Goal: Task Accomplishment & Management: Manage account settings

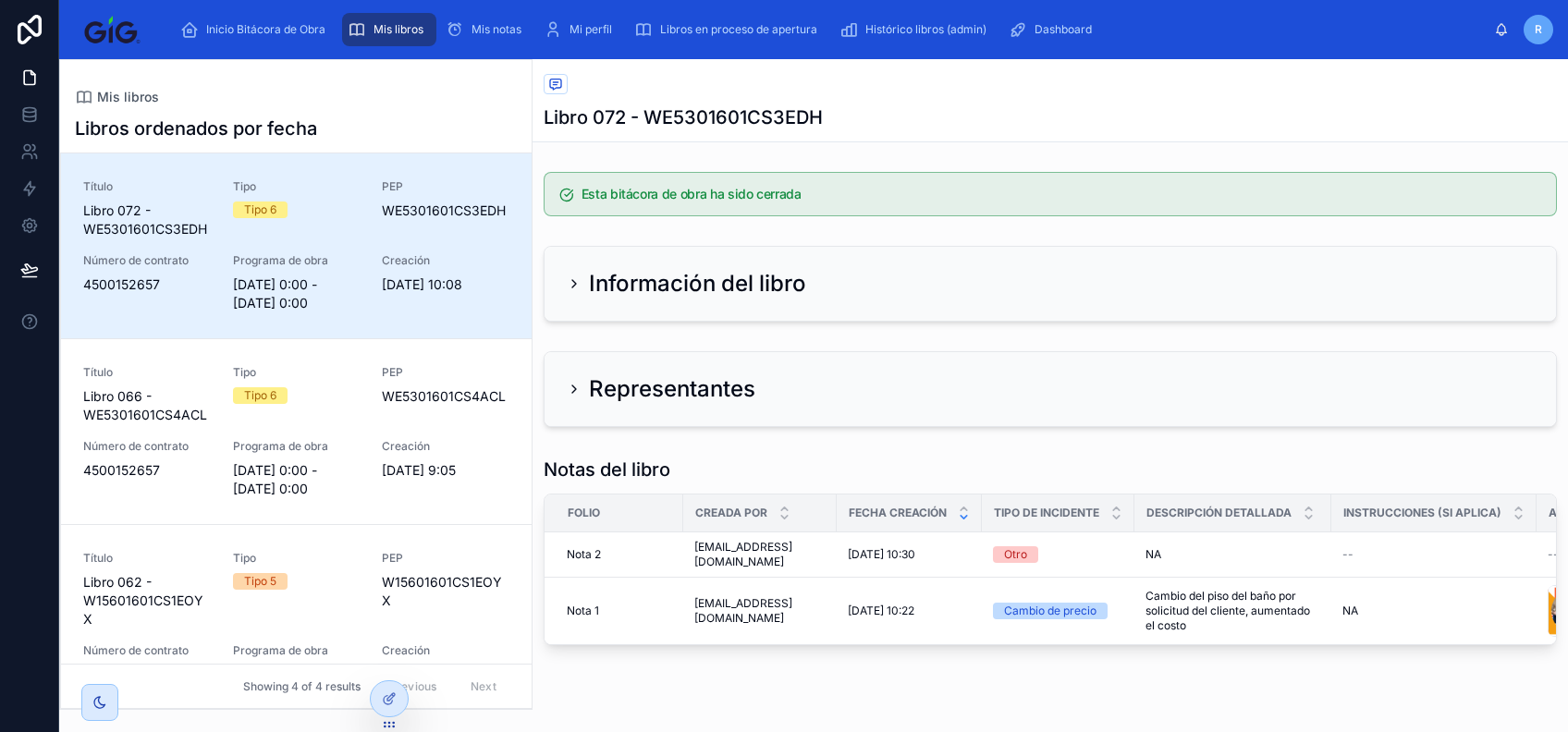
scroll to position [0, 279]
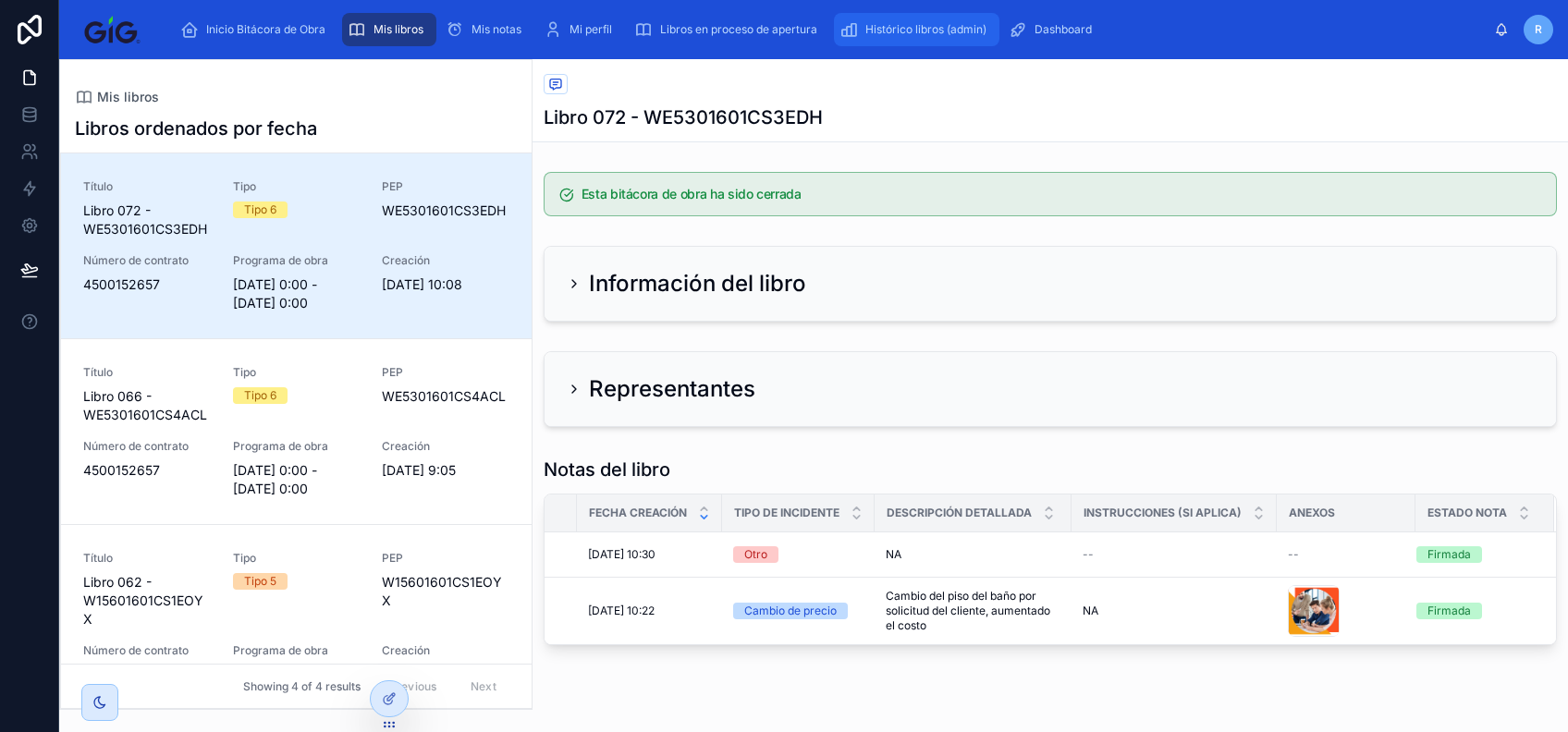
click at [905, 30] on span "Histórico libros (admin)" at bounding box center [926, 30] width 121 height 15
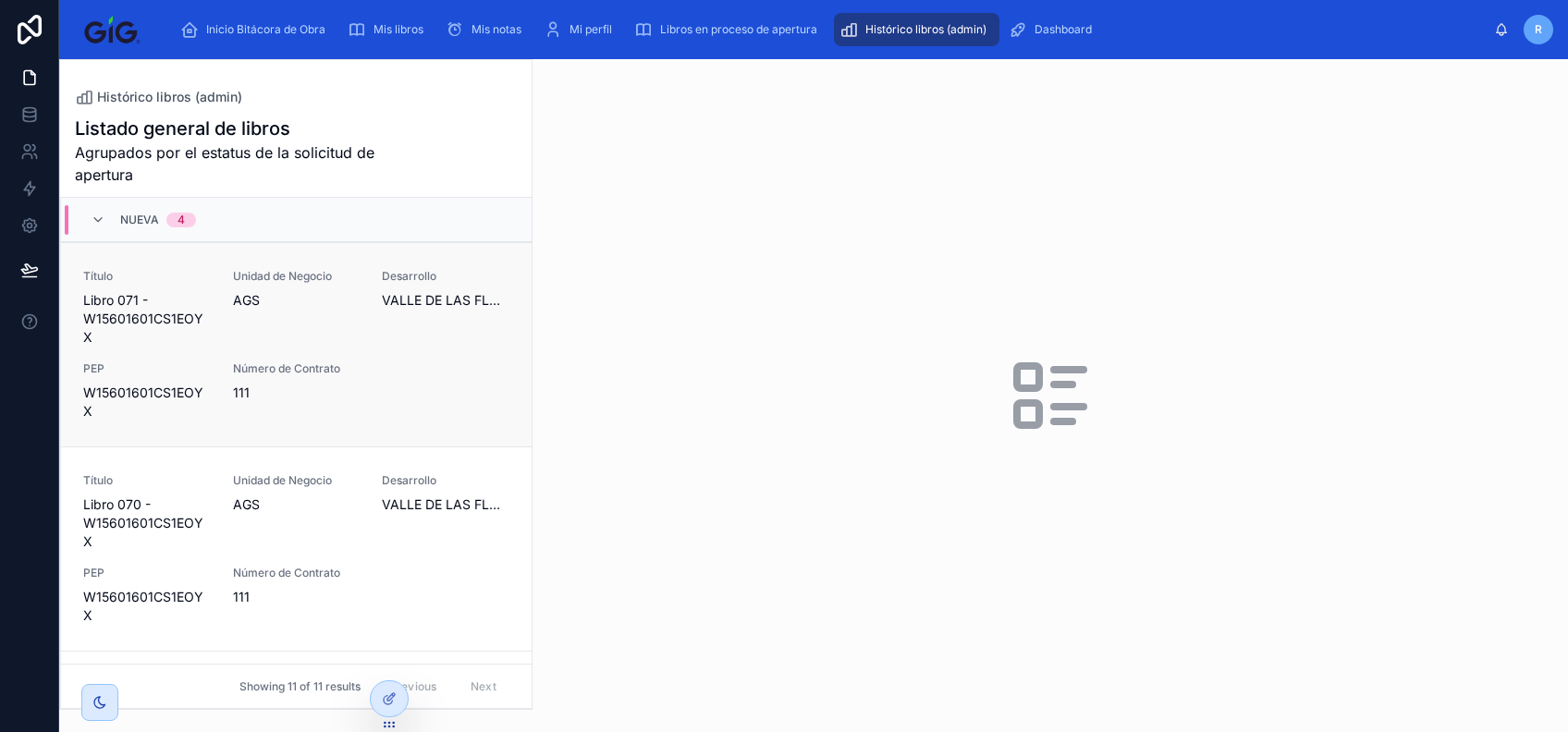
click at [440, 347] on div "Título Libro 071 - W15601601CS1EOYX Unidad de Negocio AGS Desarrollo [PERSON_NA…" at bounding box center [296, 345] width 426 height 152
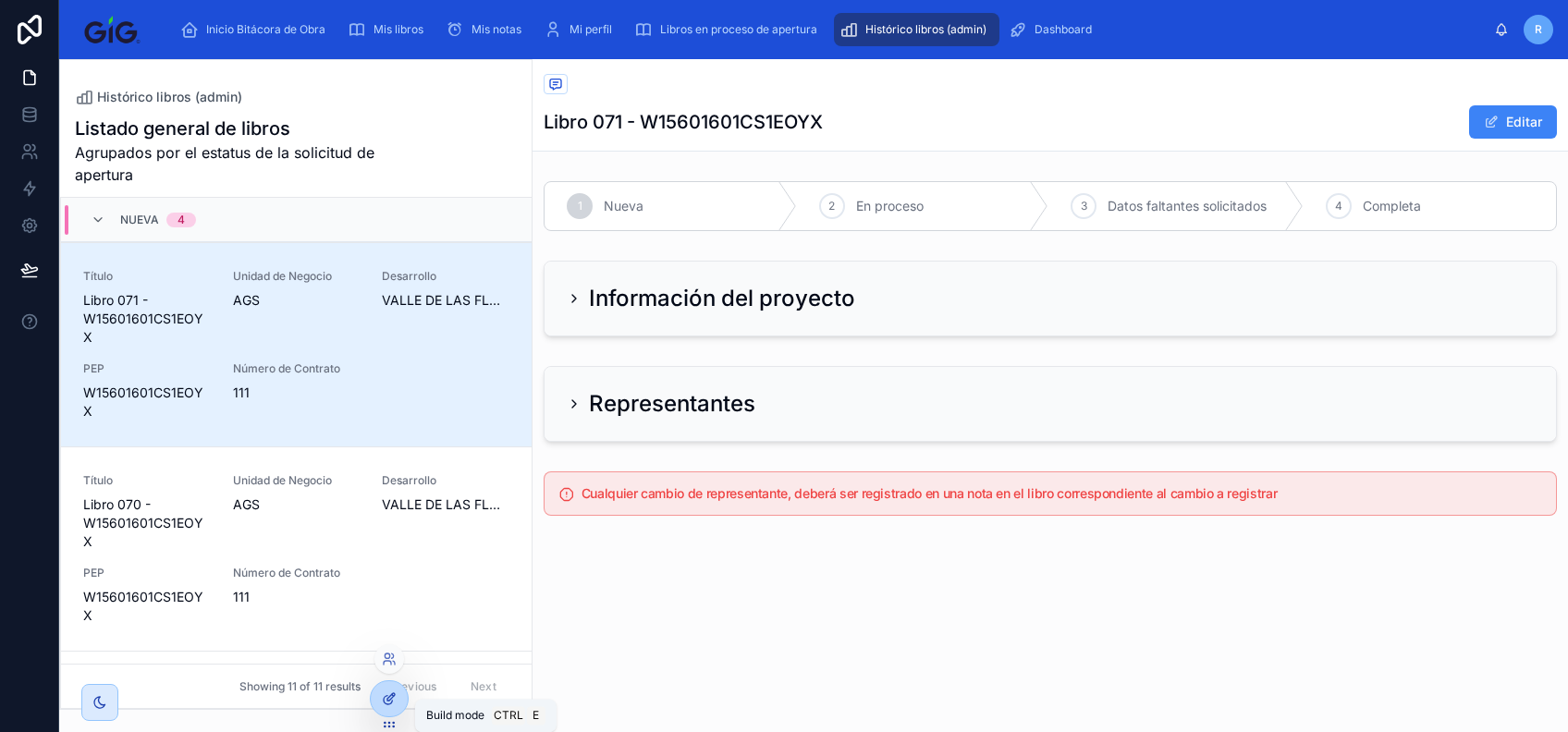
click at [386, 695] on icon at bounding box center [389, 699] width 15 height 15
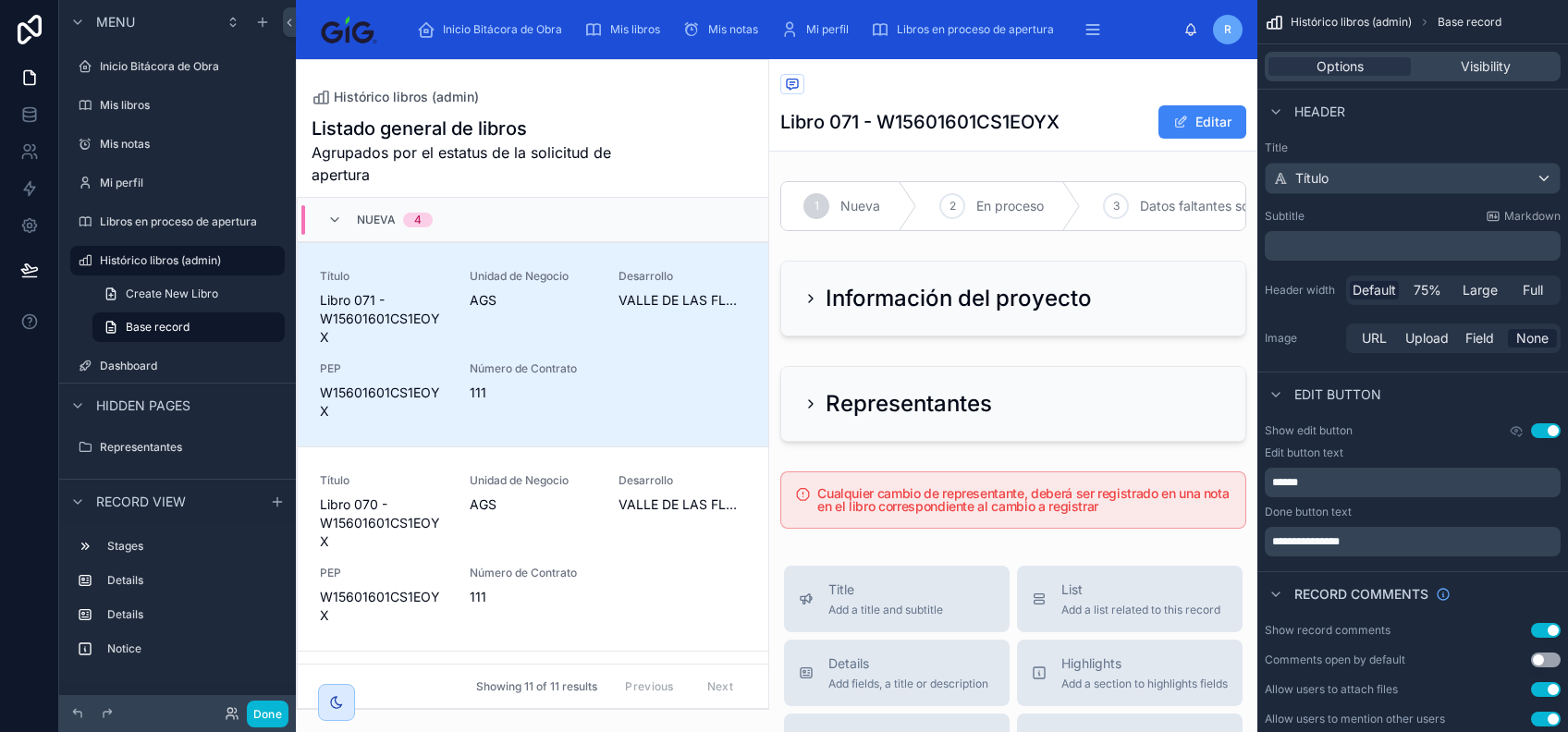
scroll to position [44, 0]
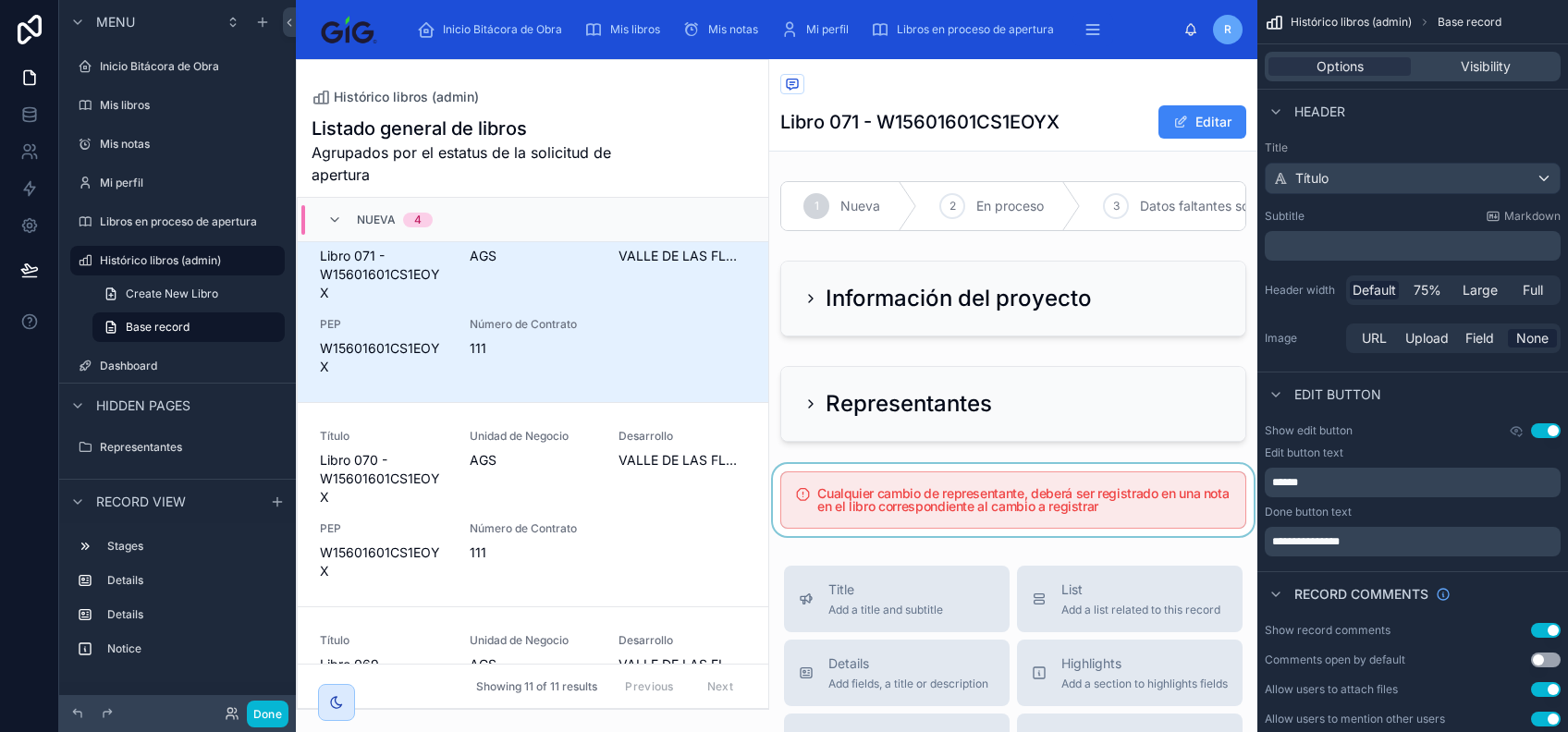
click at [892, 525] on div at bounding box center [1013, 500] width 488 height 72
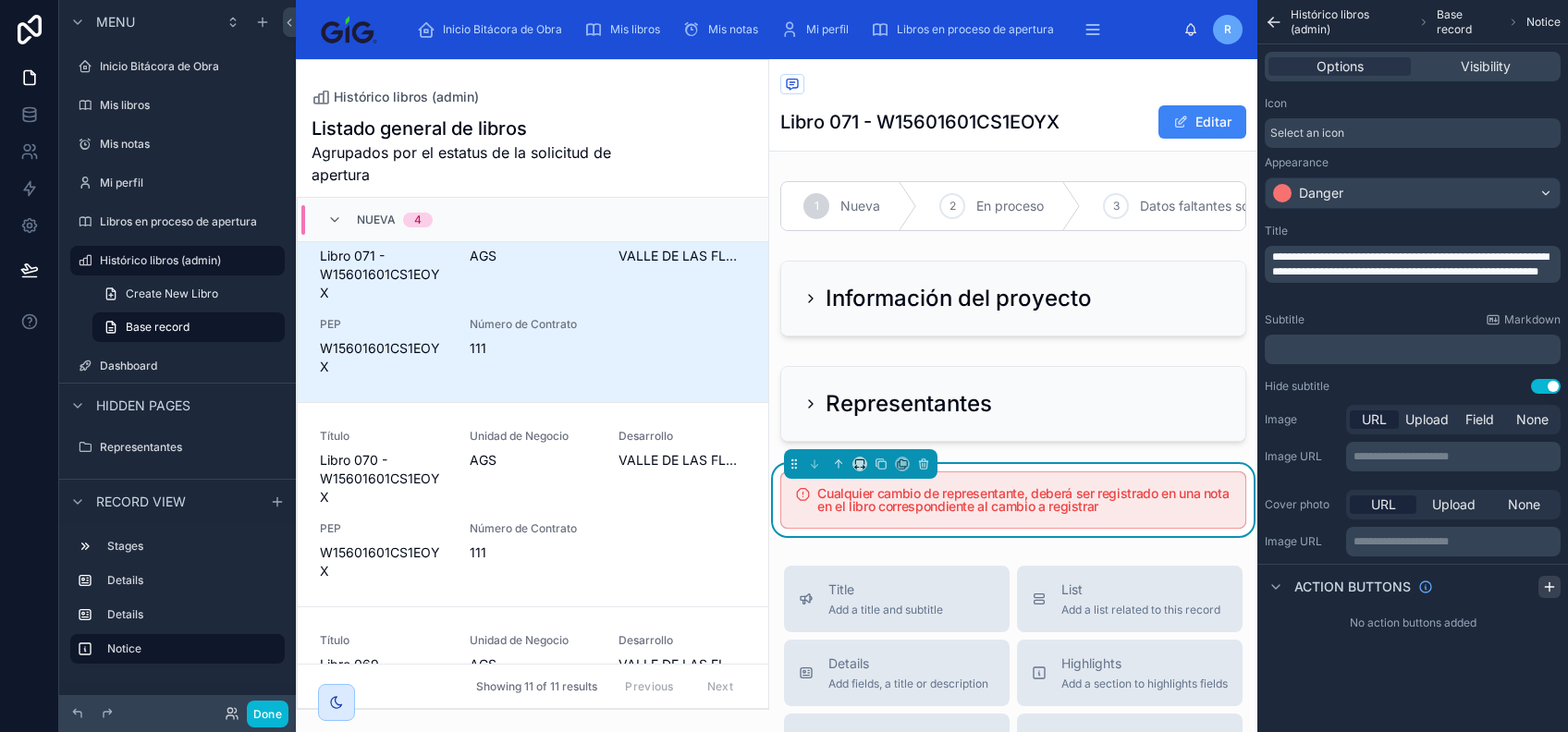
click at [1546, 585] on icon "scrollable content" at bounding box center [1550, 588] width 15 height 15
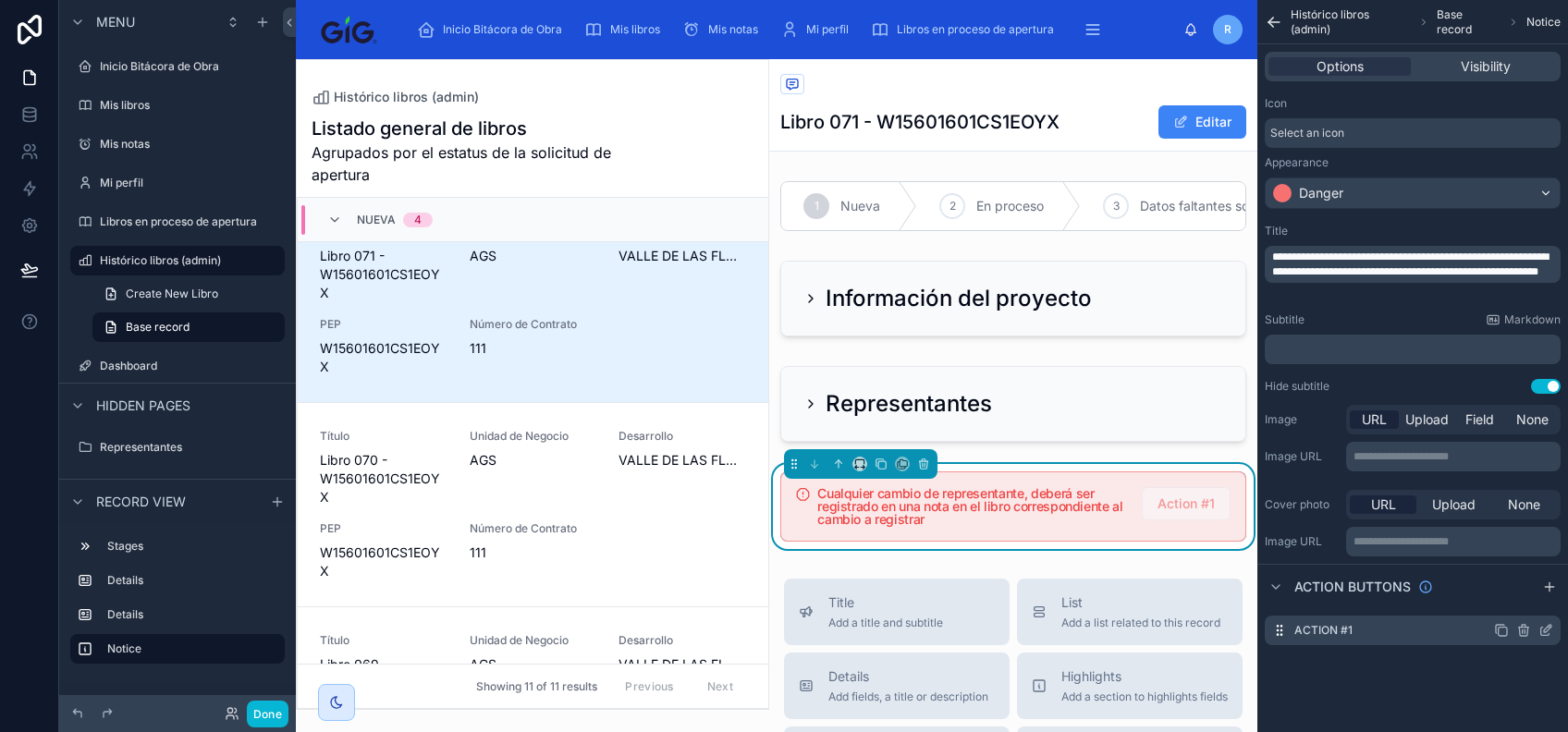
click at [1546, 629] on icon "scrollable content" at bounding box center [1546, 631] width 15 height 15
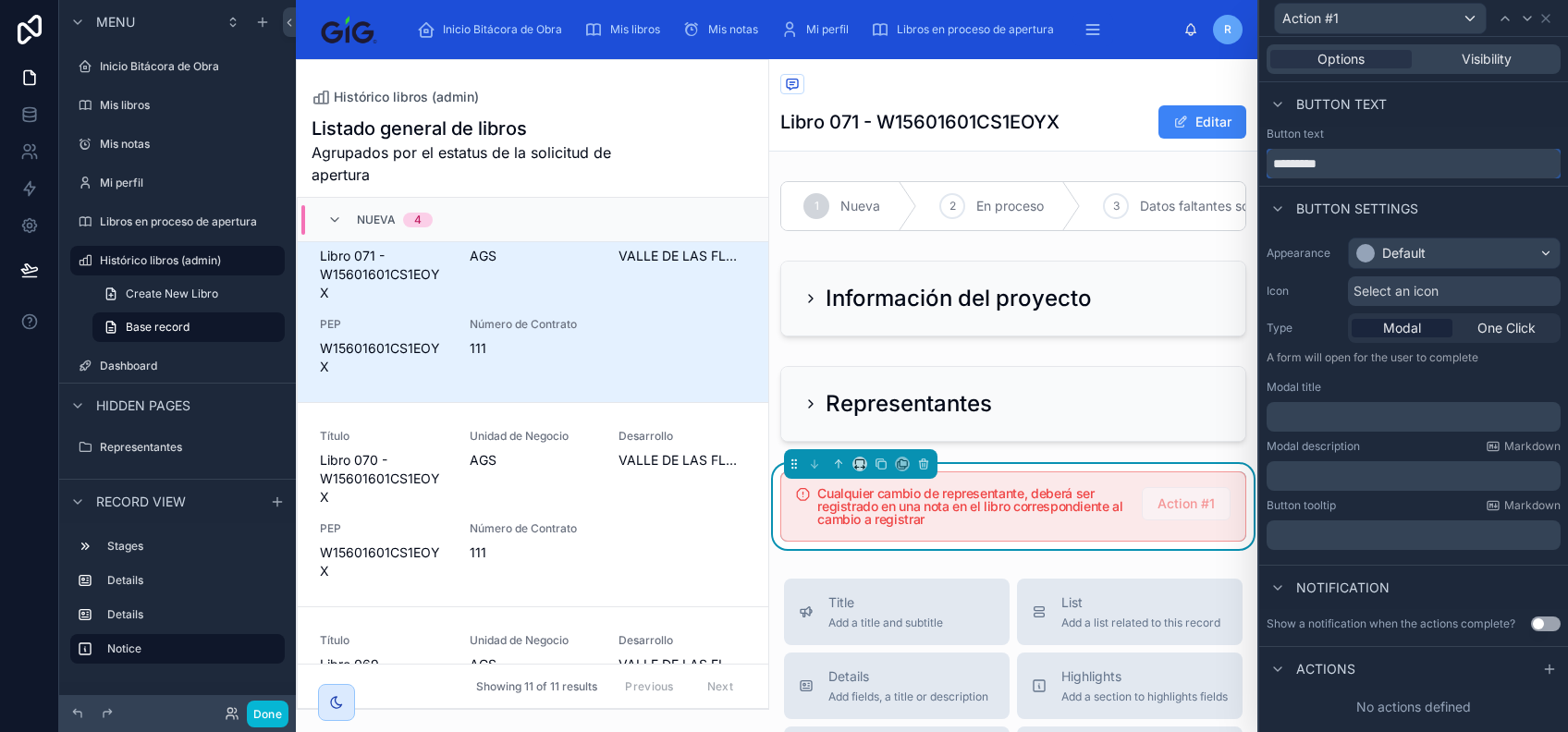
click at [1311, 164] on input "*********" at bounding box center [1414, 164] width 294 height 30
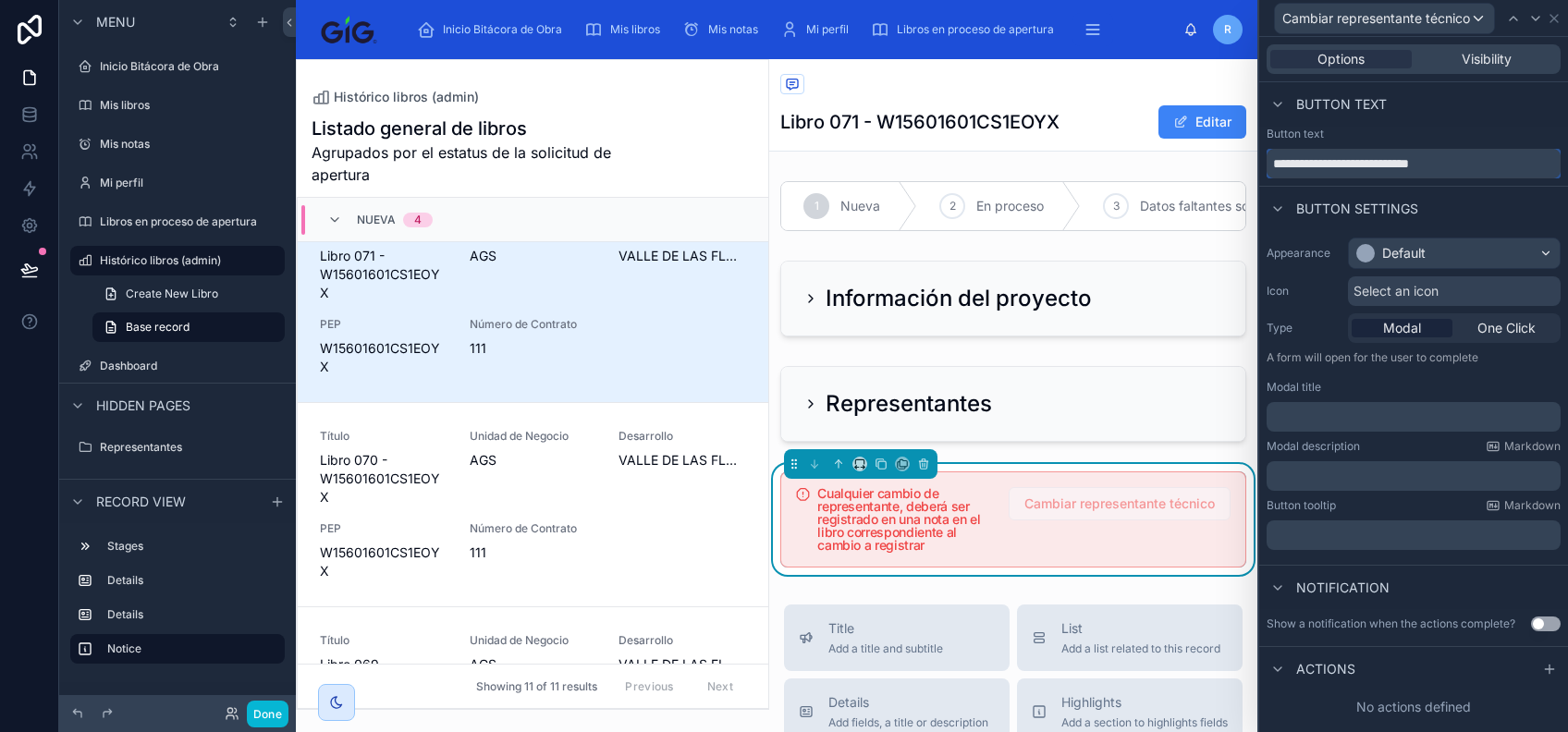
click at [1294, 169] on input "**********" at bounding box center [1414, 164] width 294 height 30
type input "**********"
click at [814, 396] on div at bounding box center [1013, 404] width 488 height 91
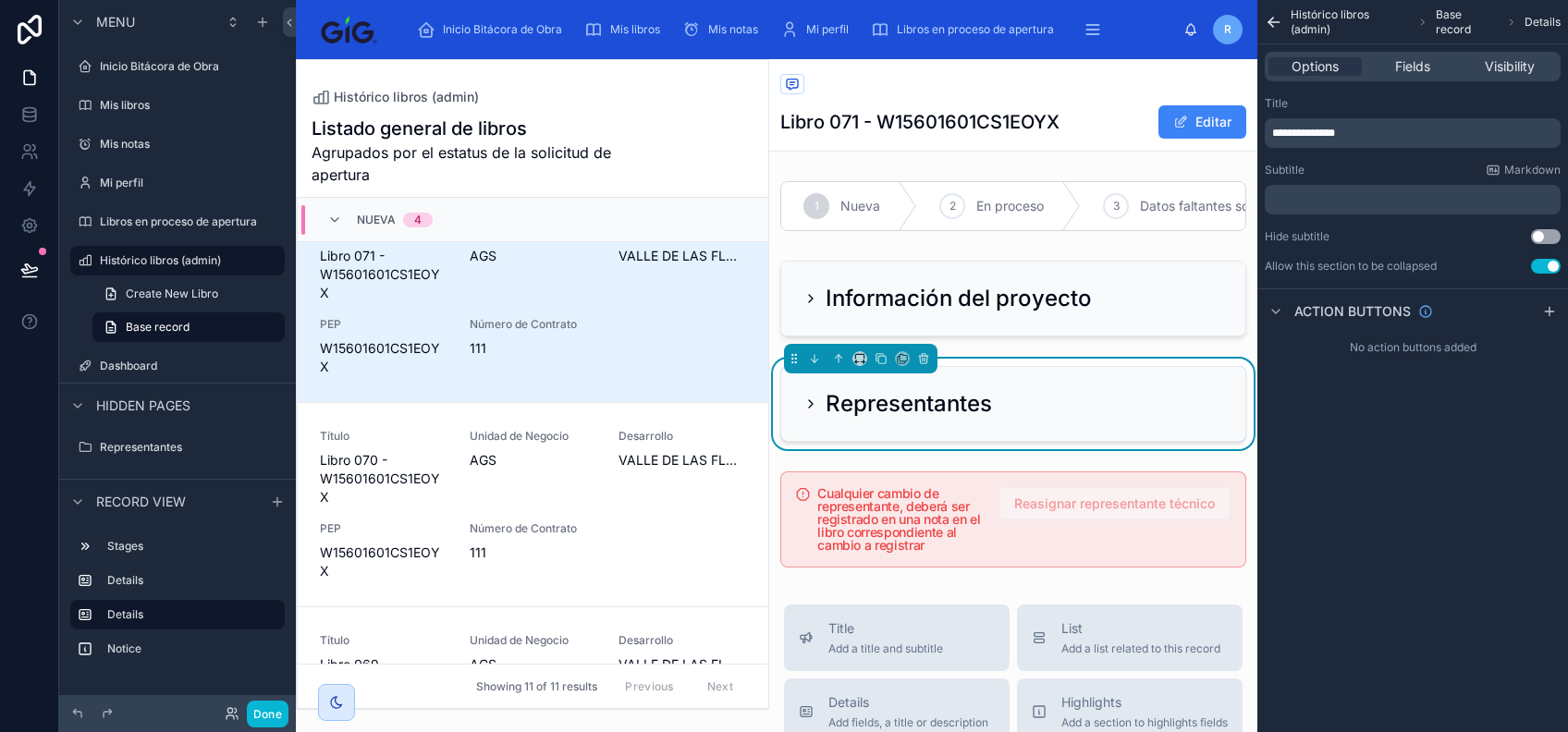
click at [803, 411] on icon at bounding box center [811, 404] width 15 height 15
click at [811, 411] on icon at bounding box center [811, 404] width 15 height 15
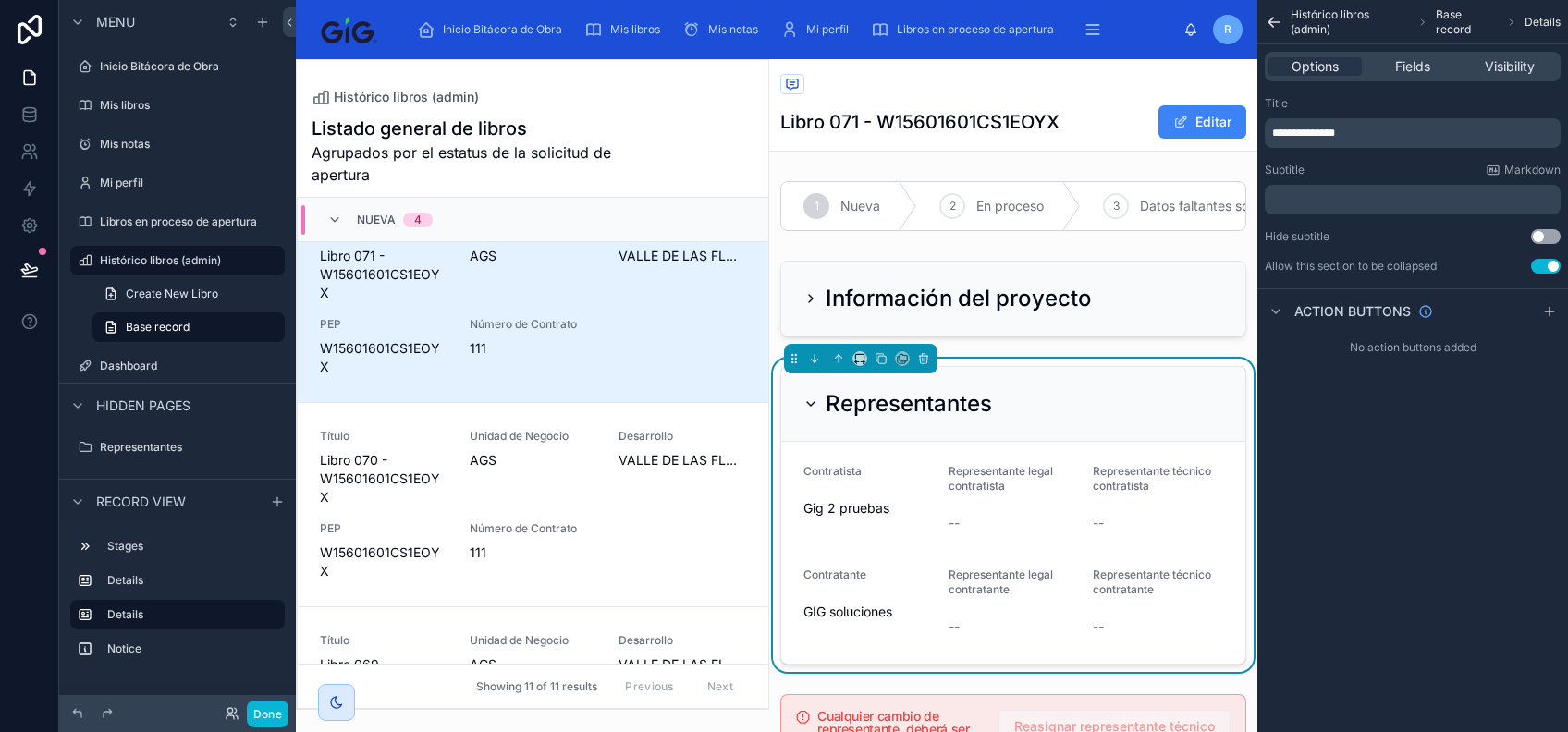
click at [1197, 103] on div "Histórico libros (admin) Libro 071 - W15601601CS1EOYX Editar" at bounding box center [1013, 105] width 466 height 92
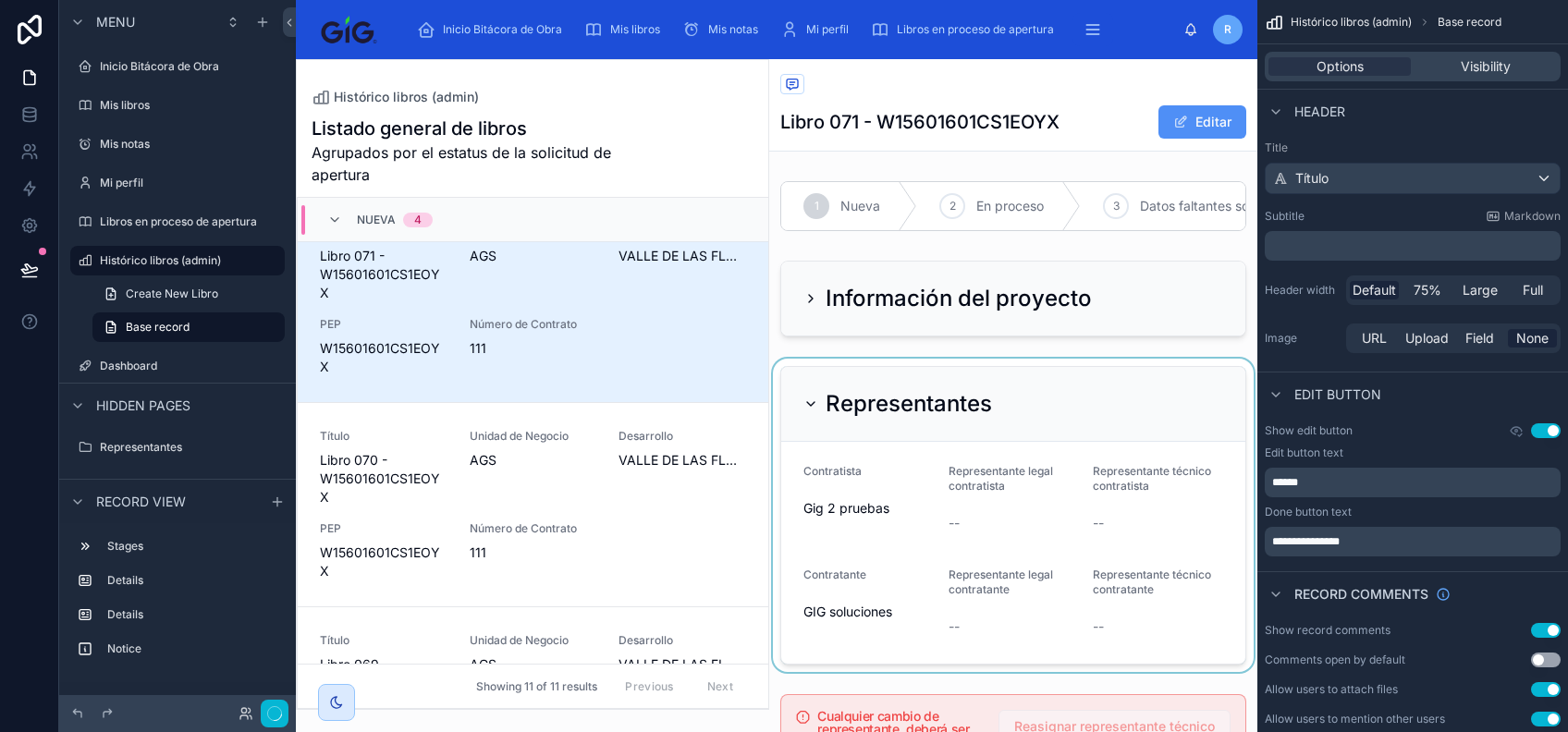
click at [1187, 114] on button "Editar" at bounding box center [1202, 122] width 88 height 34
click at [1187, 114] on button "Guardar cambios" at bounding box center [1167, 122] width 159 height 34
click at [895, 465] on div at bounding box center [1013, 515] width 488 height 313
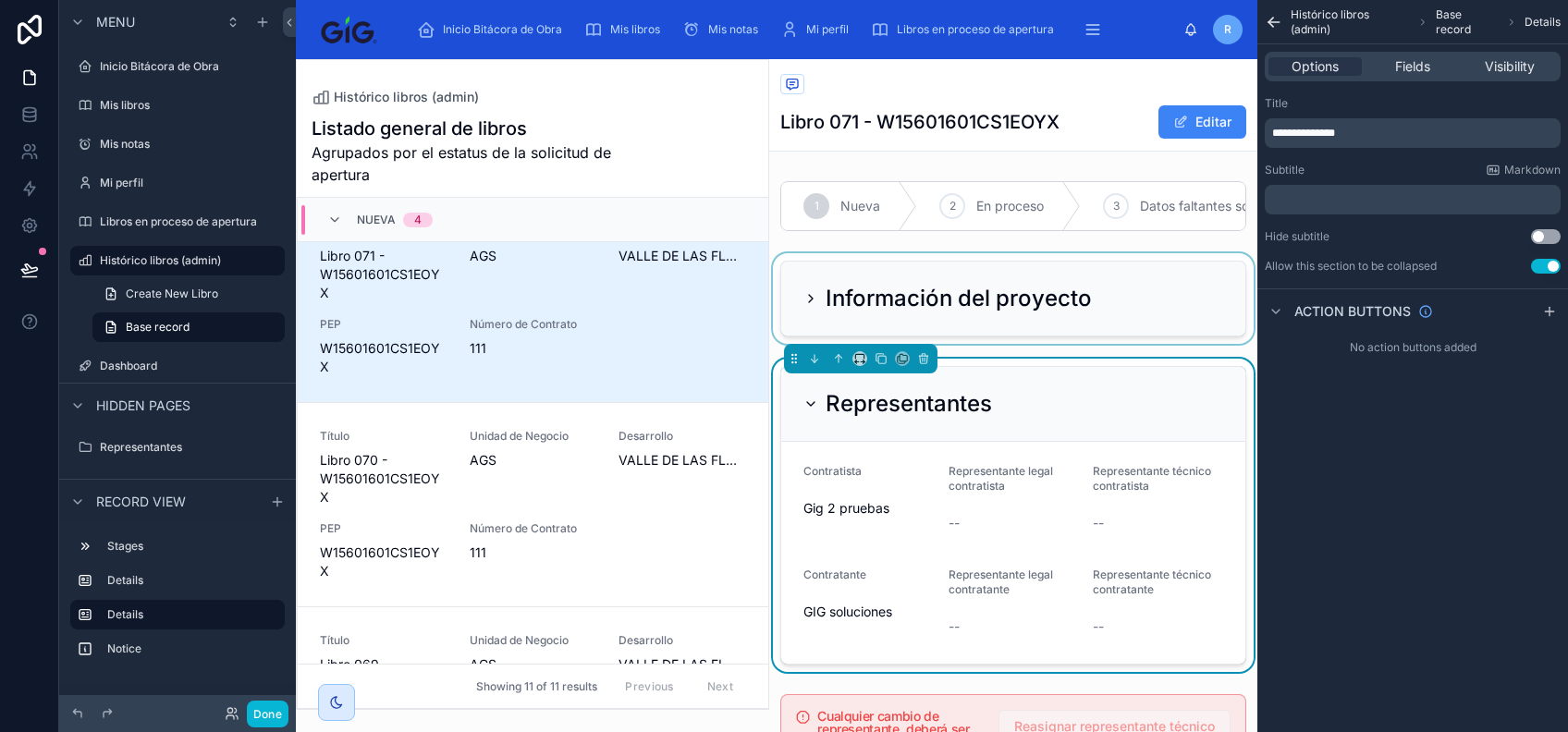
drag, startPoint x: 954, startPoint y: 328, endPoint x: 907, endPoint y: 318, distance: 48.1
click at [954, 327] on div at bounding box center [1013, 298] width 488 height 91
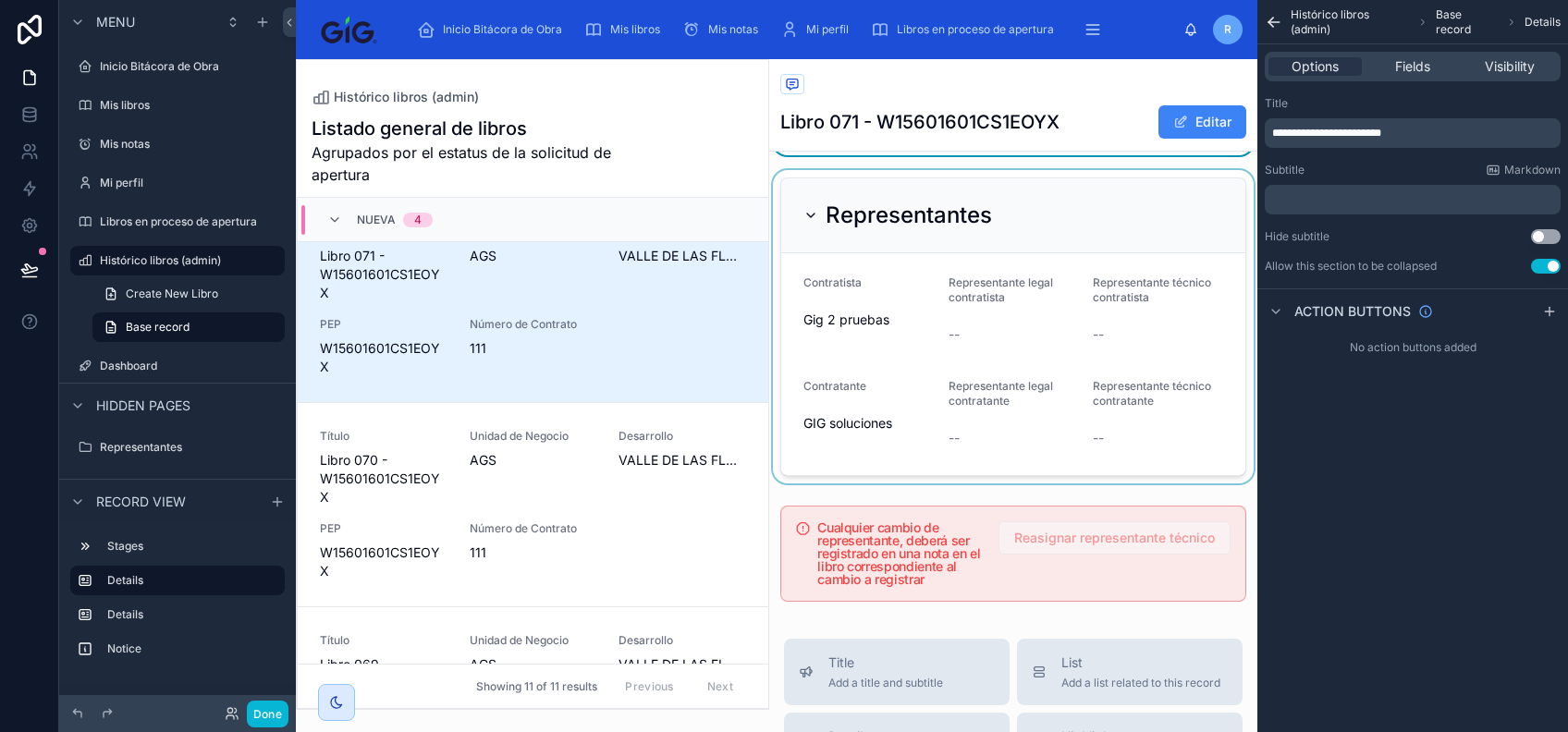
scroll to position [246, 0]
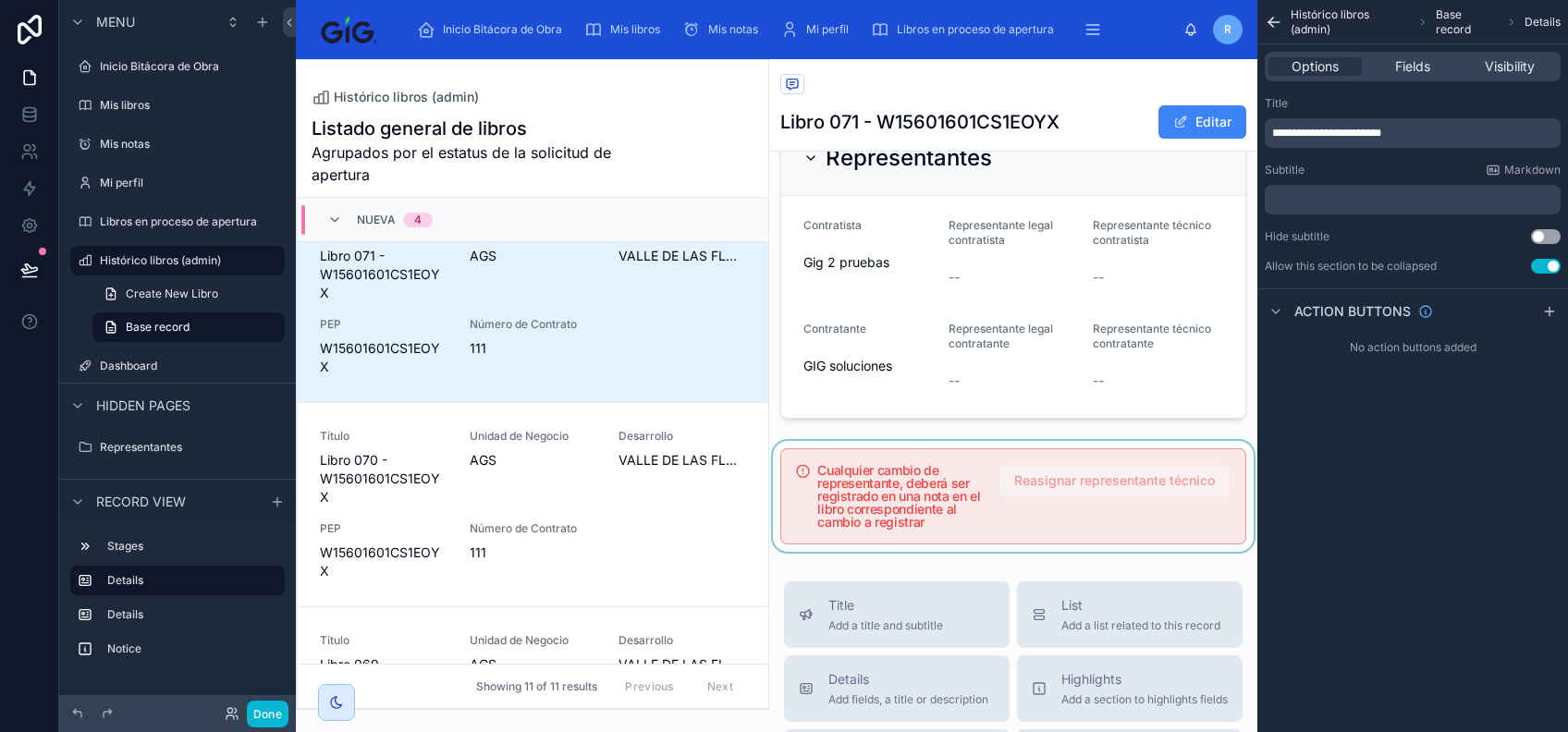
click at [1117, 544] on div at bounding box center [1013, 497] width 488 height 111
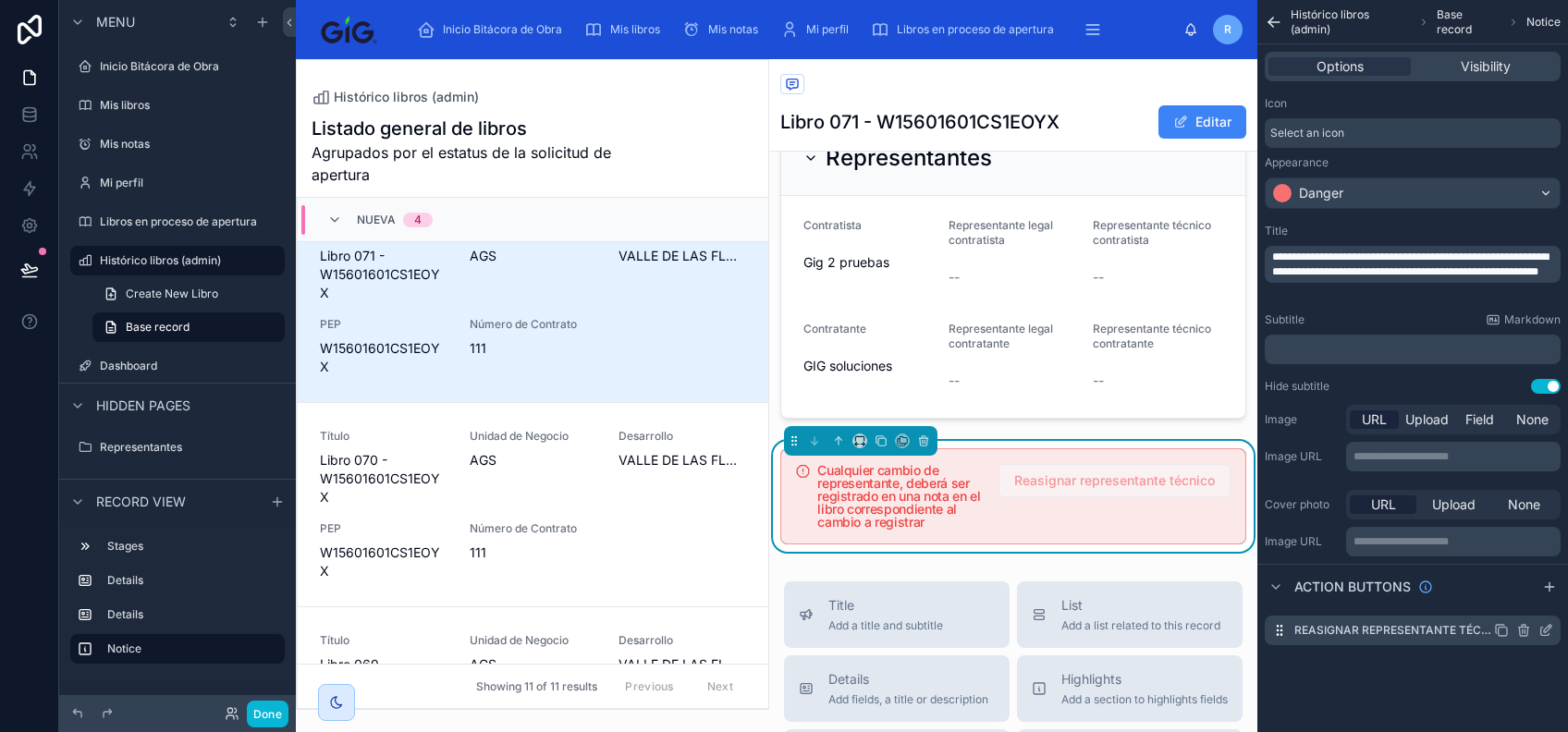
click at [1546, 629] on icon "scrollable content" at bounding box center [1546, 631] width 15 height 15
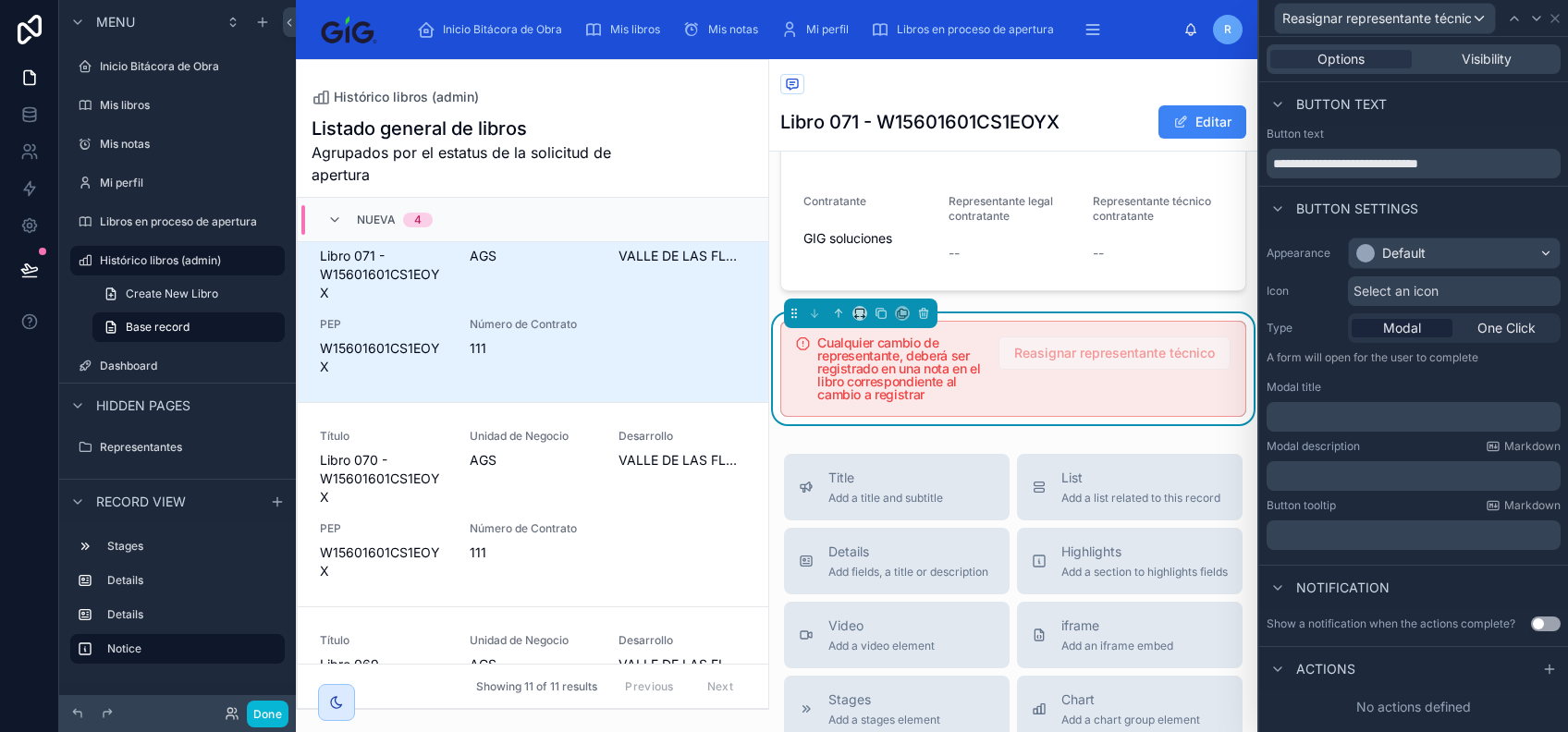
scroll to position [493, 0]
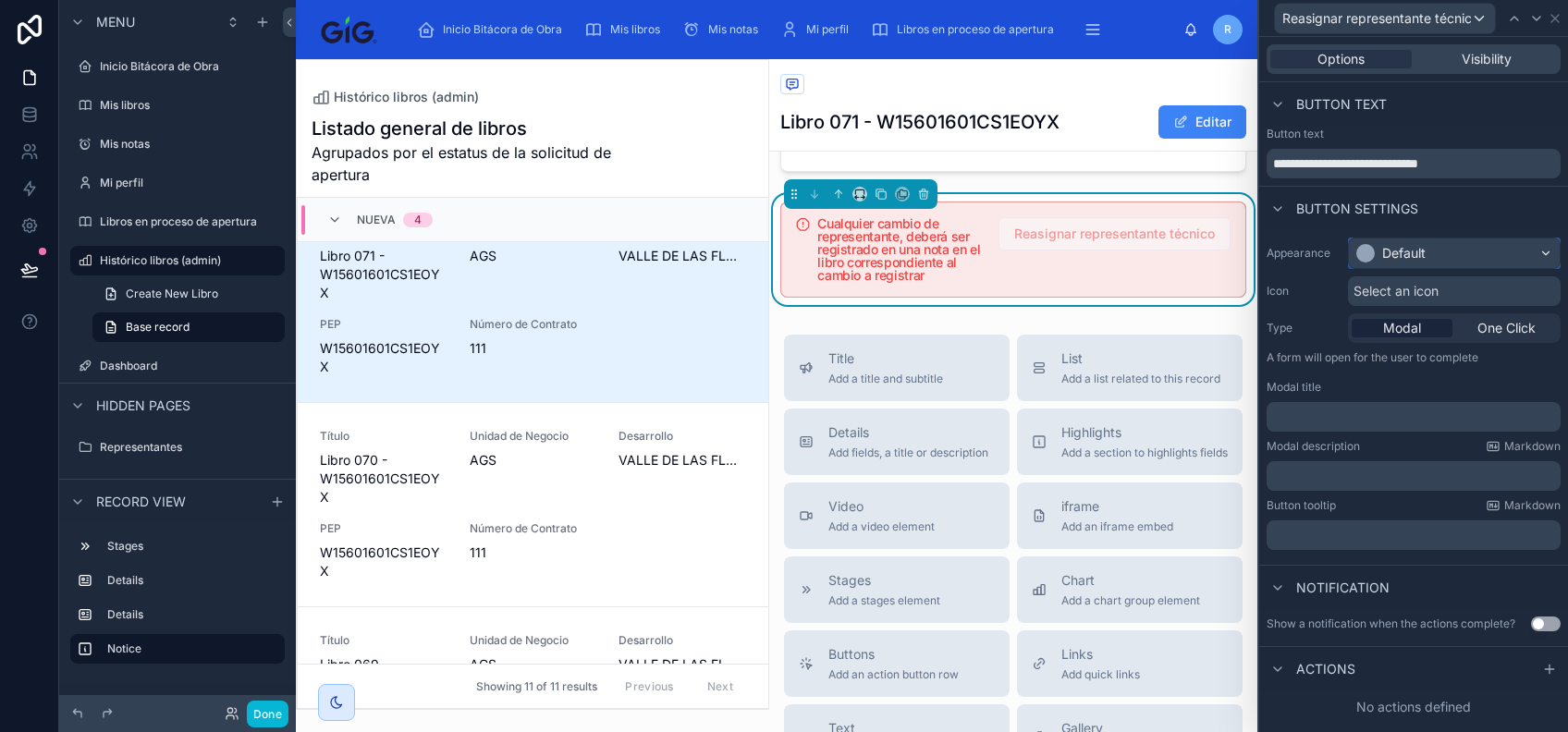
click at [1429, 262] on div "Default" at bounding box center [1455, 254] width 211 height 30
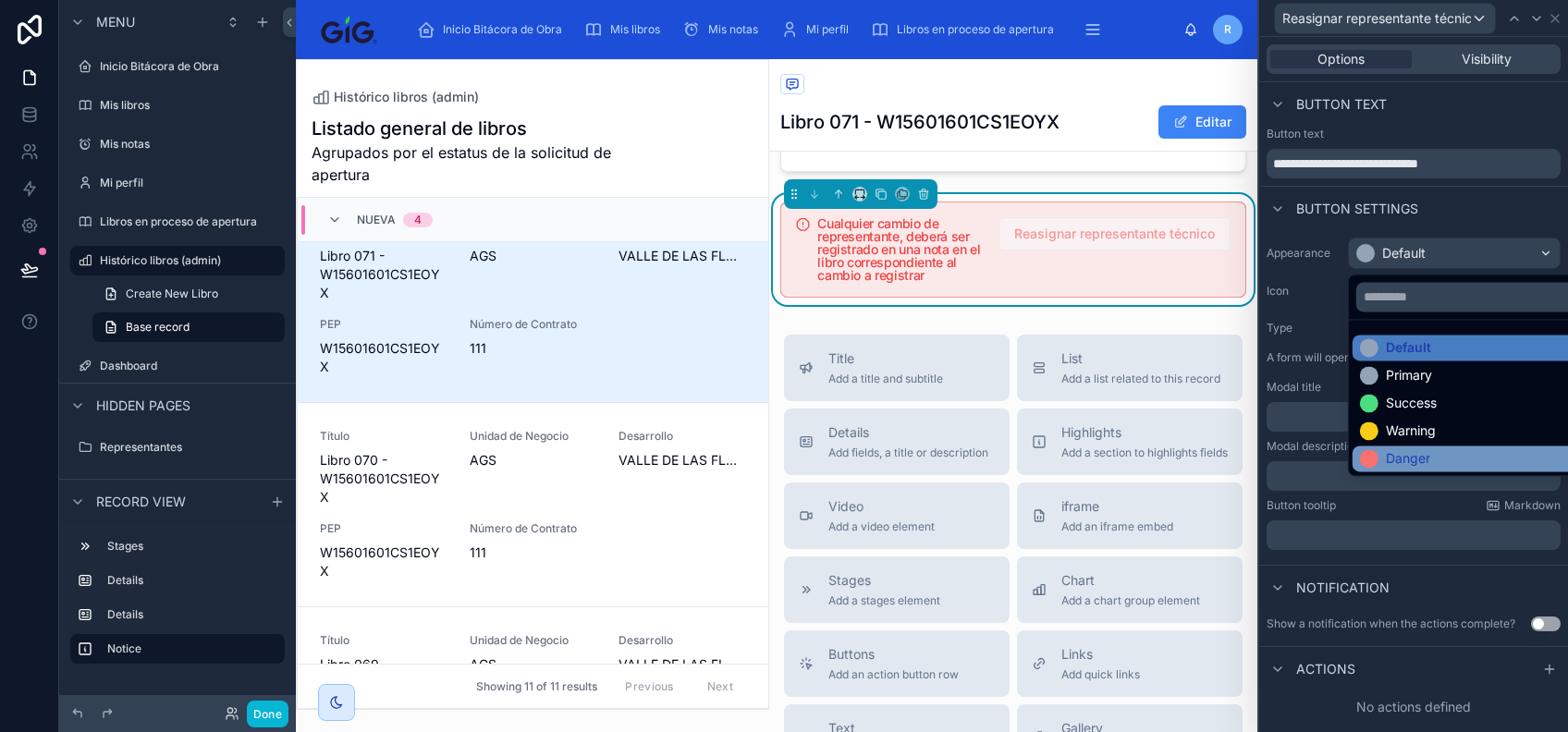
click at [1454, 451] on div "Danger" at bounding box center [1475, 459] width 231 height 19
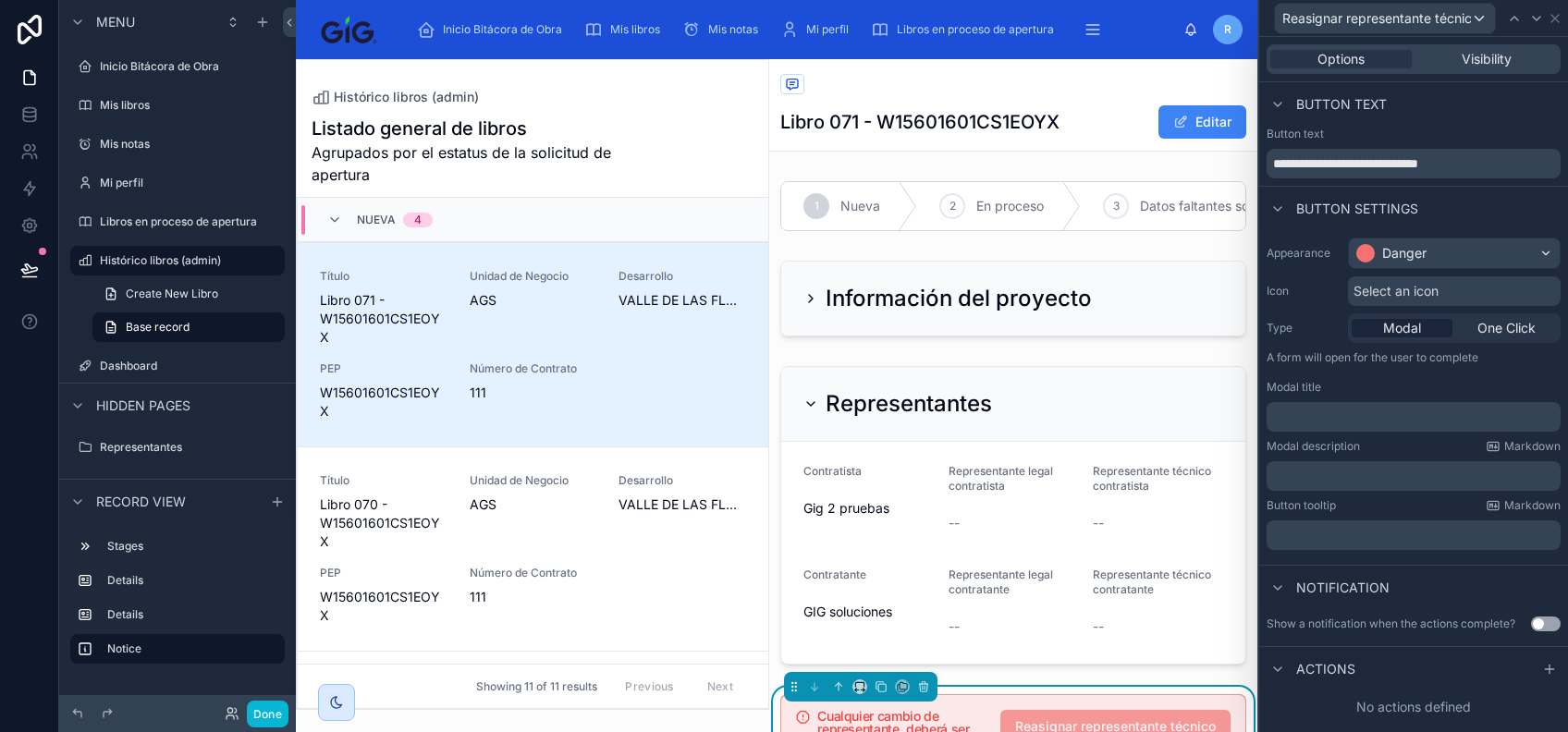
scroll to position [44, 0]
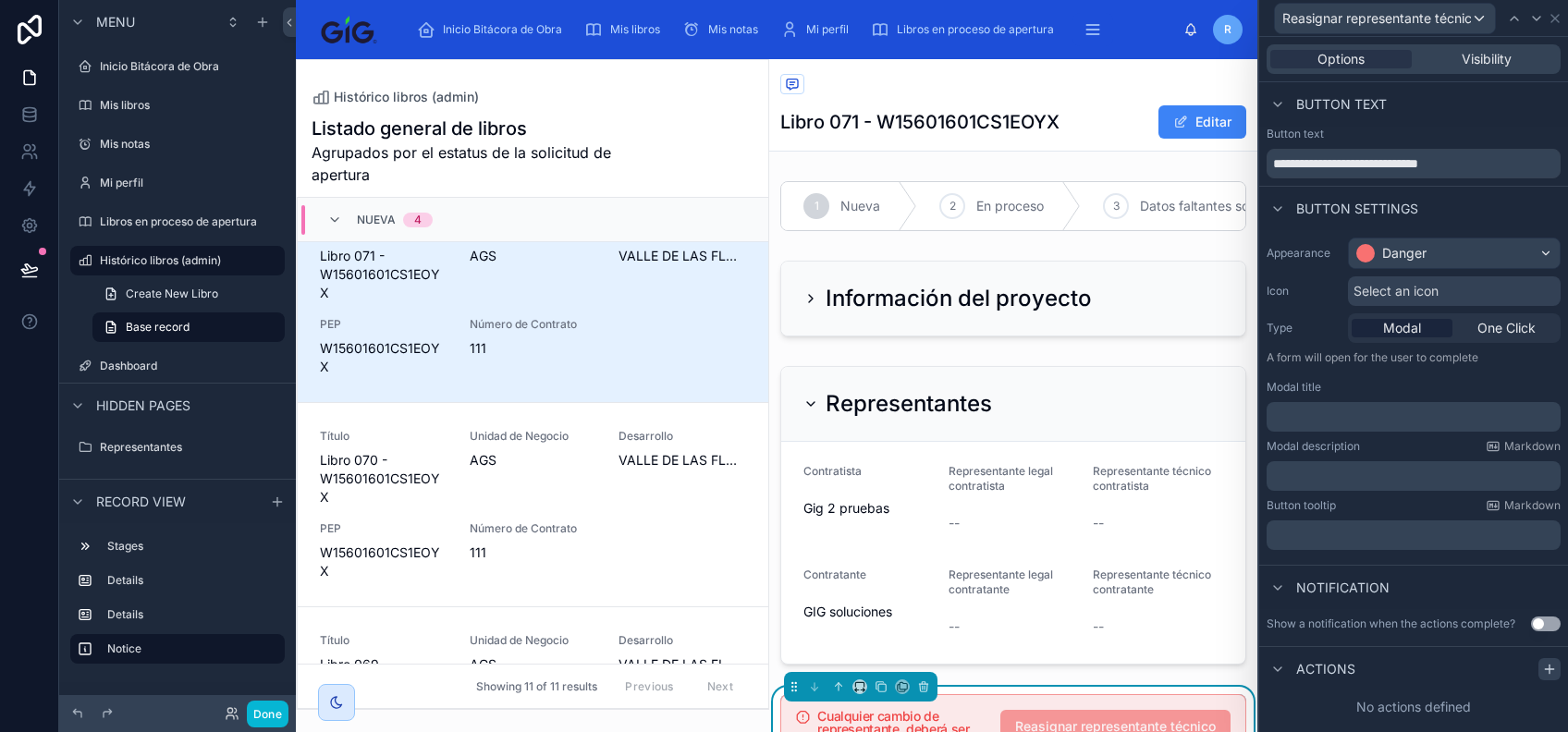
click at [1547, 669] on icon at bounding box center [1550, 669] width 15 height 15
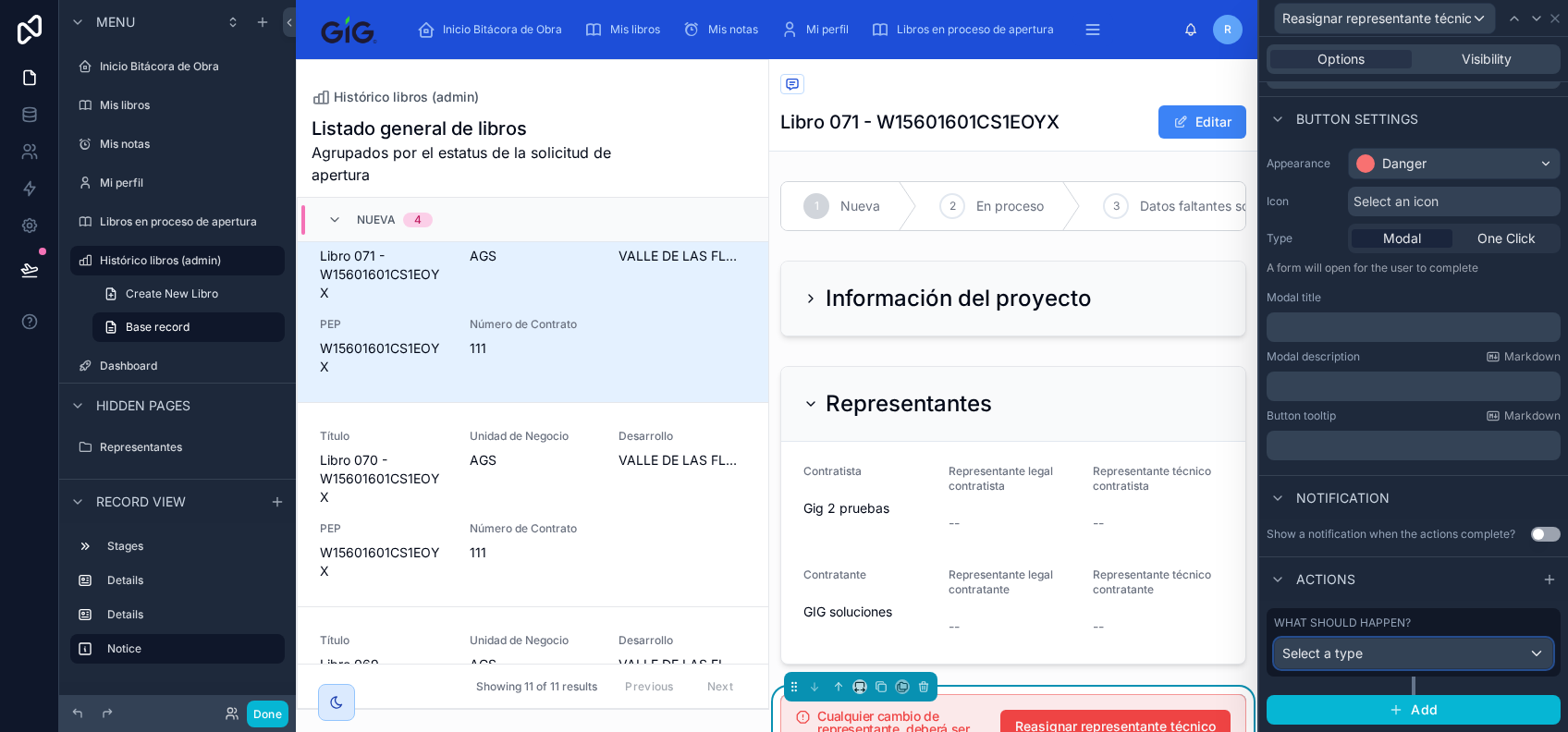
click at [1445, 658] on div "Select a type" at bounding box center [1414, 654] width 277 height 30
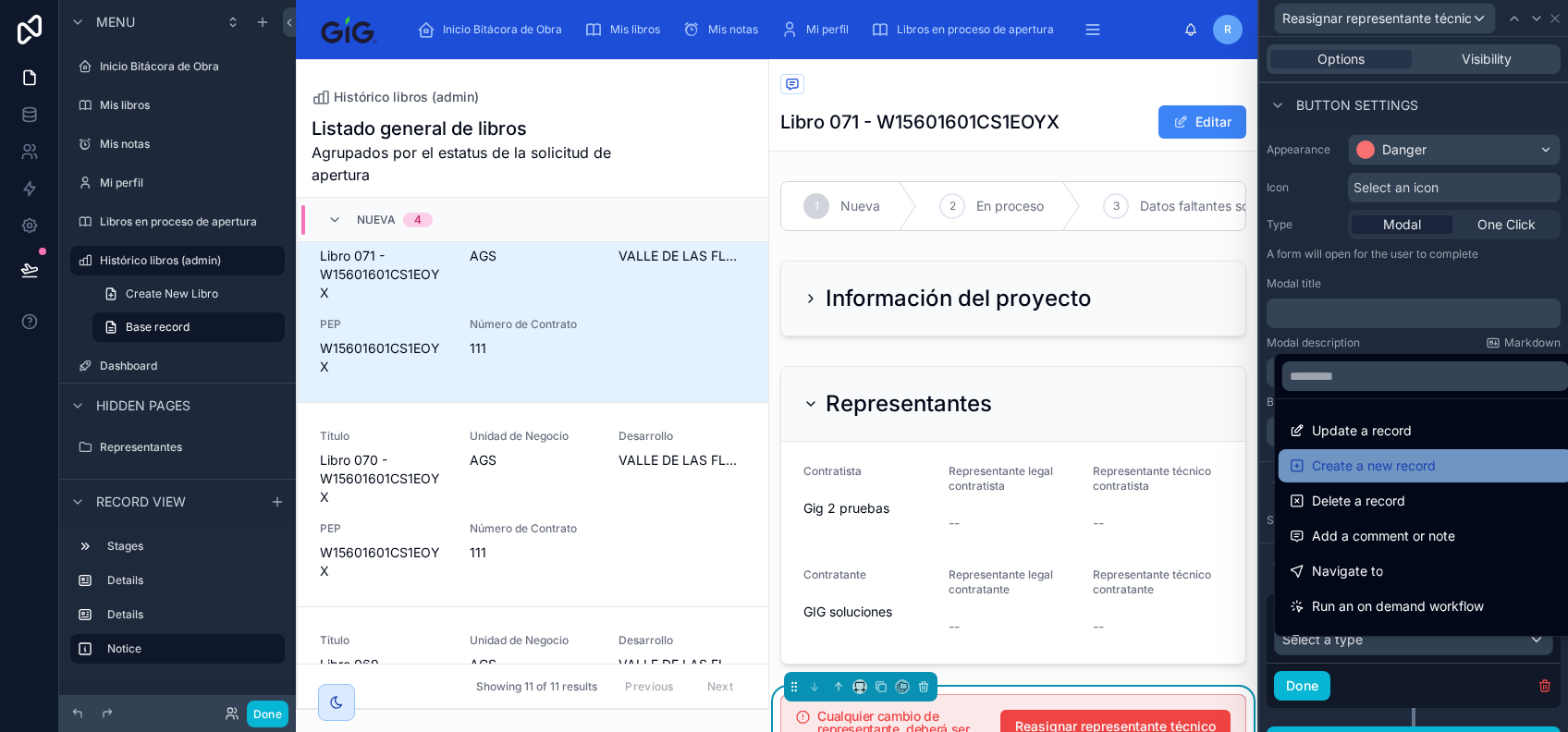
click at [1433, 471] on span "Create a new record" at bounding box center [1374, 466] width 124 height 22
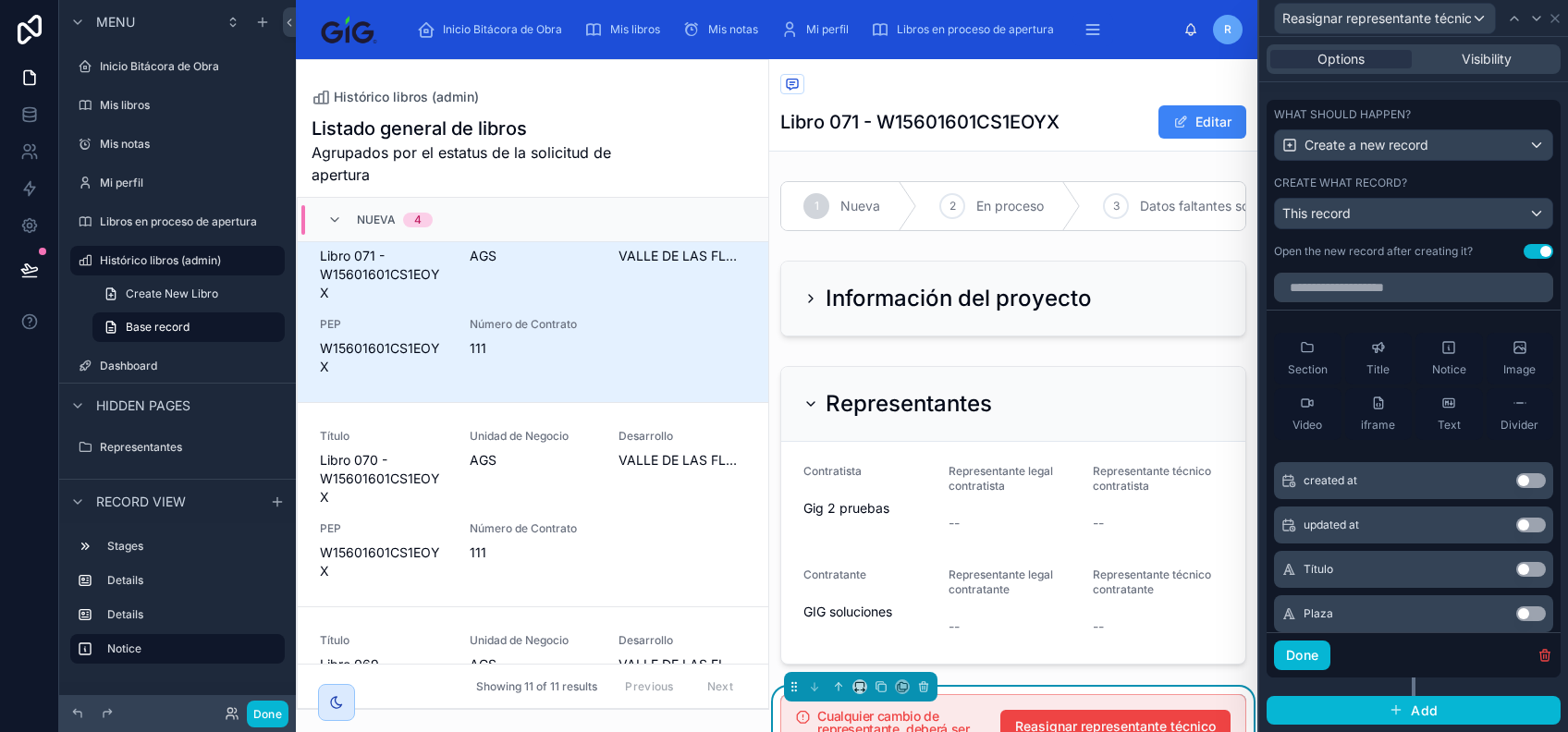
scroll to position [0, 0]
click at [1410, 224] on div "This record" at bounding box center [1414, 214] width 277 height 30
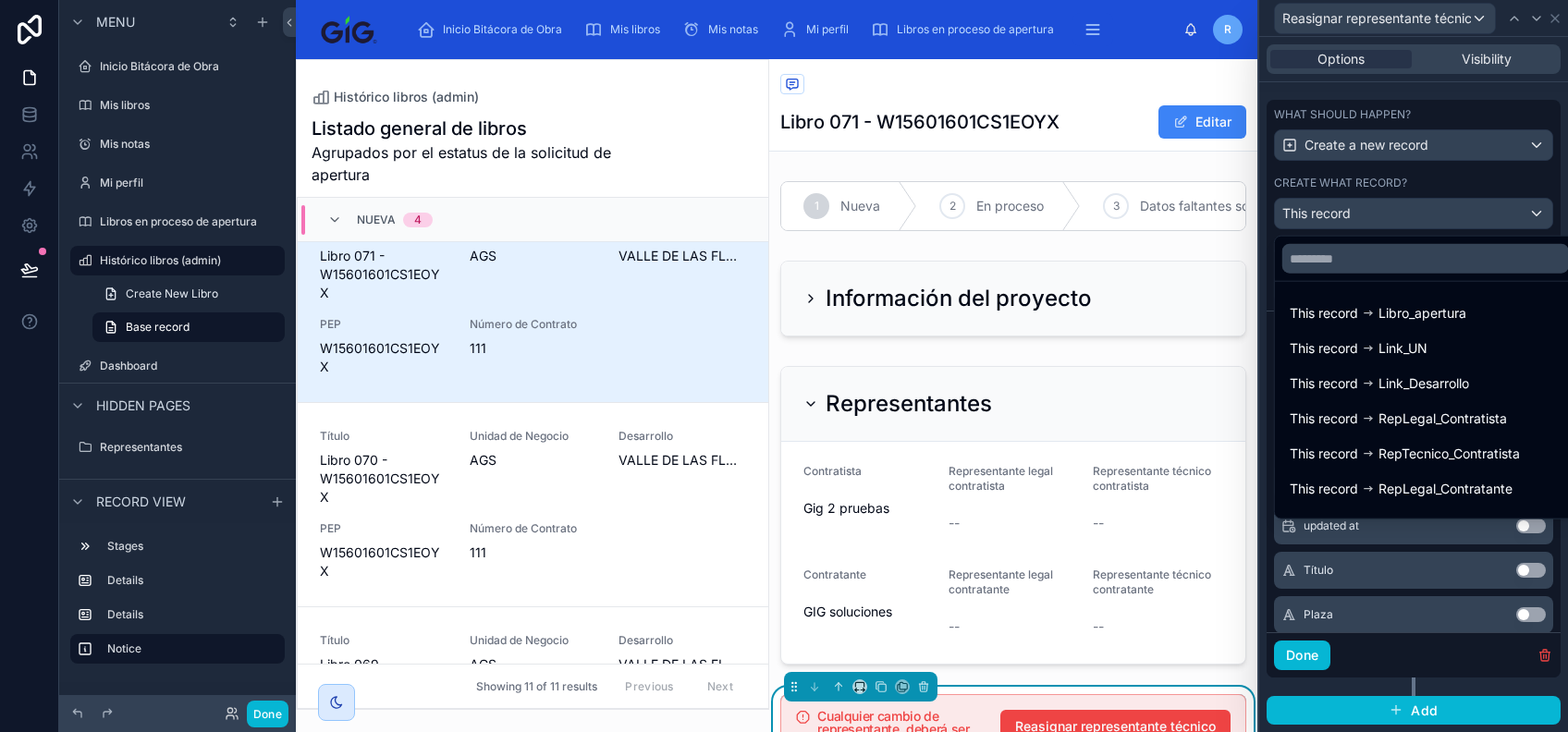
click at [1420, 185] on div at bounding box center [1414, 366] width 309 height 732
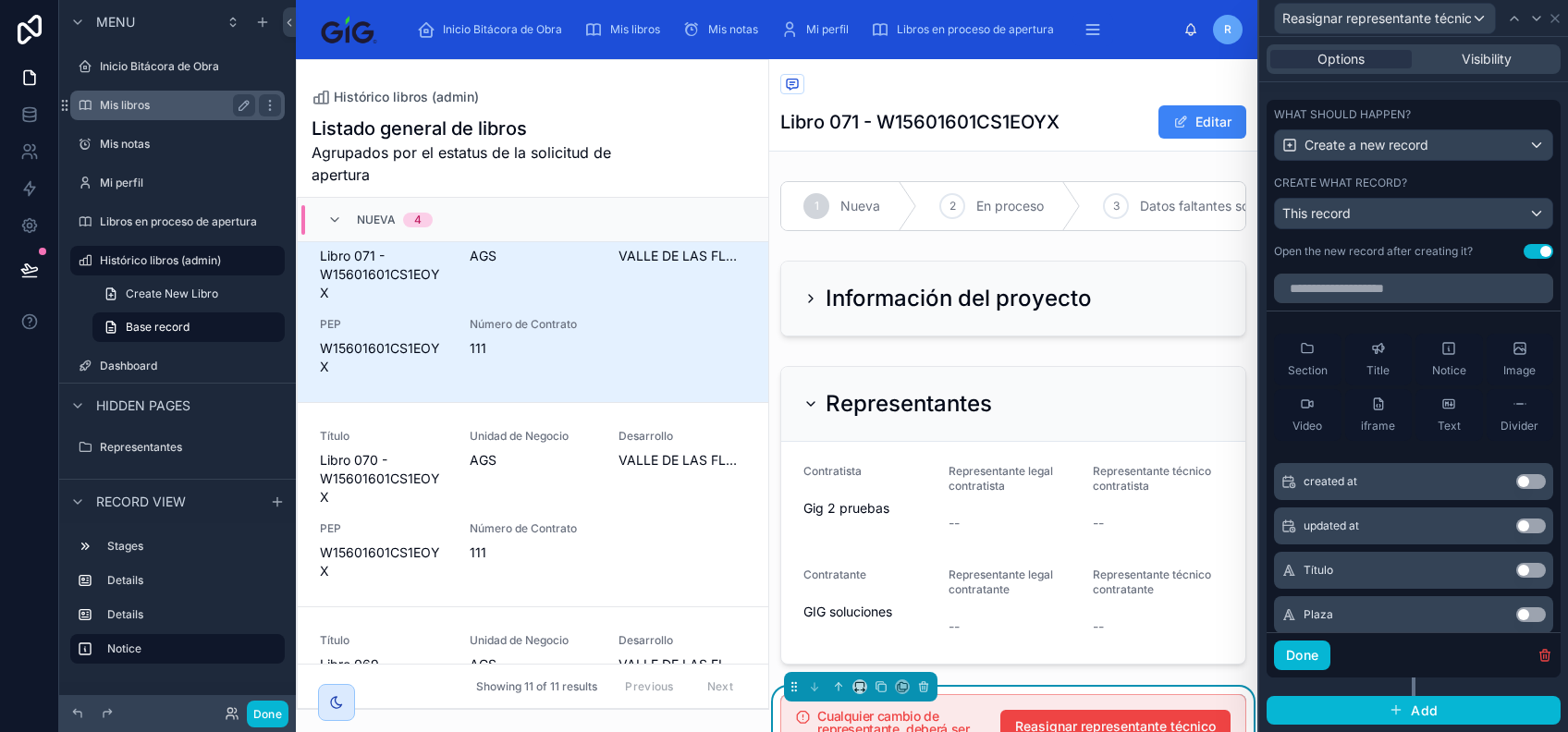
click at [185, 91] on div "Mis libros" at bounding box center [177, 106] width 207 height 30
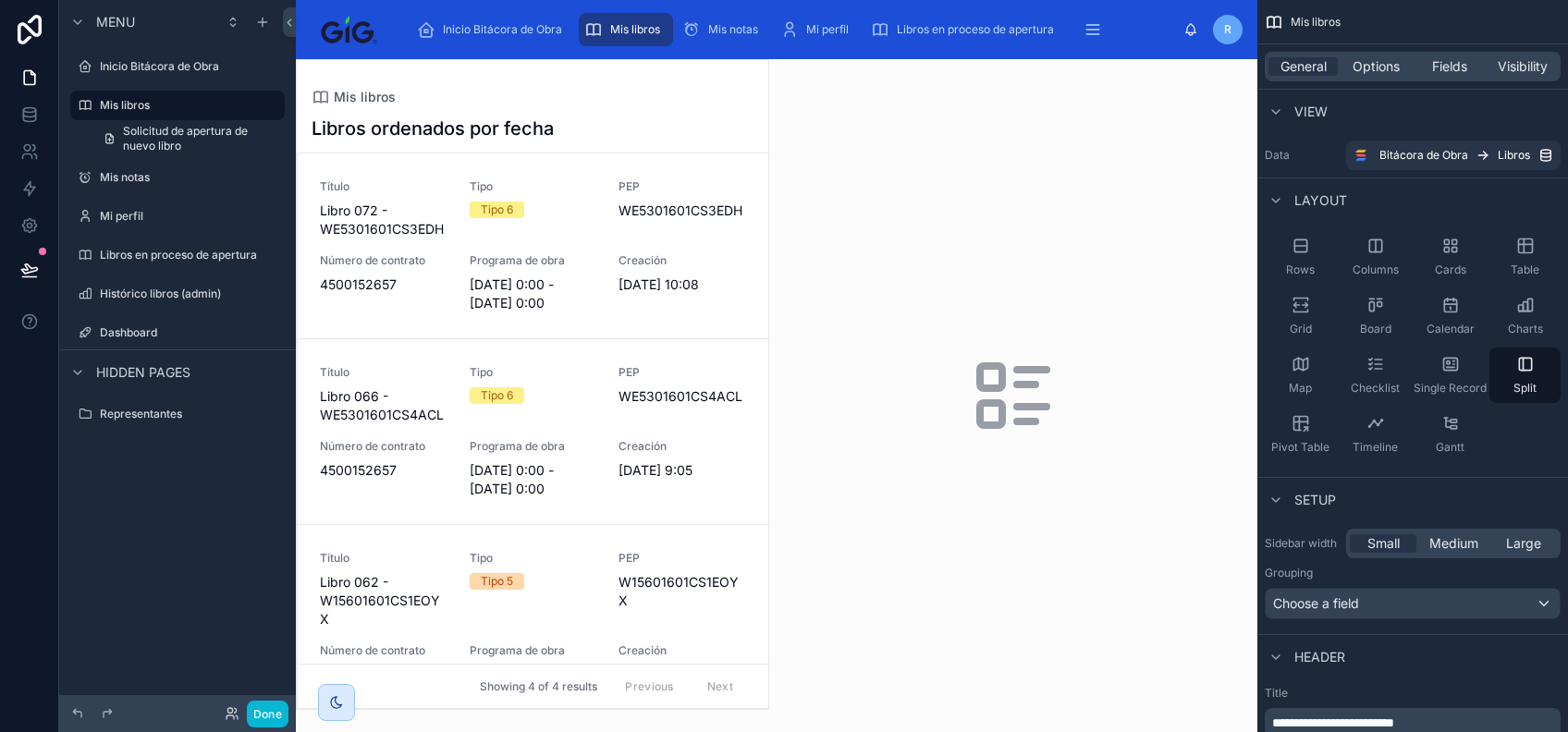
click at [635, 281] on div at bounding box center [532, 384] width 471 height 650
click at [582, 202] on div "Tipo 6" at bounding box center [533, 210] width 127 height 17
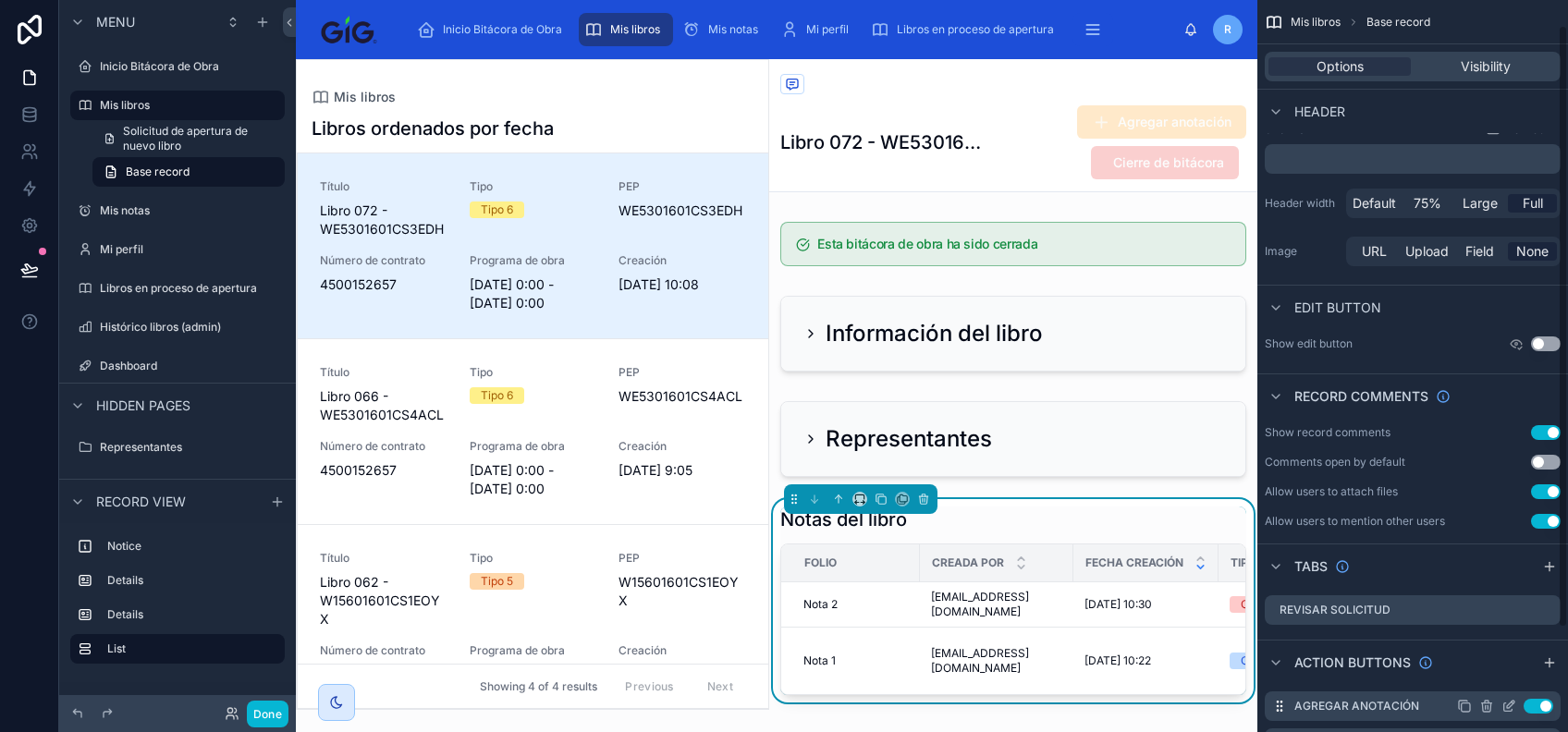
scroll to position [157, 0]
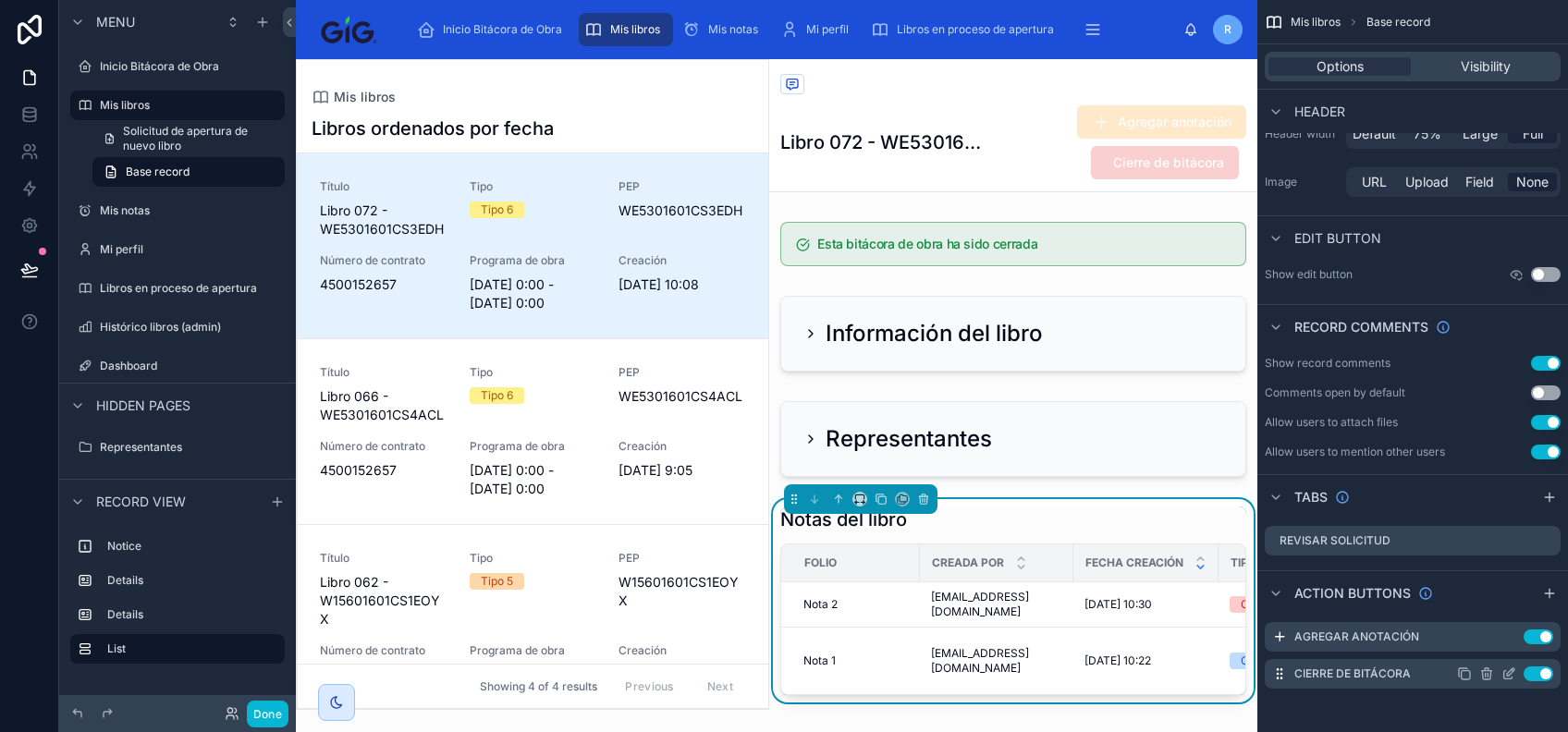
click at [1512, 669] on icon "scrollable content" at bounding box center [1513, 670] width 2 height 2
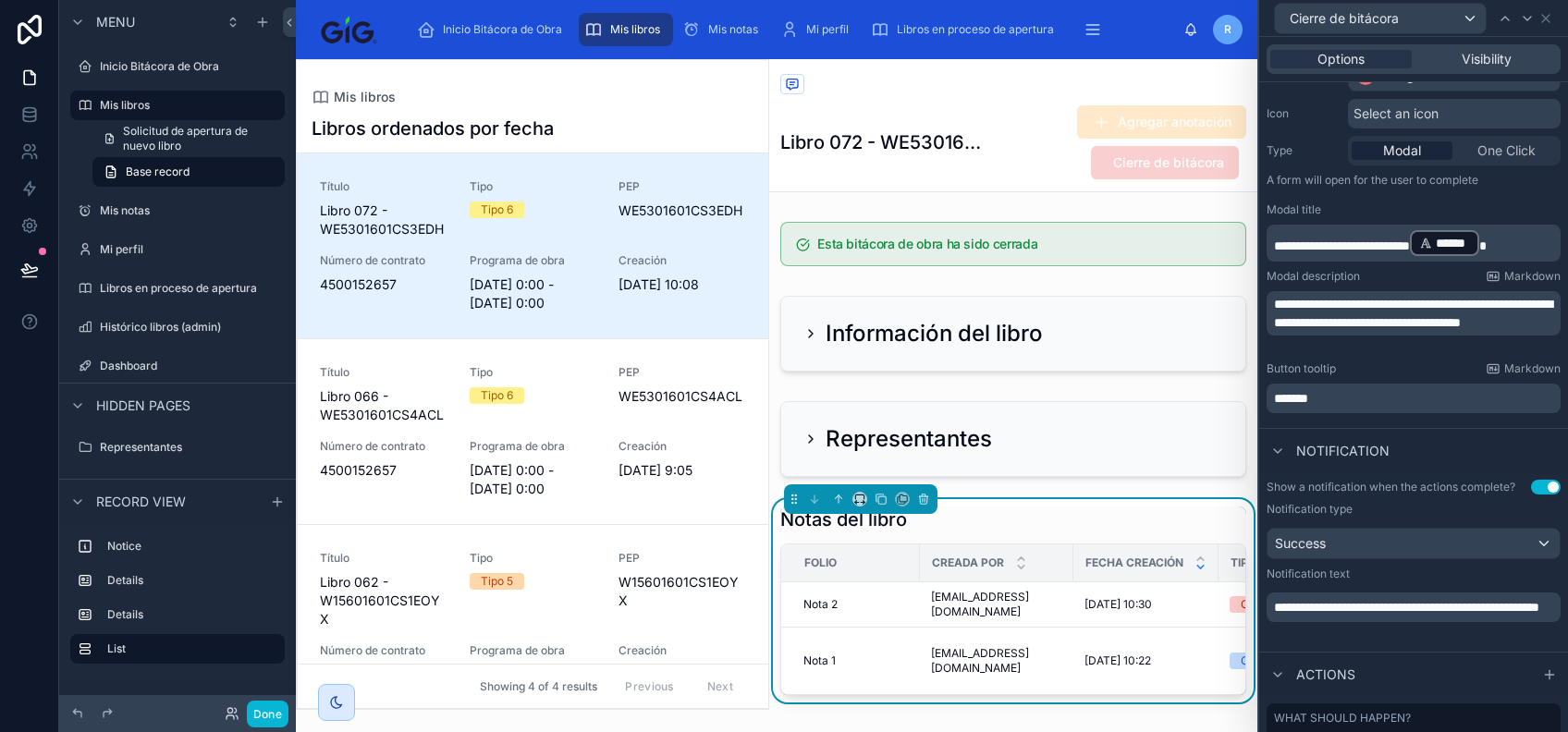
scroll to position [451, 0]
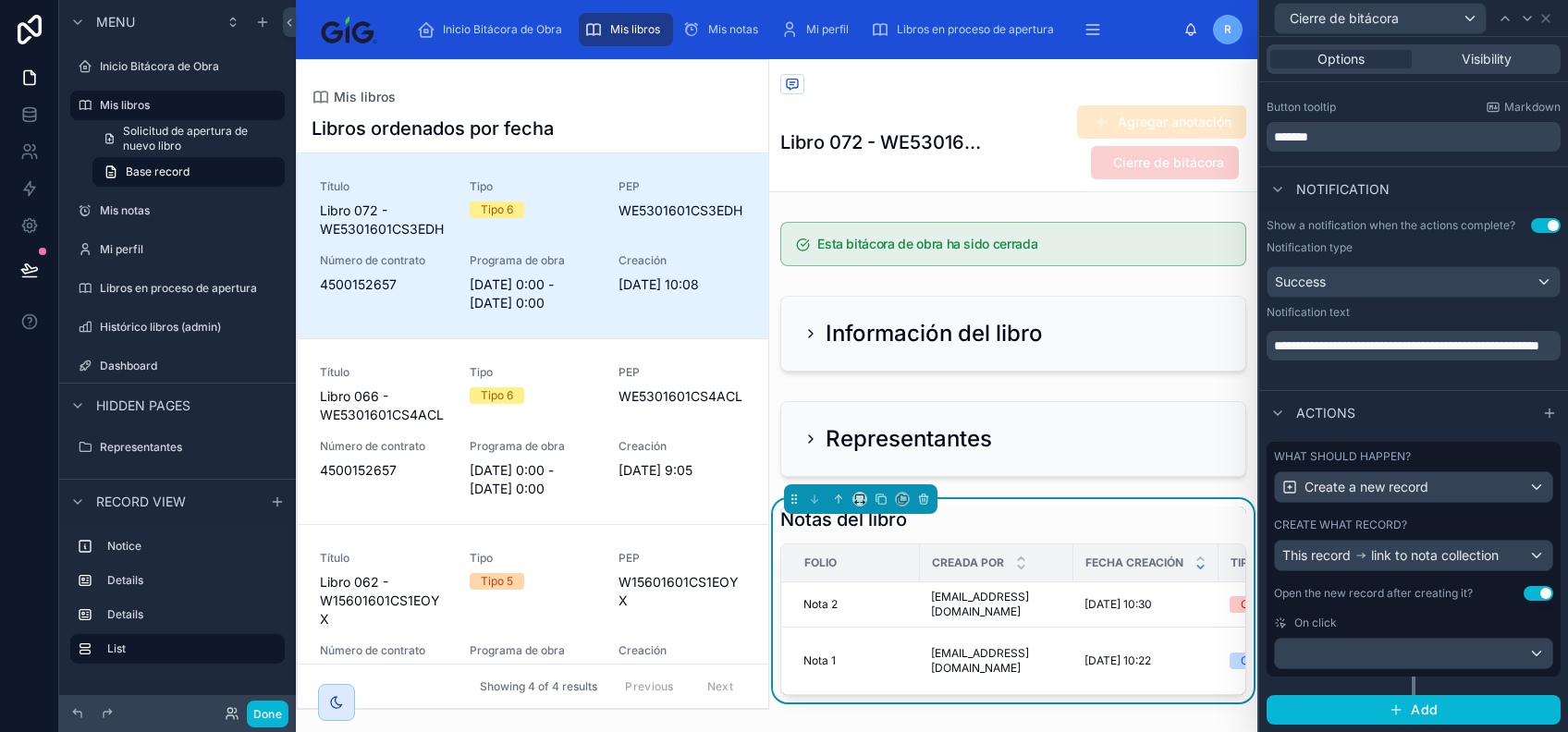
click at [1445, 513] on div "What should happen? Create a new record Create what record? This record link to…" at bounding box center [1414, 560] width 294 height 235
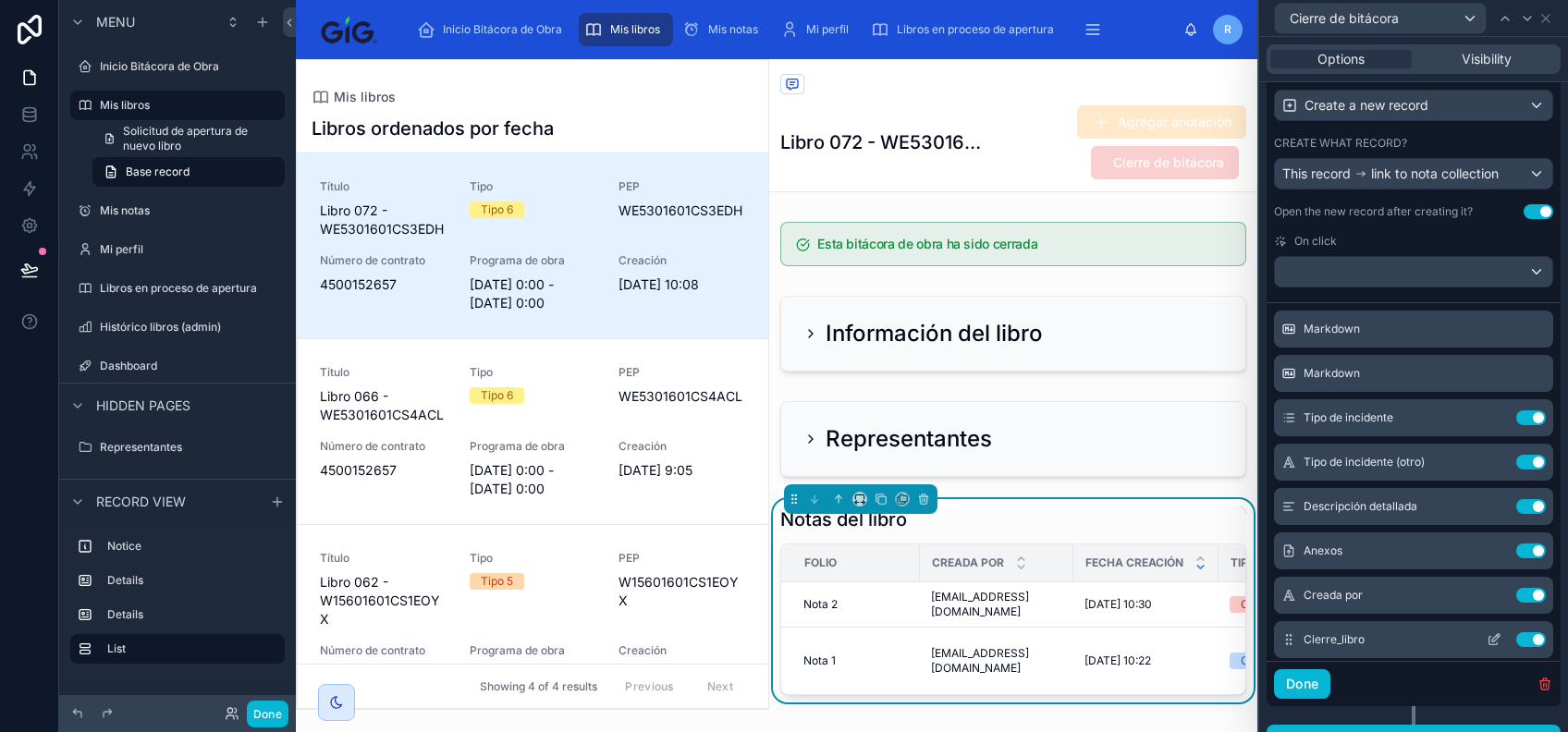
scroll to position [0, 0]
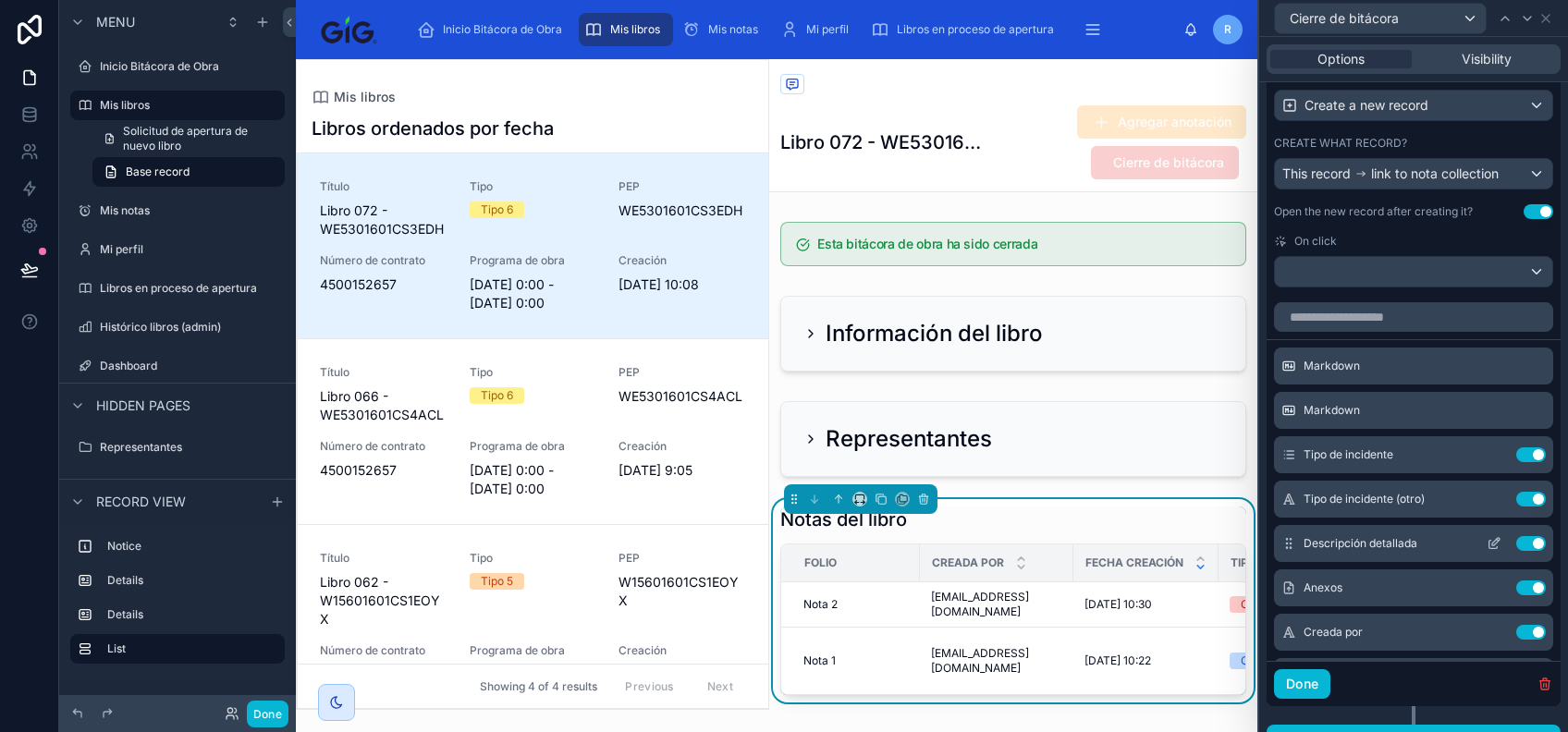
click at [1487, 548] on icon at bounding box center [1495, 544] width 15 height 15
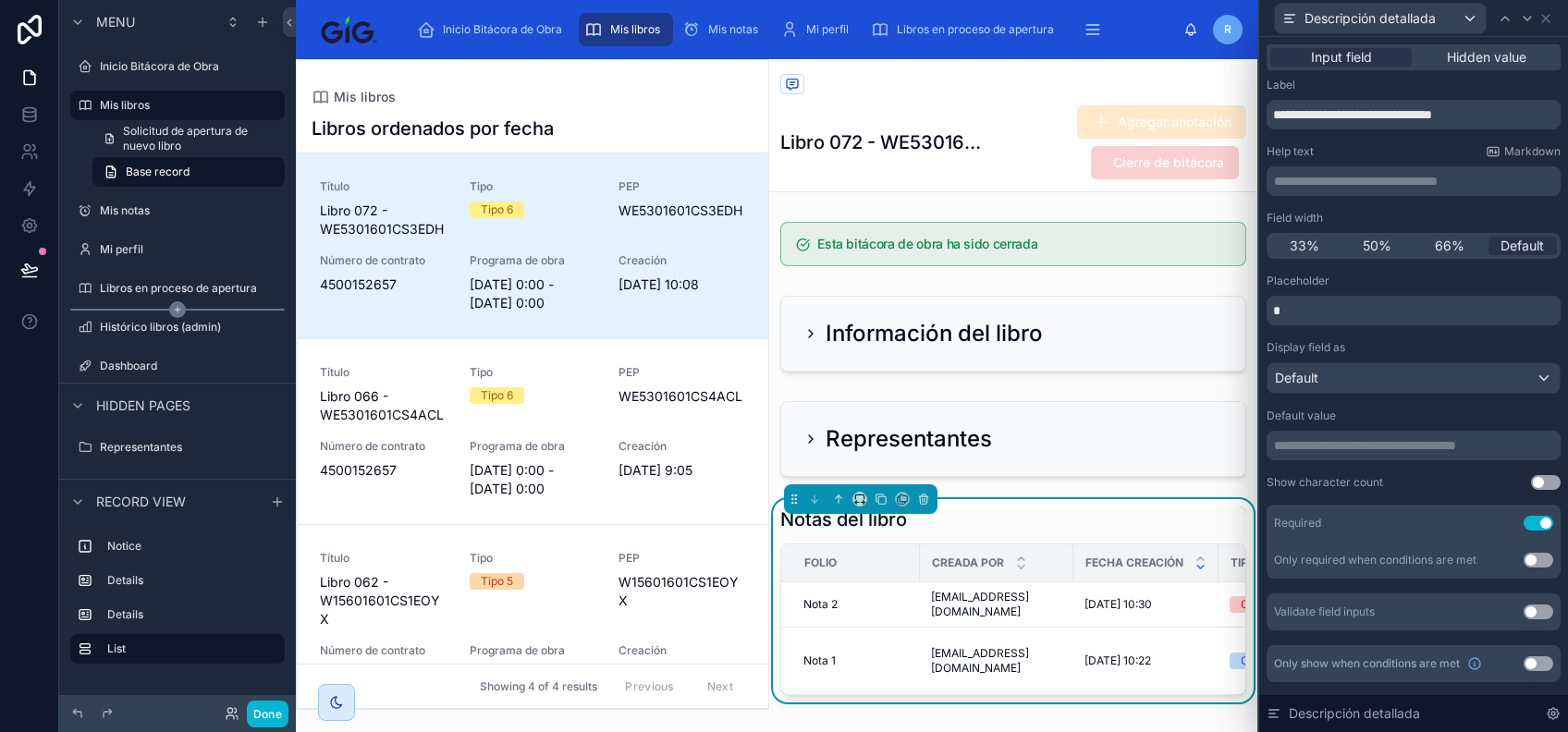
click at [174, 313] on icon "scrollable content" at bounding box center [178, 310] width 17 height 17
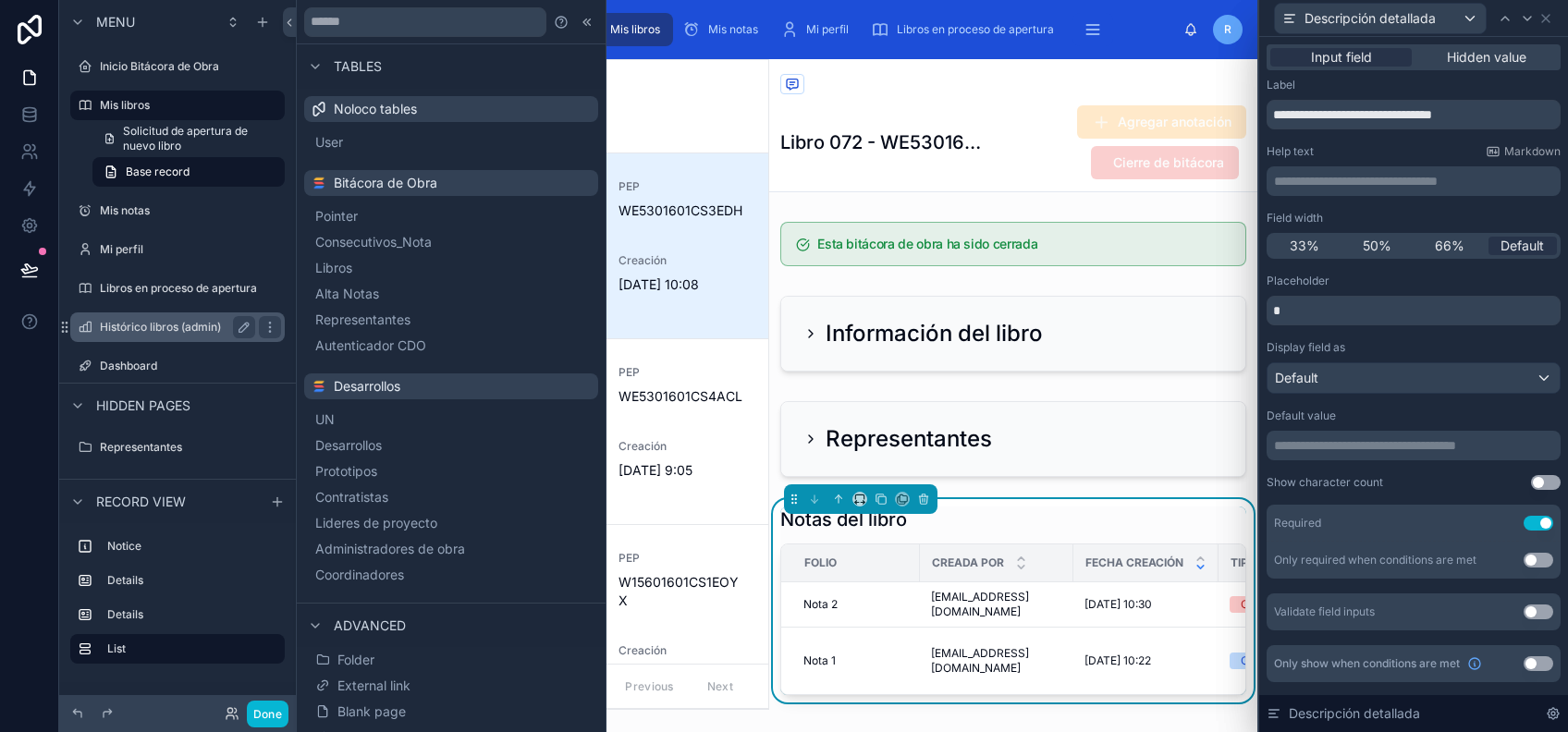
click at [163, 325] on label "Histórico libros (admin)" at bounding box center [174, 327] width 148 height 15
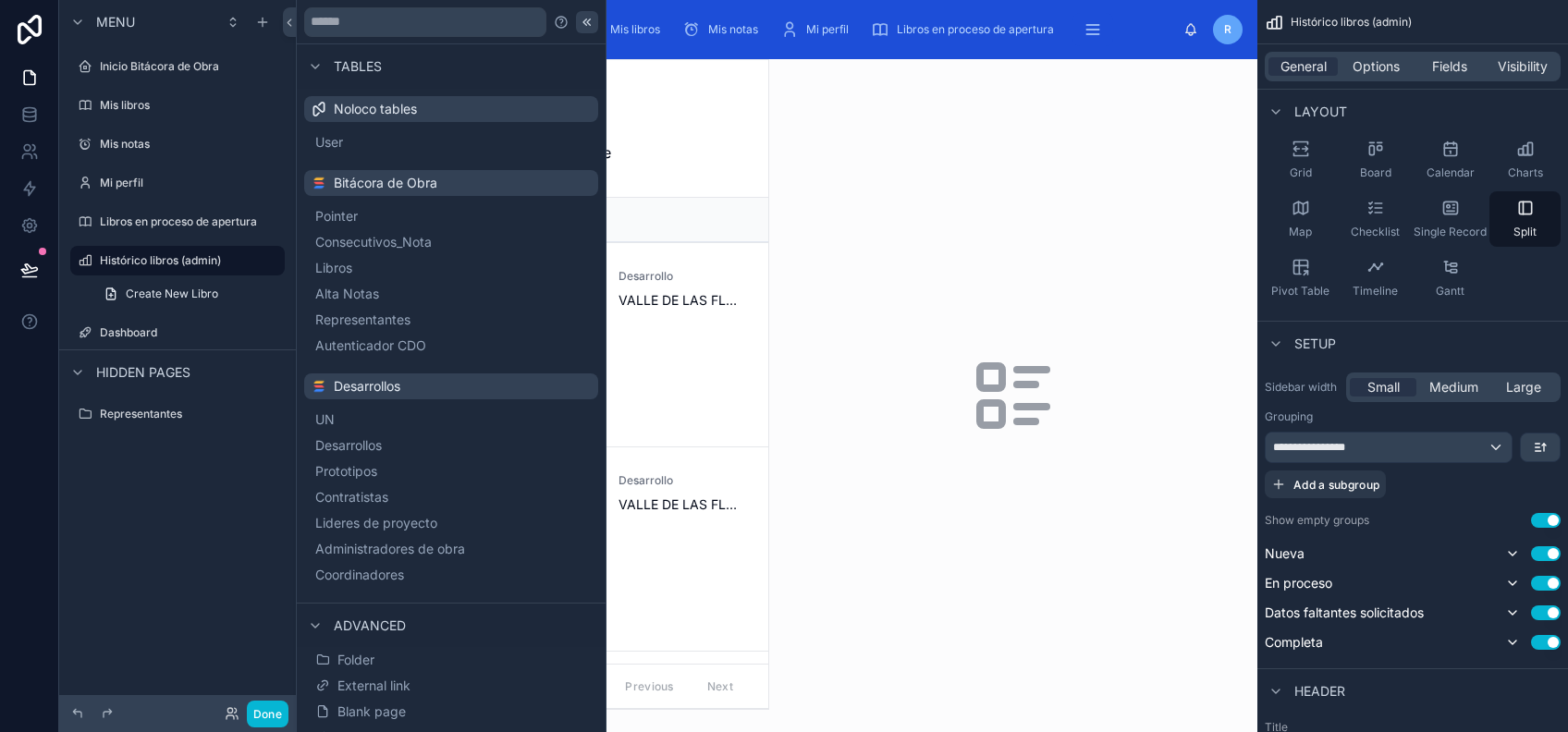
click at [580, 18] on icon at bounding box center [588, 22] width 15 height 15
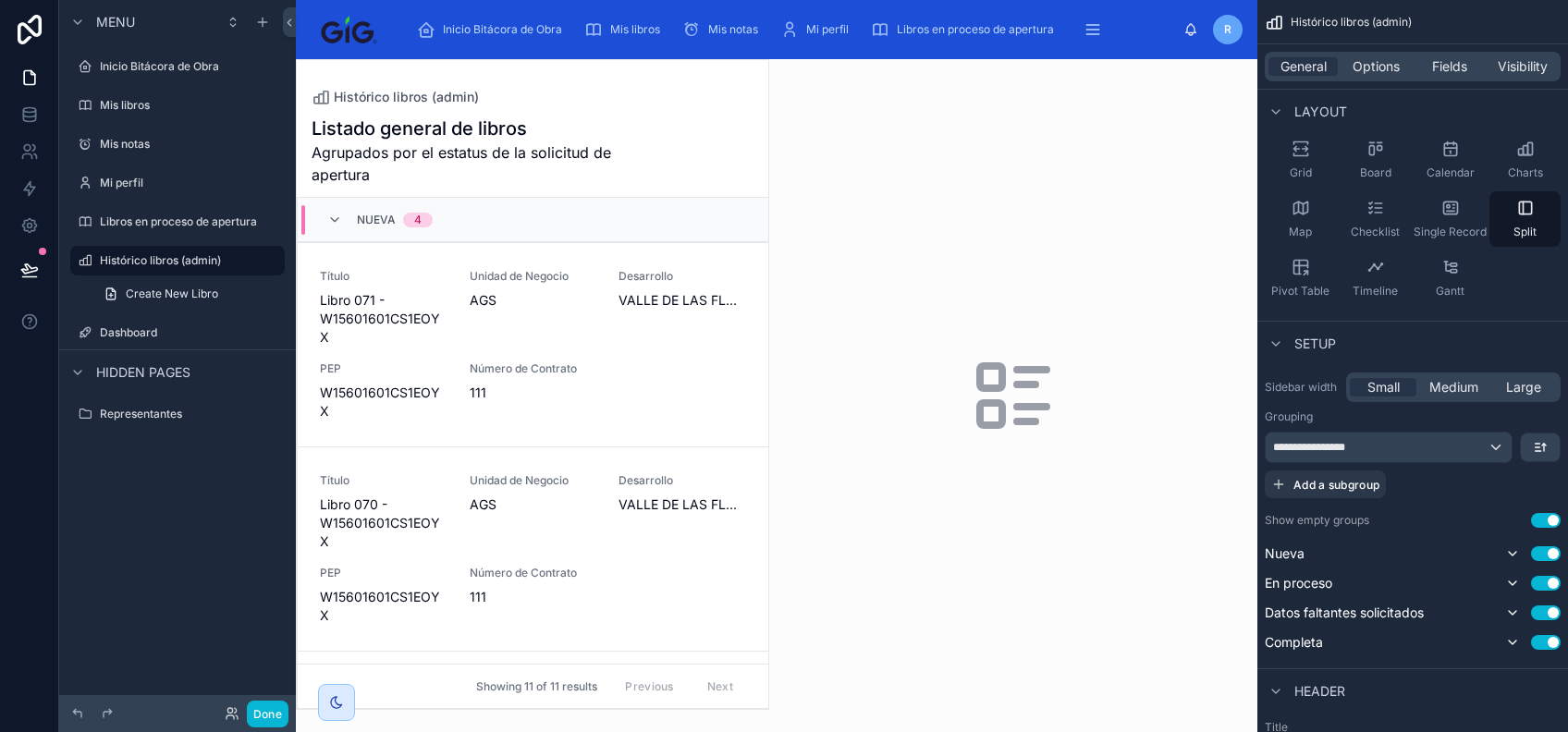
click at [585, 311] on div at bounding box center [532, 384] width 471 height 650
click at [621, 362] on div "Título Libro 071 - W15601601CS1EOYX Unidad de Negocio AGS Desarrollo [PERSON_NA…" at bounding box center [532, 345] width 426 height 152
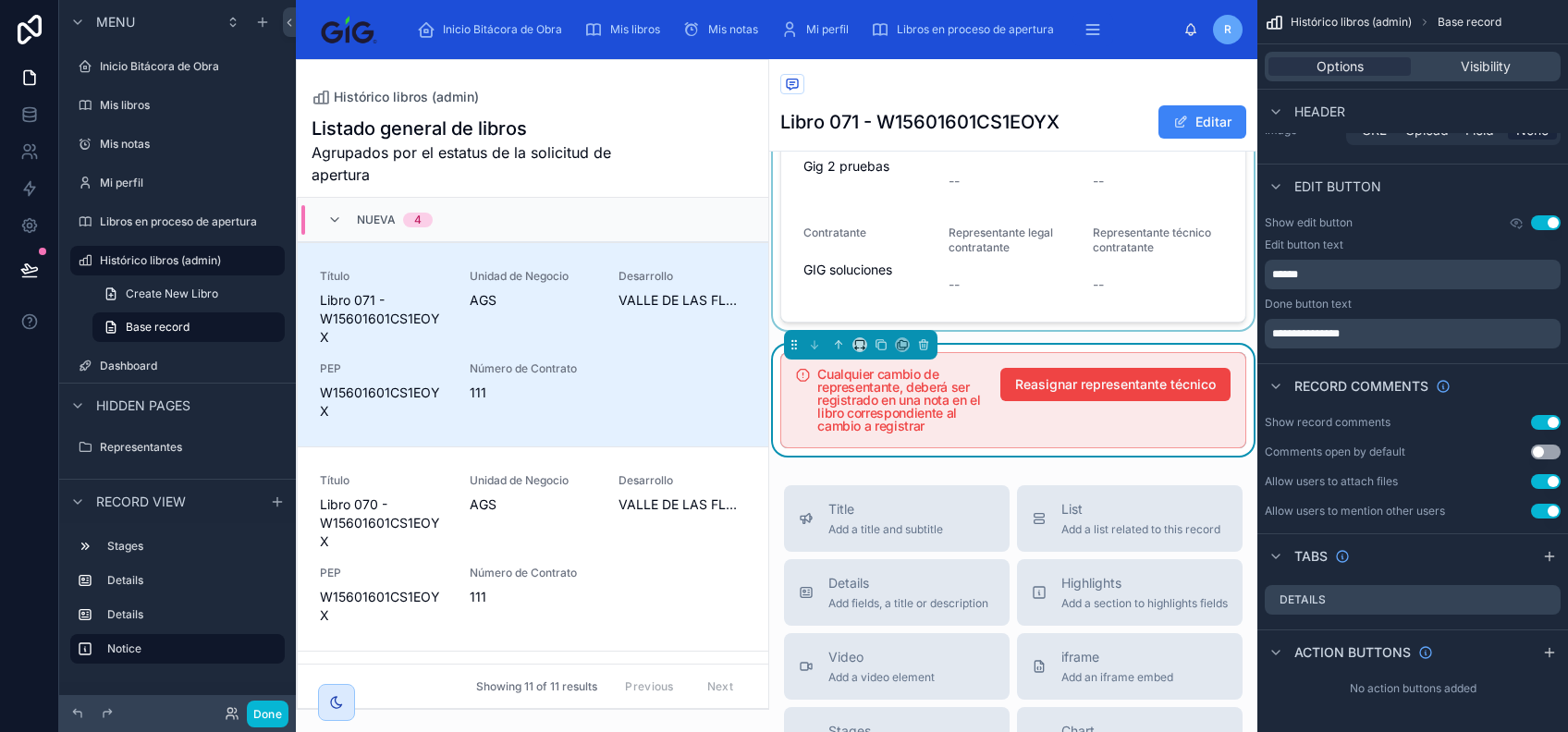
scroll to position [493, 0]
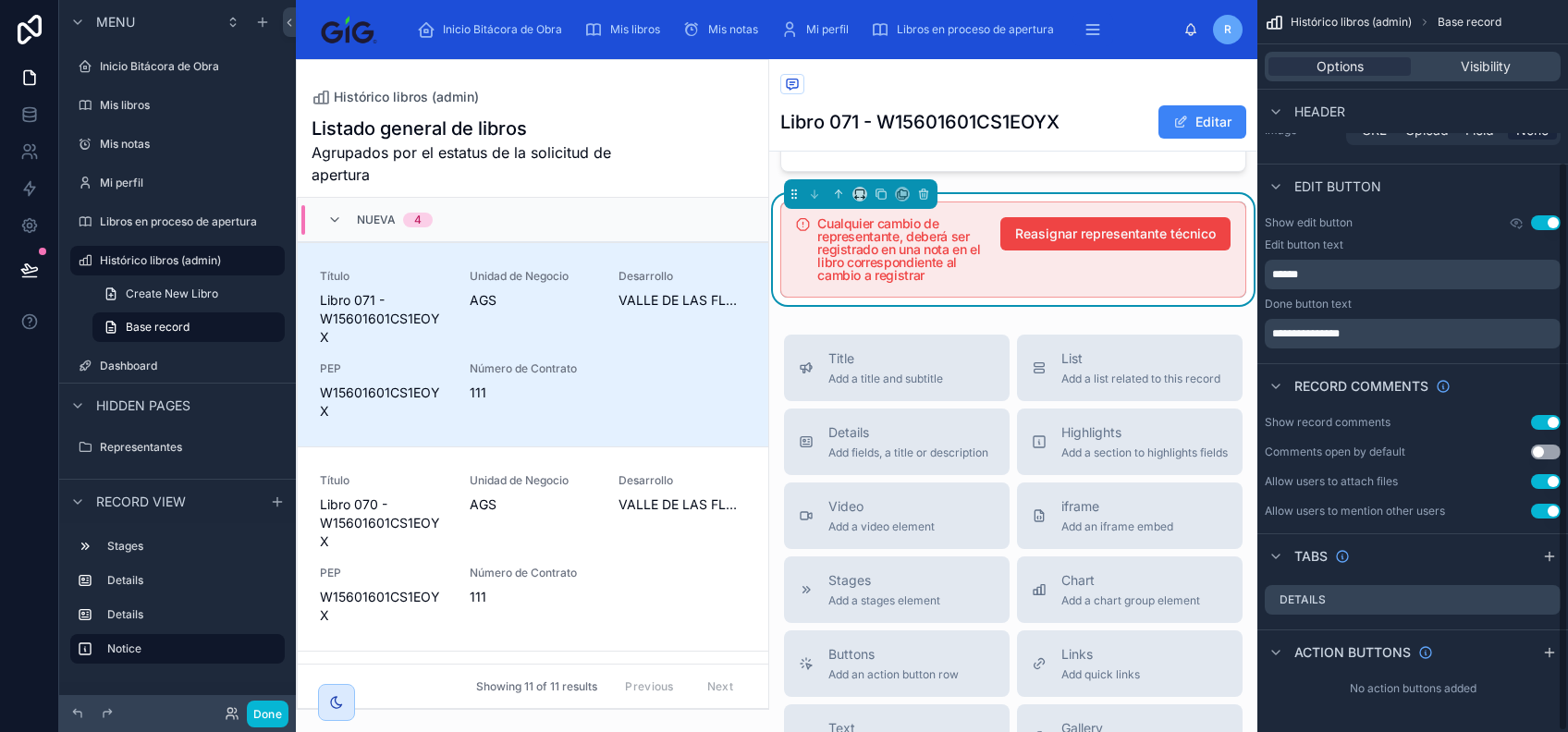
click at [1149, 286] on div "Cualquier cambio de representante, deberá ser registrado en una nota en el libr…" at bounding box center [1023, 251] width 413 height 68
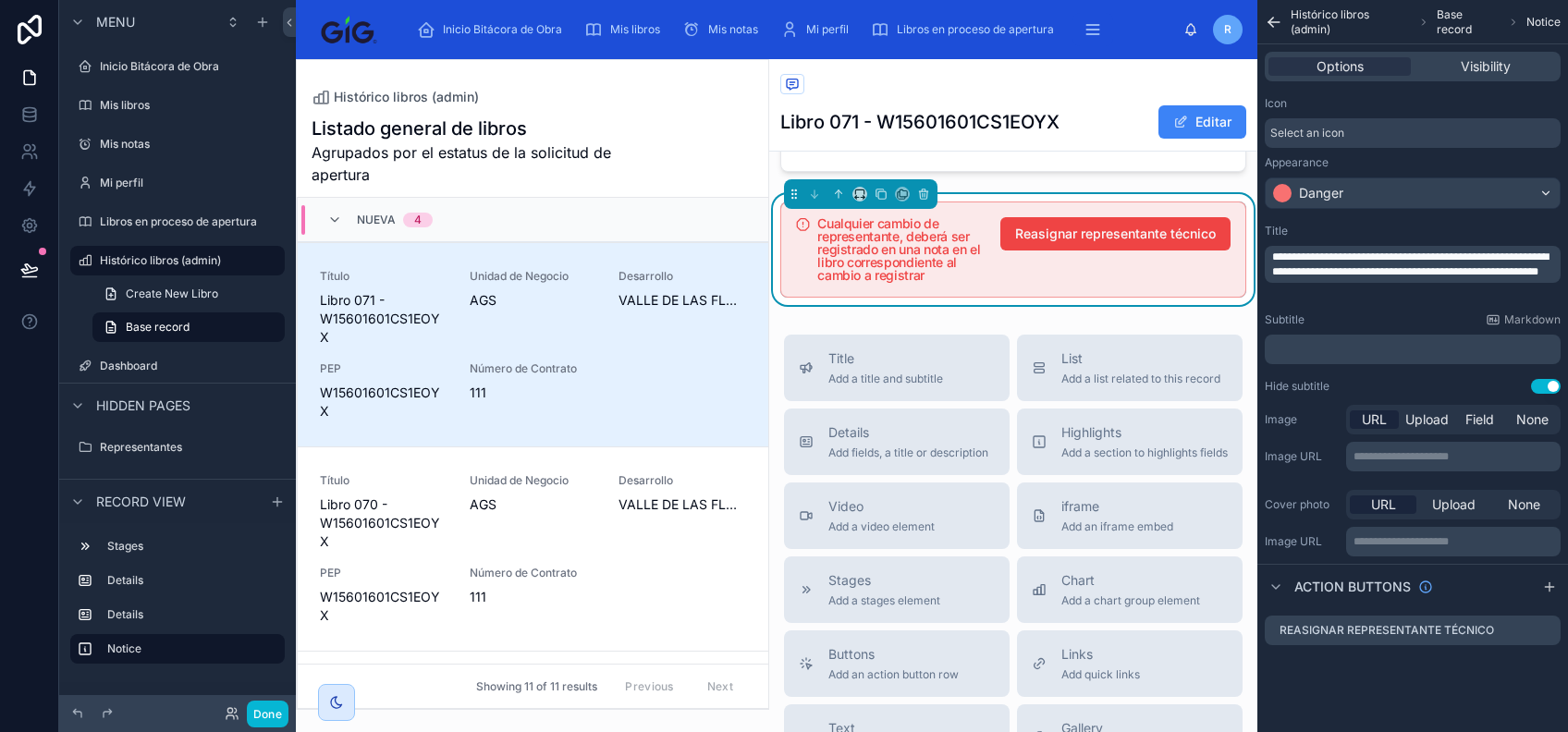
scroll to position [0, 0]
click at [1546, 632] on icon "scrollable content" at bounding box center [1548, 629] width 7 height 7
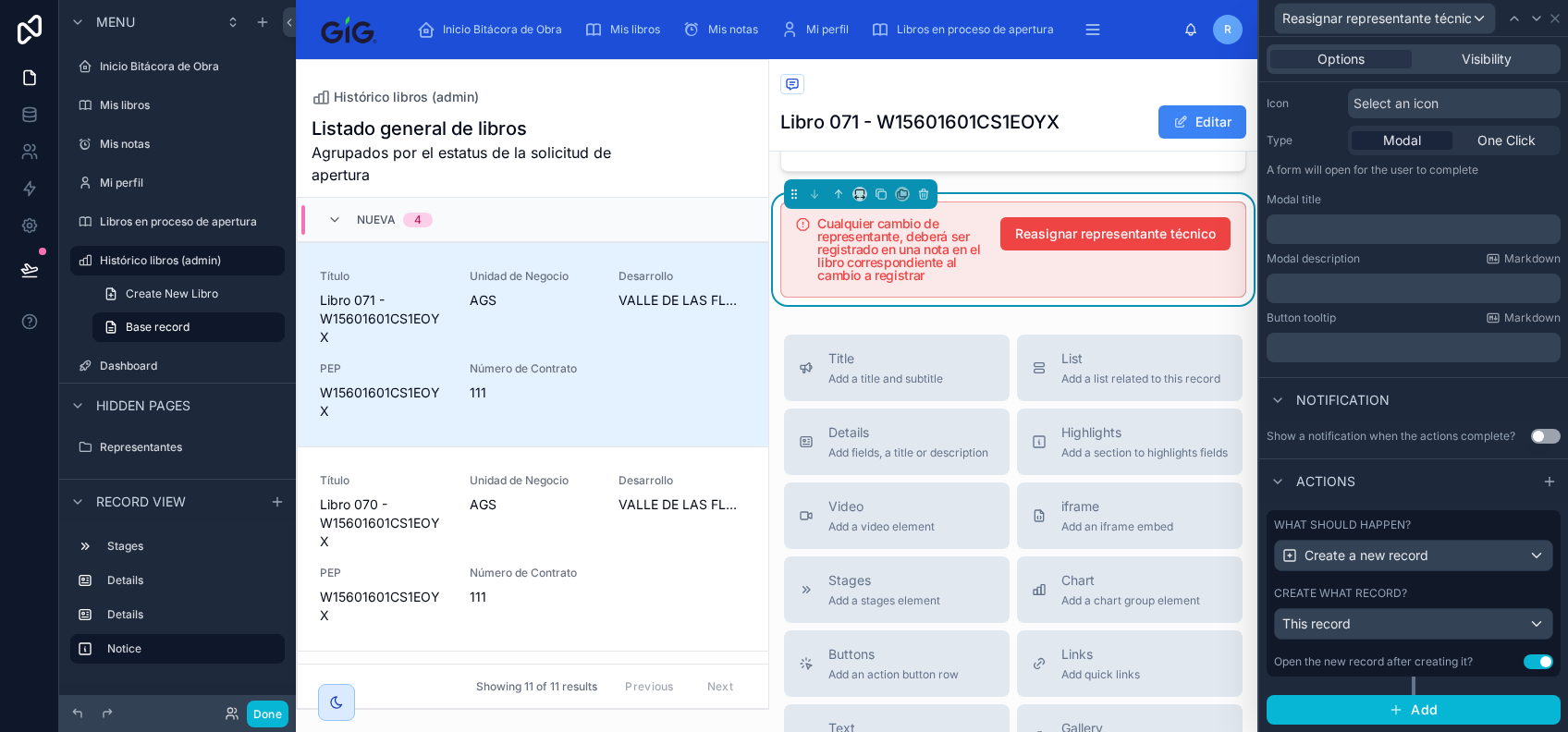
scroll to position [201, 0]
click at [1447, 609] on div "This record" at bounding box center [1414, 624] width 277 height 30
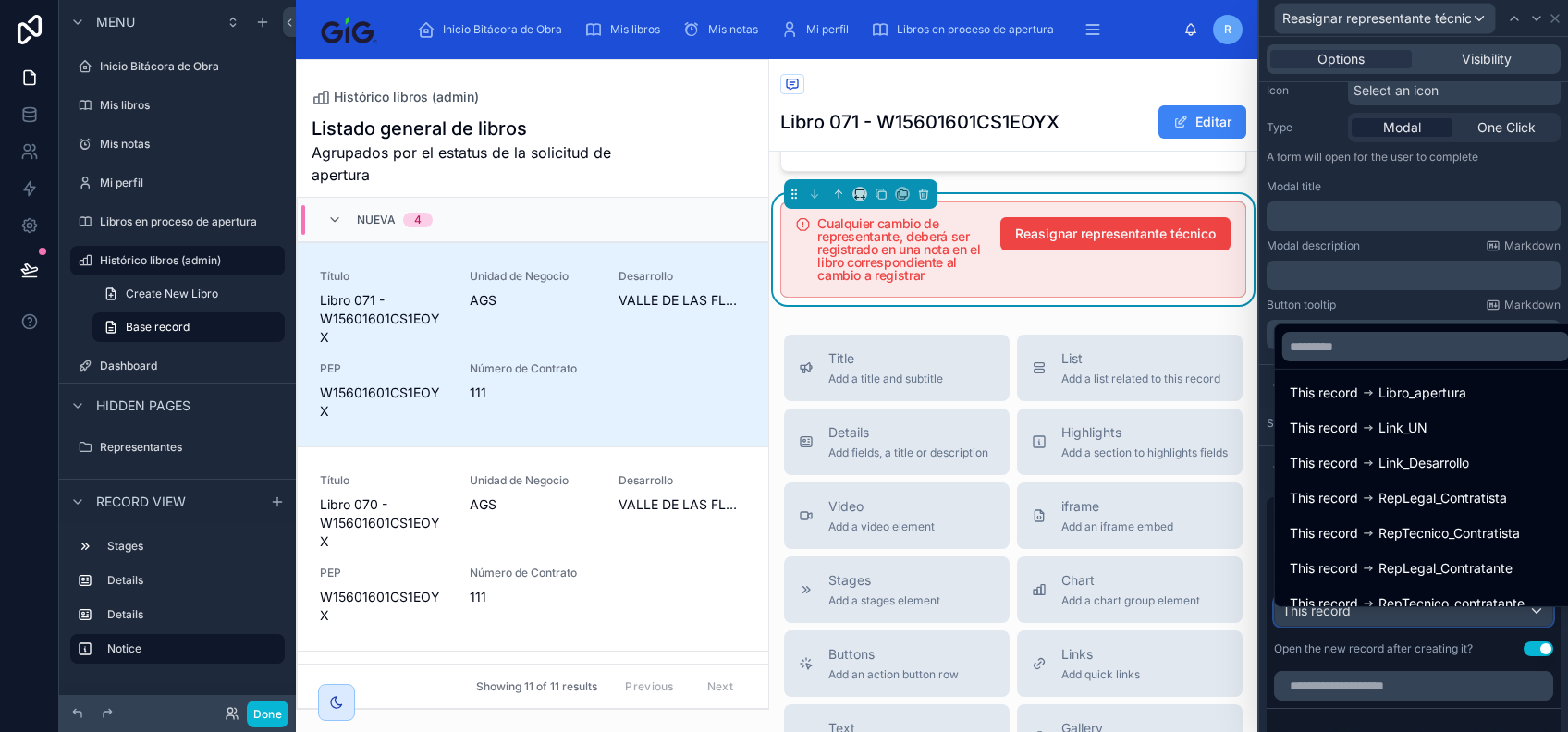
scroll to position [0, 0]
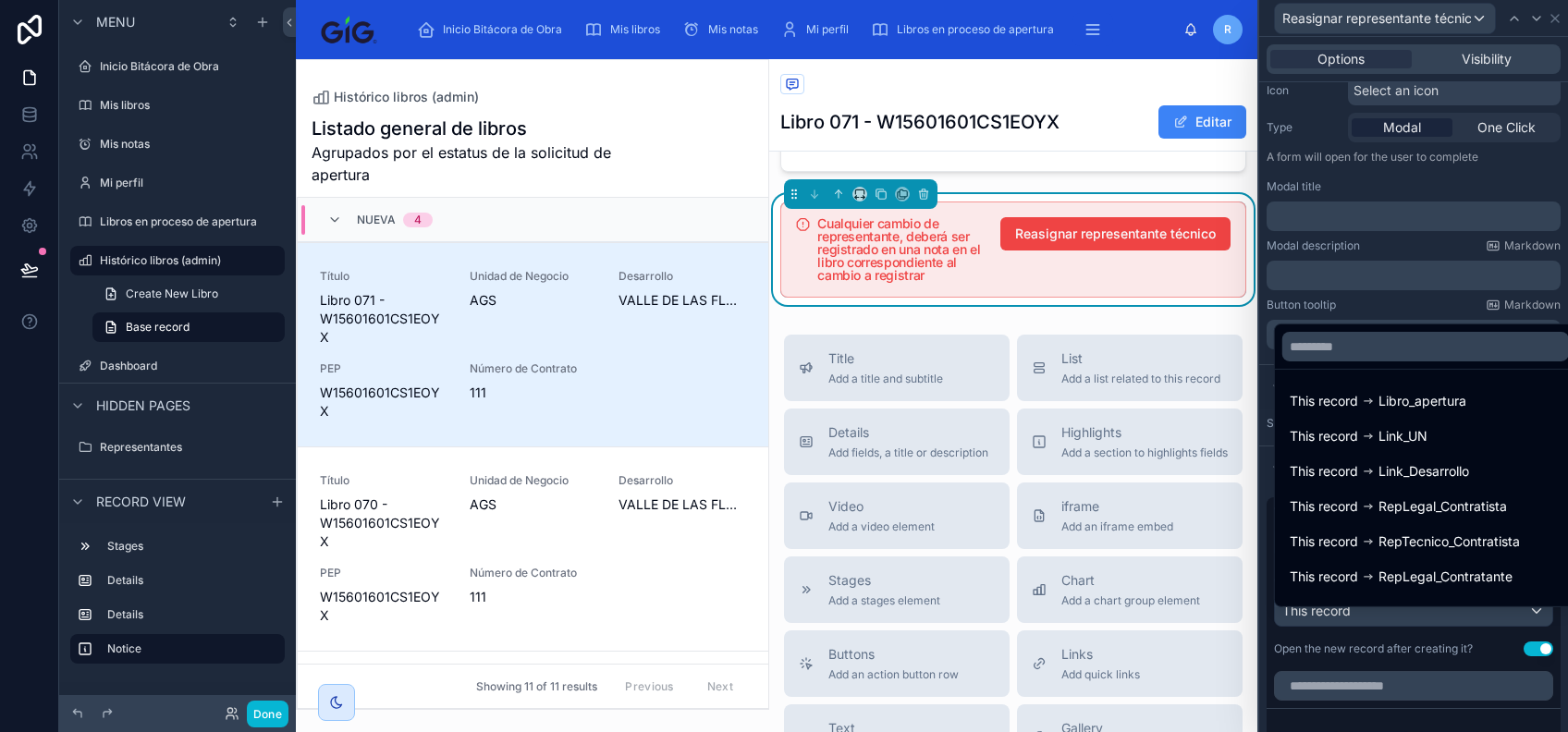
click at [1419, 325] on div at bounding box center [1426, 346] width 302 height 44
click at [1410, 667] on div at bounding box center [1414, 366] width 309 height 732
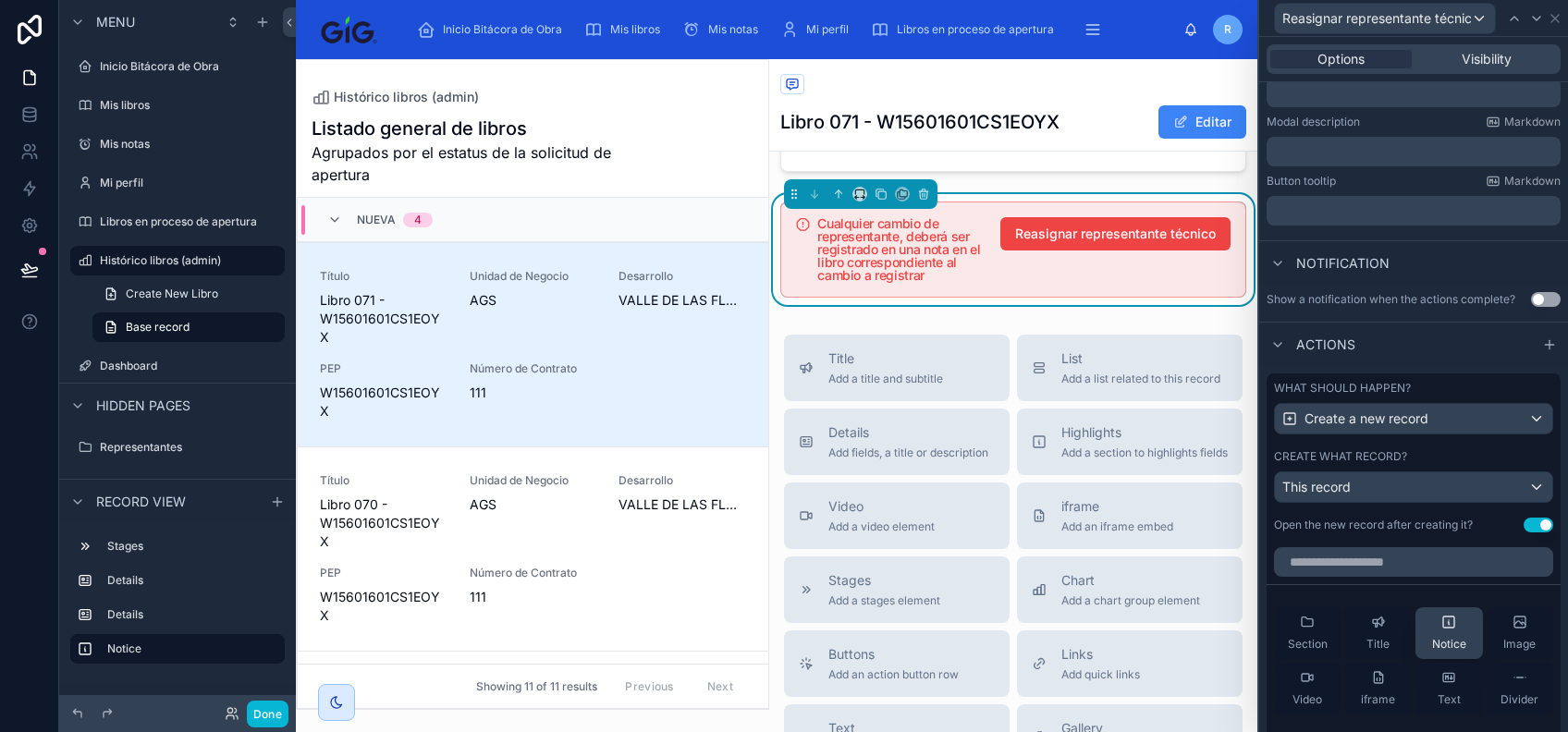
scroll to position [448, 0]
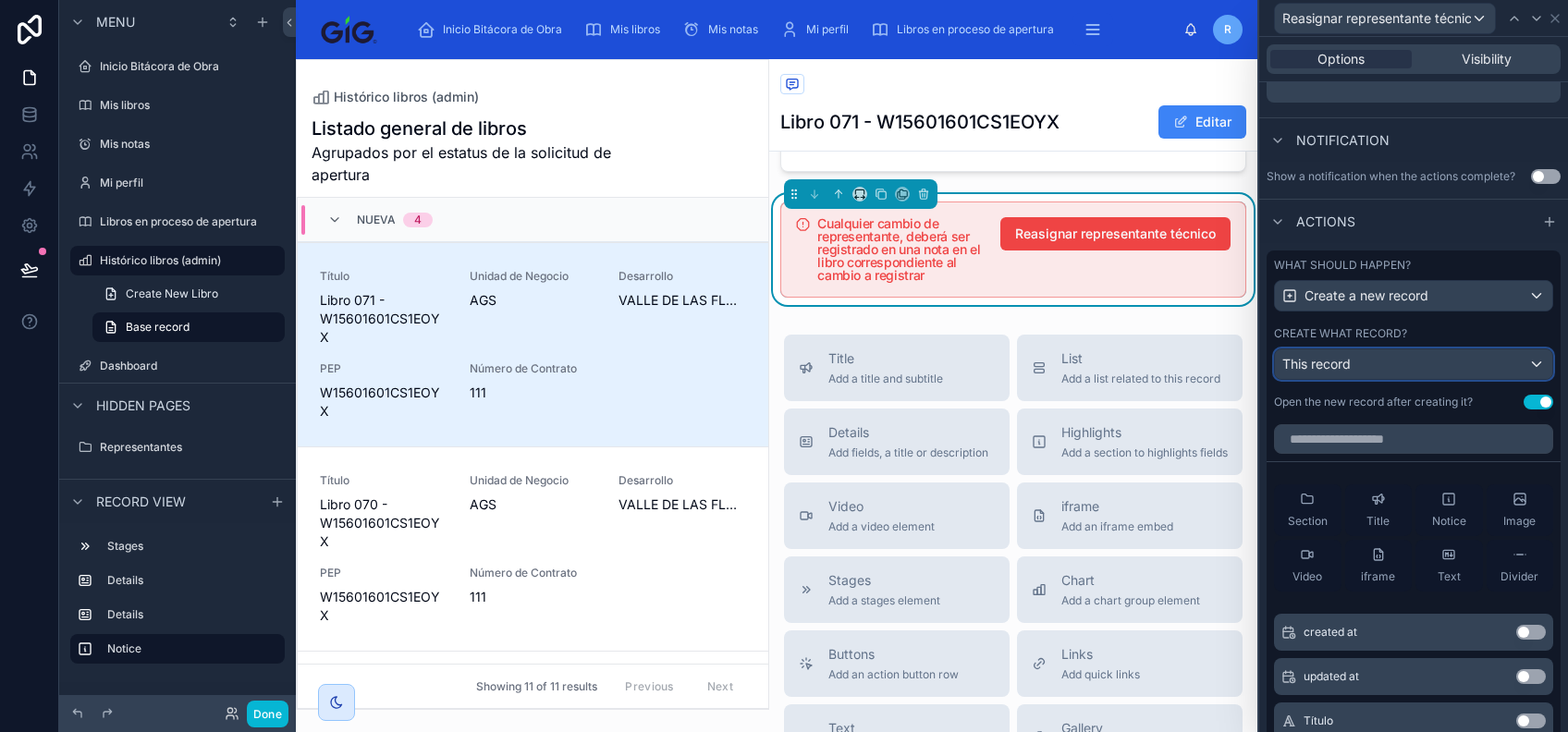
click at [1432, 377] on div "This record" at bounding box center [1414, 365] width 277 height 30
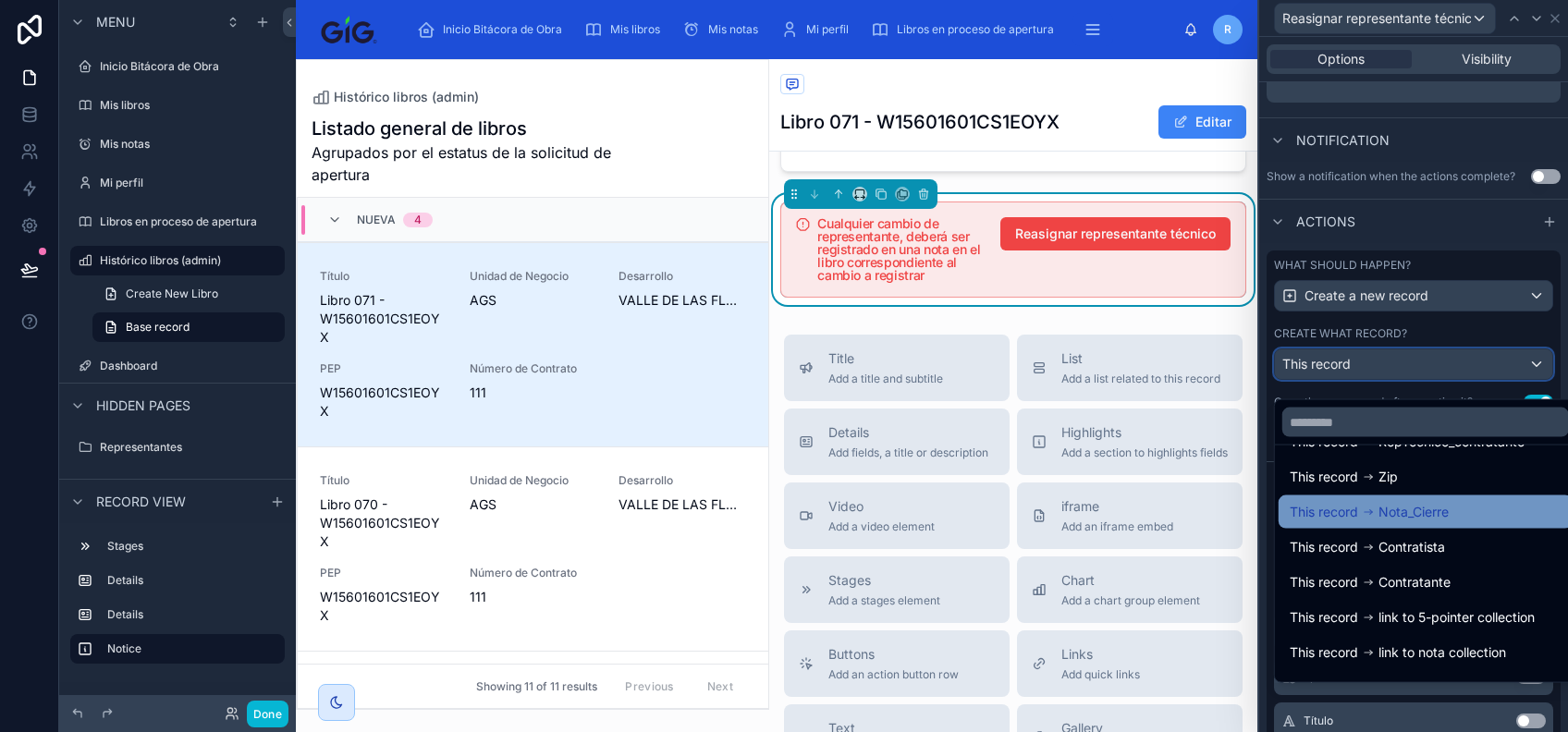
scroll to position [271, 0]
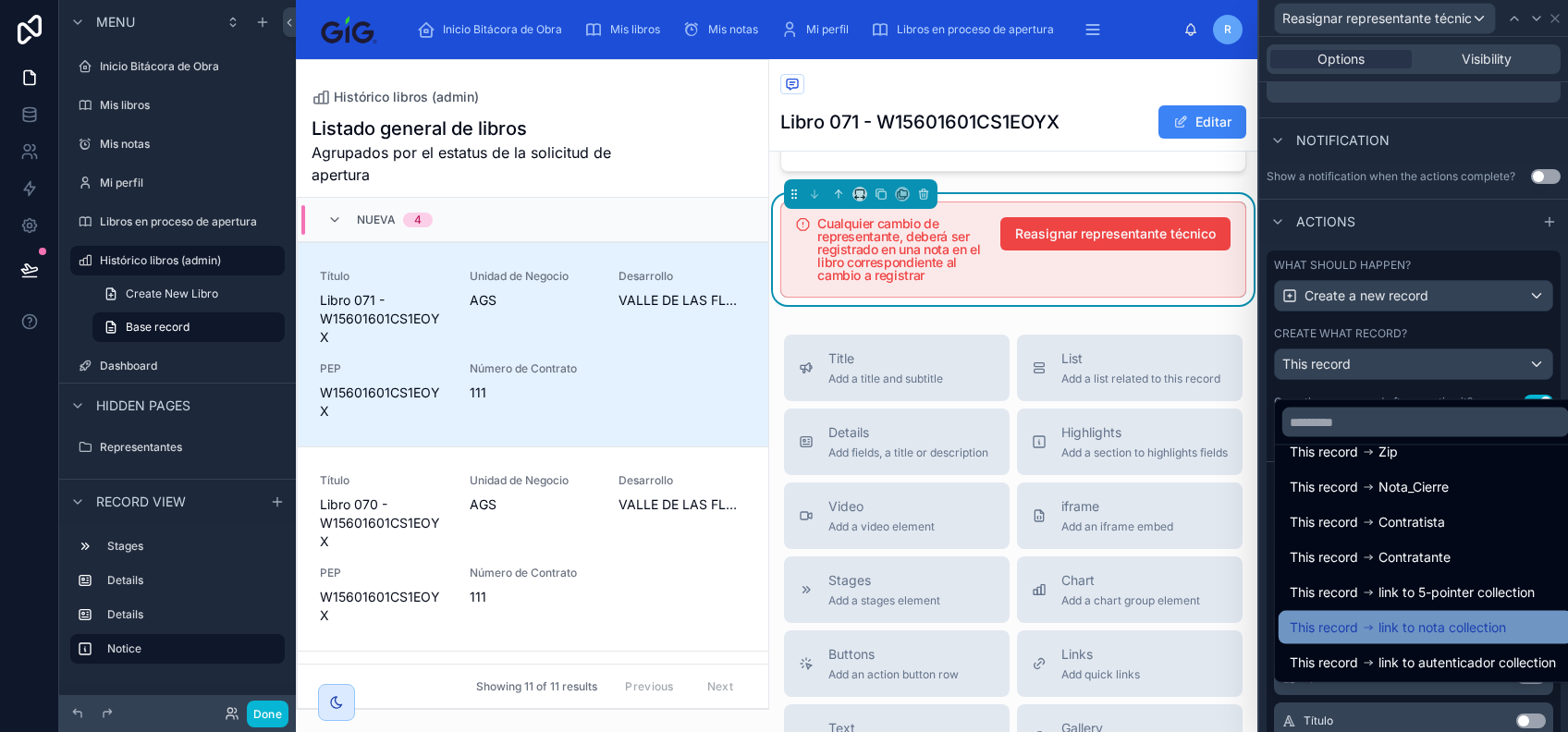
click at [1430, 617] on span "link to nota collection" at bounding box center [1442, 628] width 127 height 22
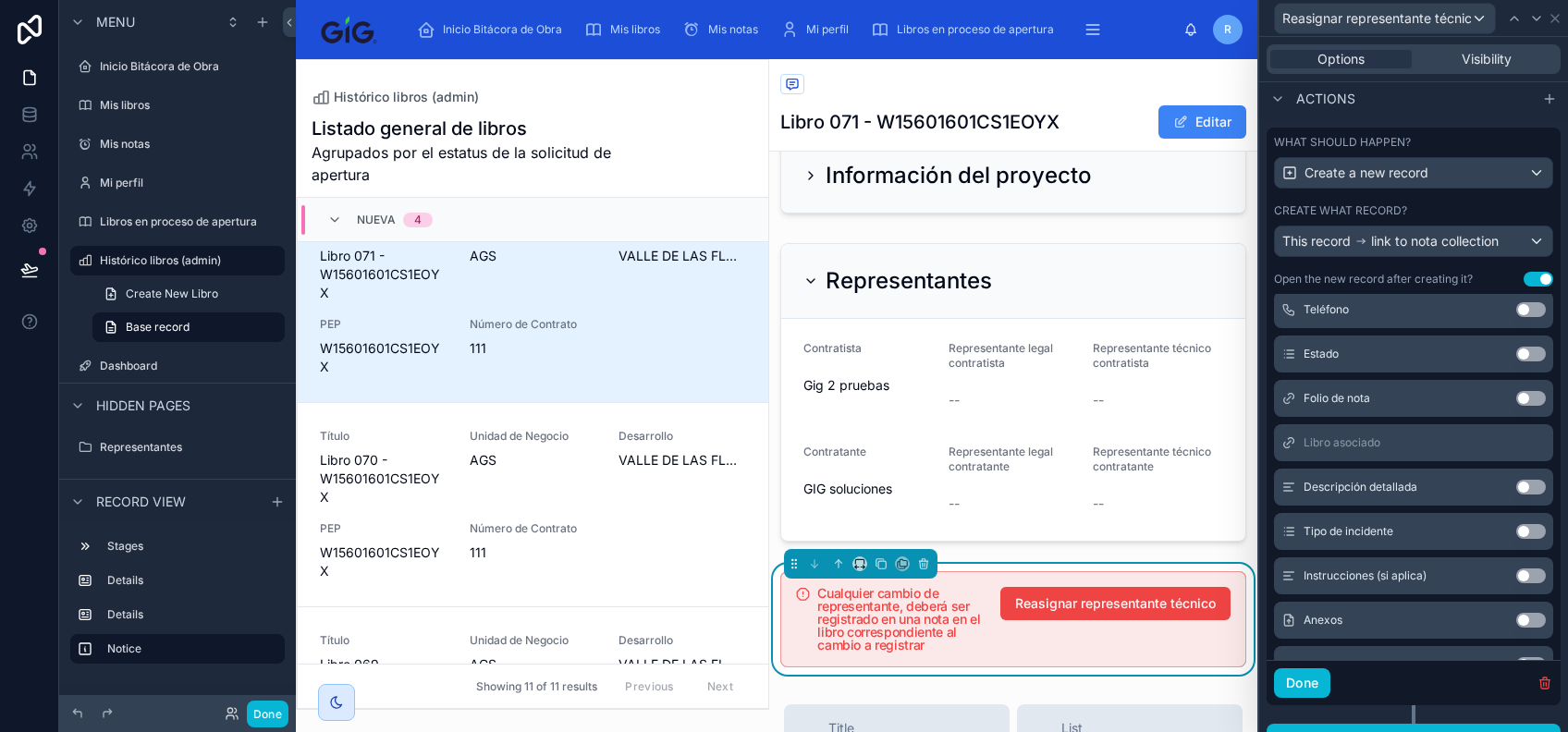
scroll to position [370, 0]
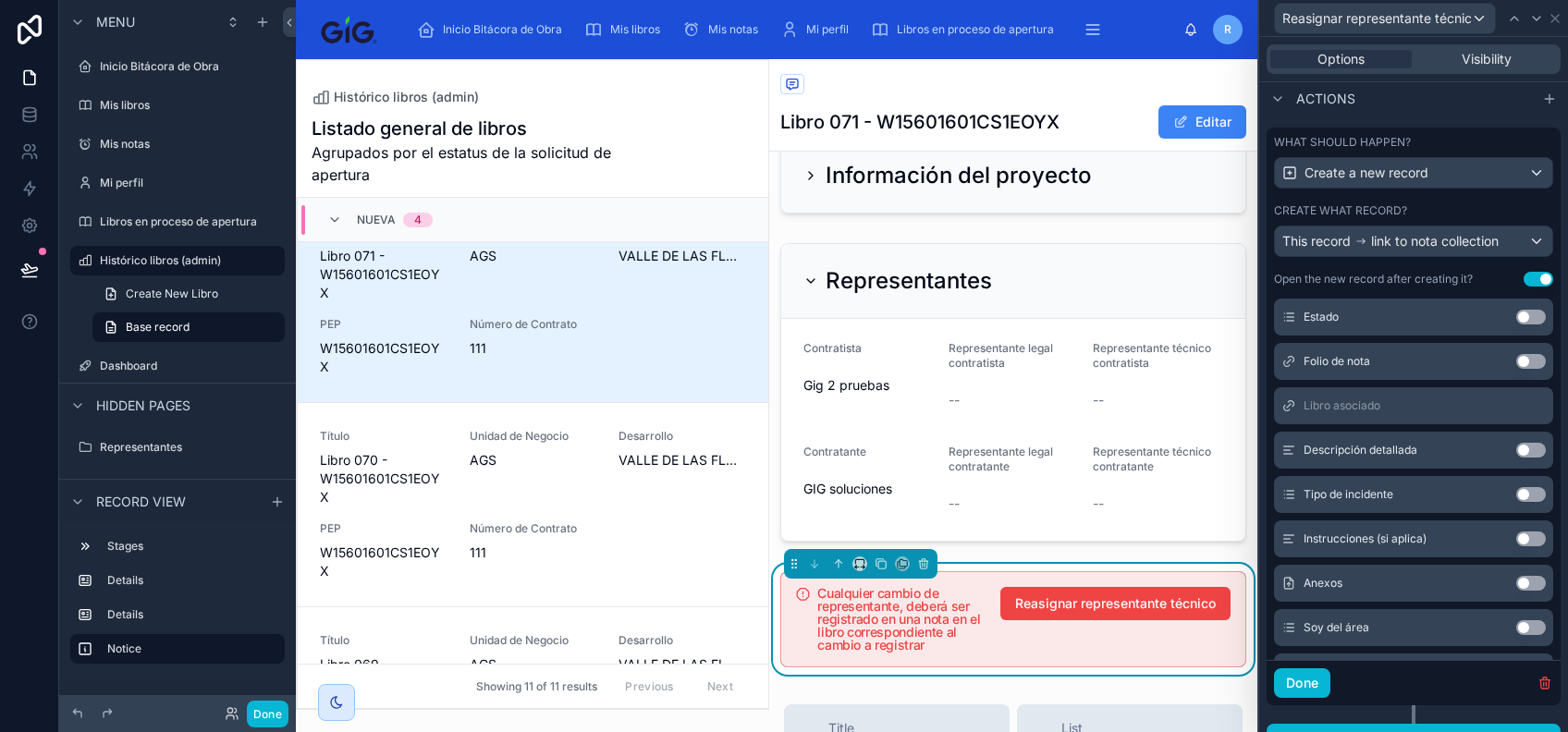
click at [1516, 457] on button "Use setting" at bounding box center [1531, 451] width 30 height 15
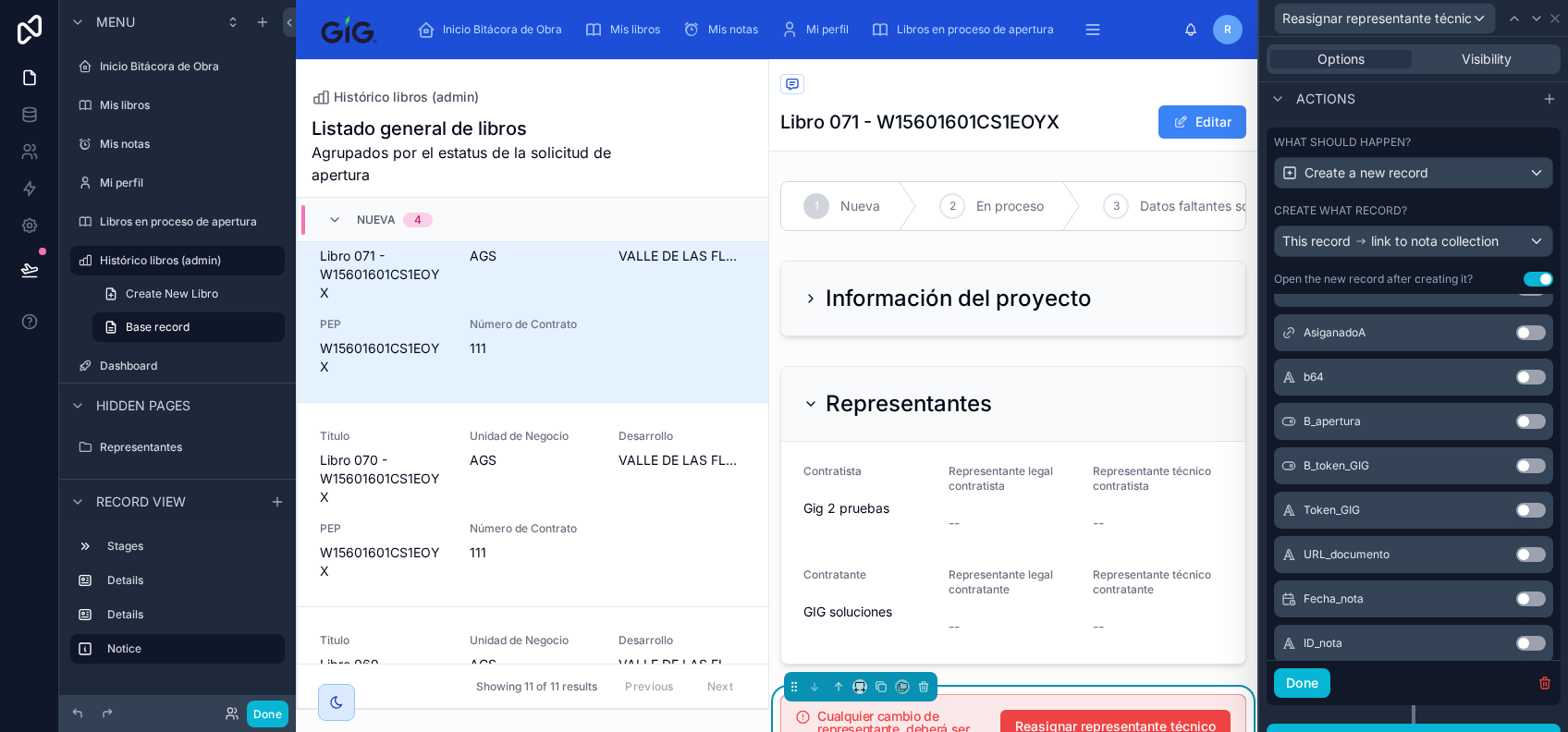
scroll to position [1046, 0]
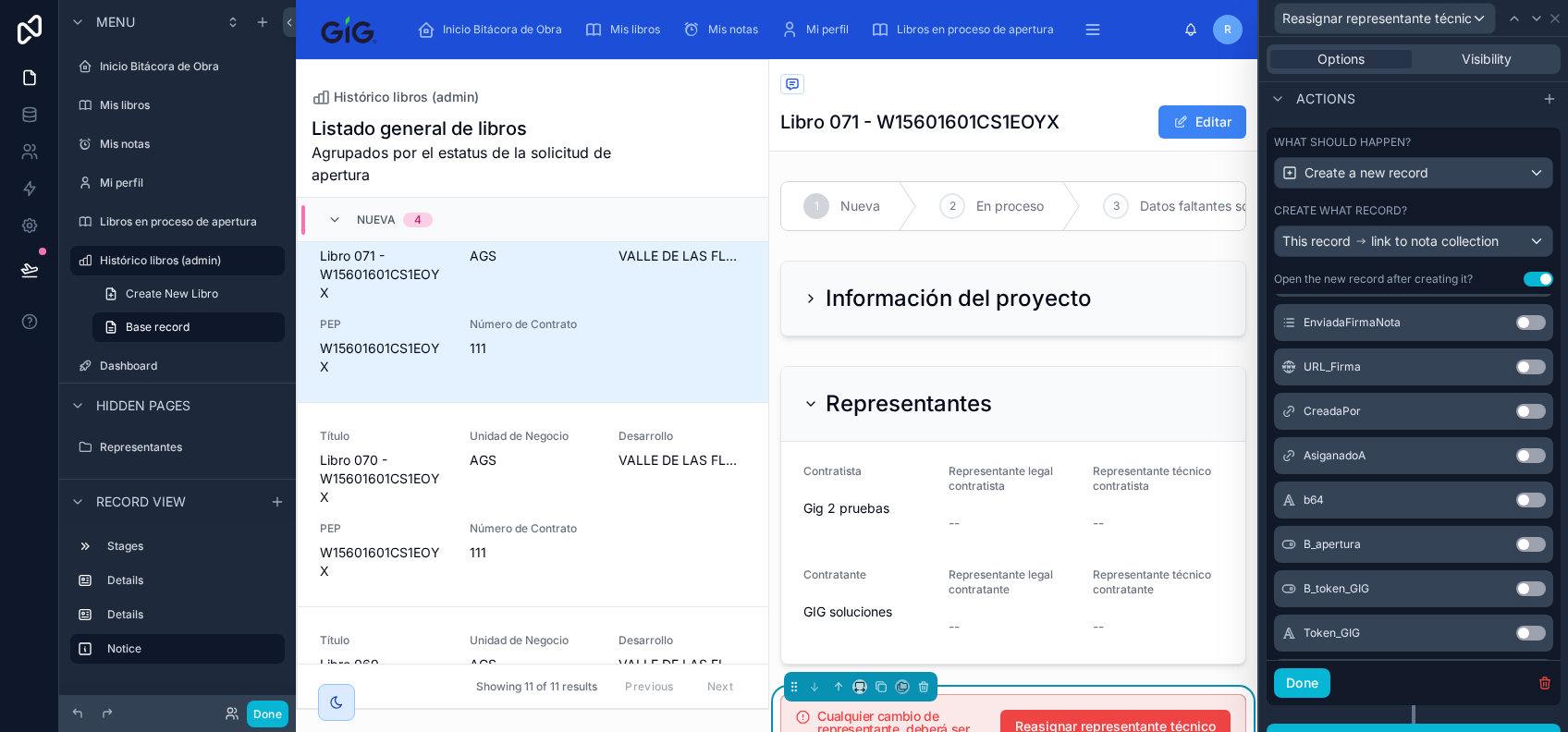
click at [1516, 419] on button "Use setting" at bounding box center [1531, 411] width 30 height 15
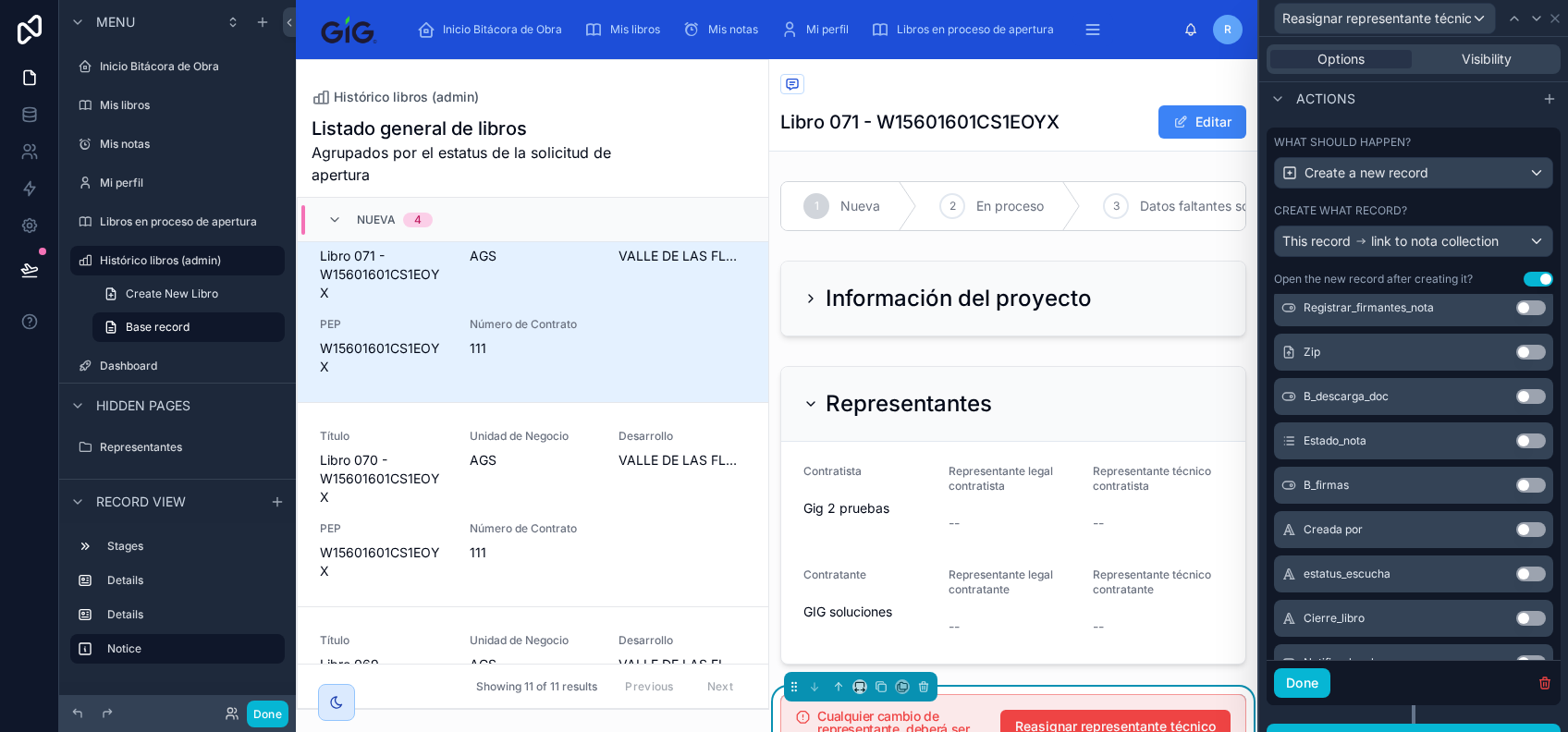
scroll to position [1636, 0]
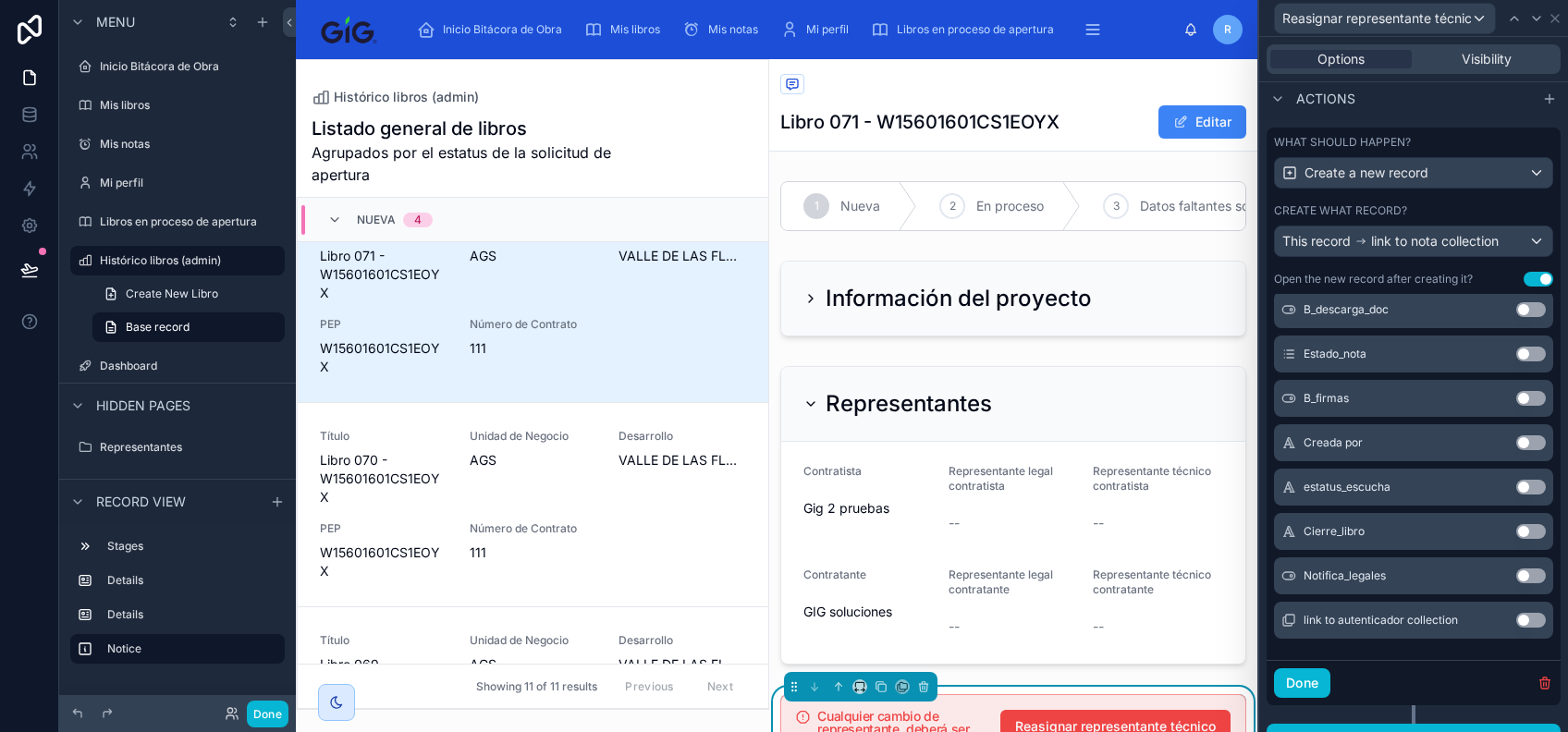
click at [1516, 450] on button "Use setting" at bounding box center [1531, 443] width 30 height 15
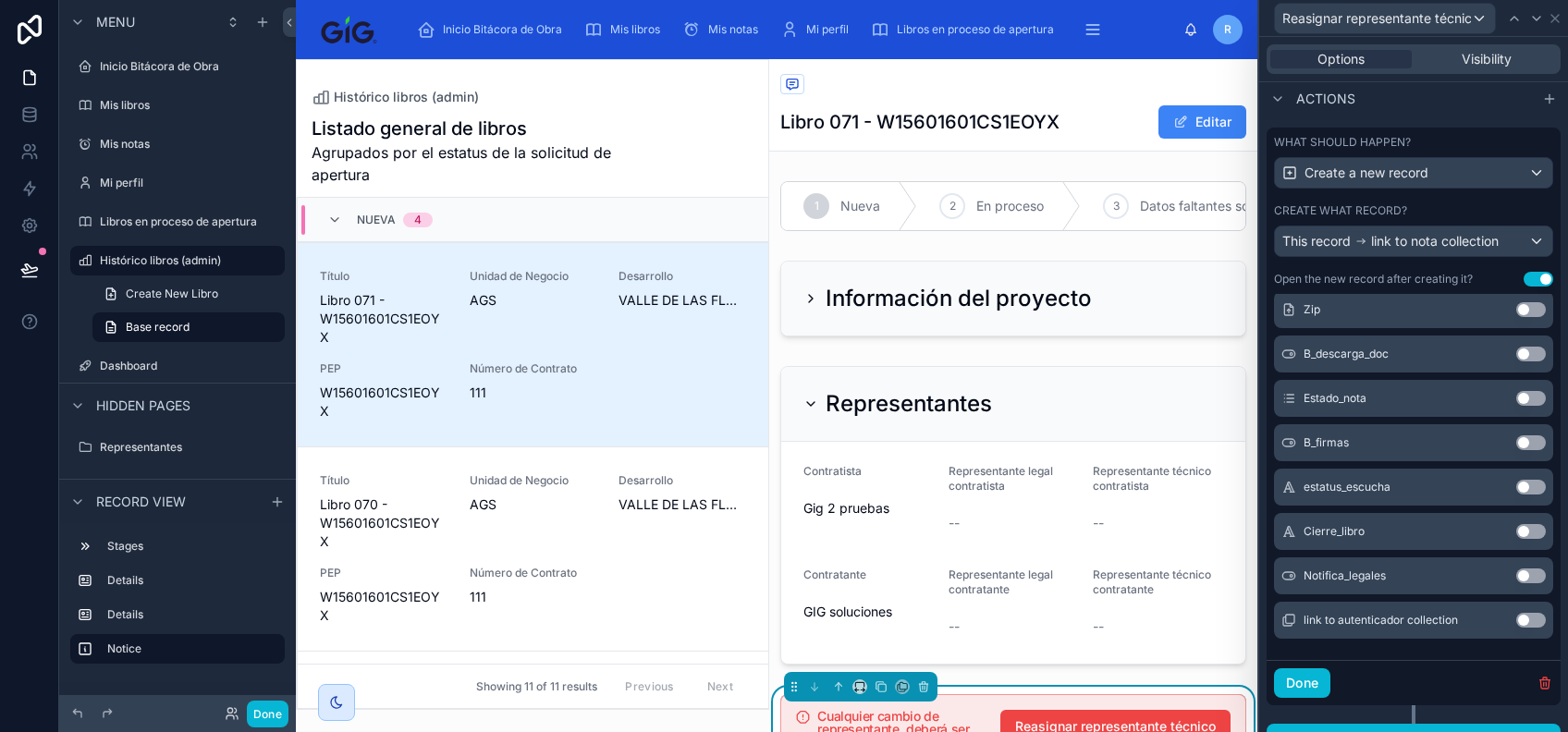
scroll to position [44, 0]
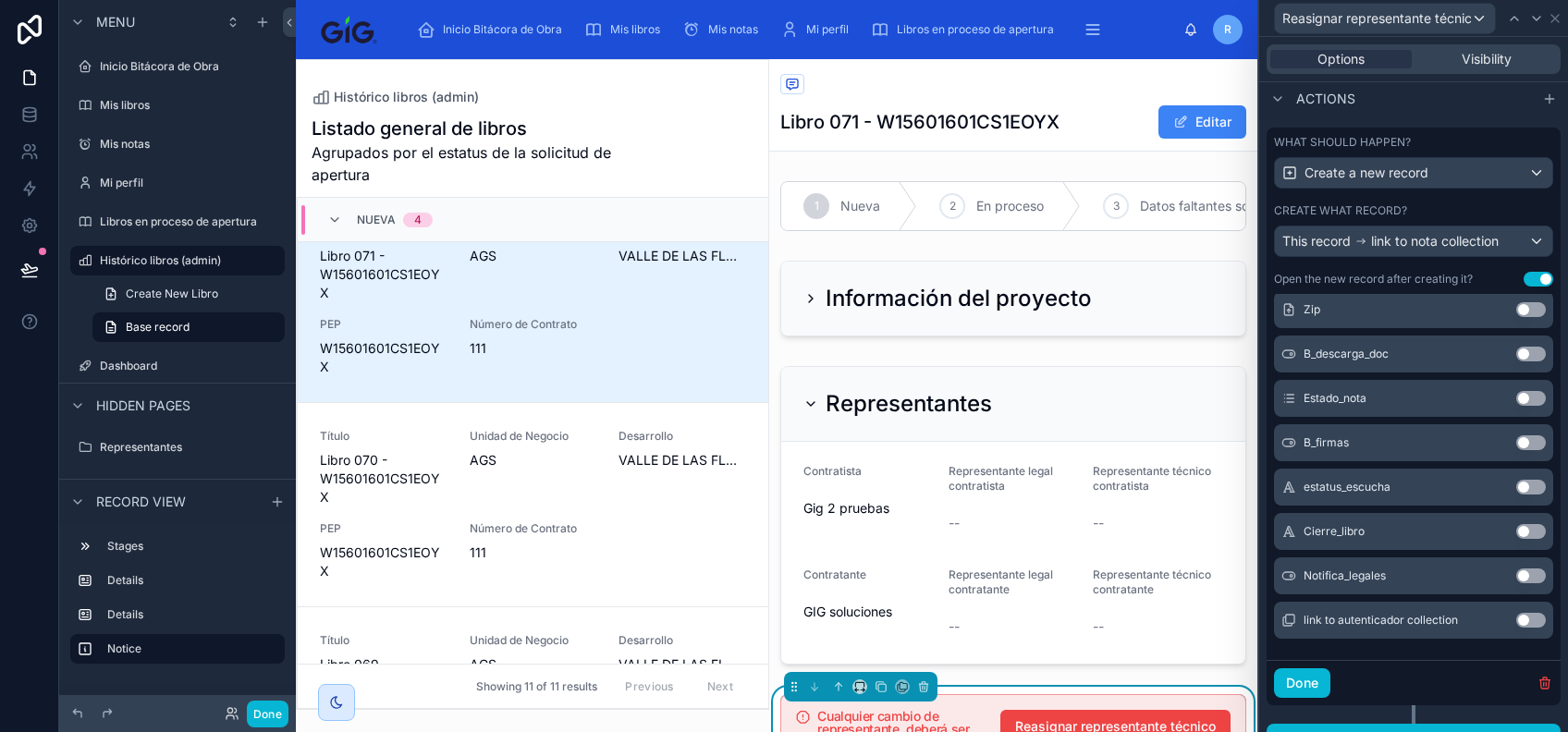
click at [1516, 539] on button "Use setting" at bounding box center [1531, 531] width 30 height 15
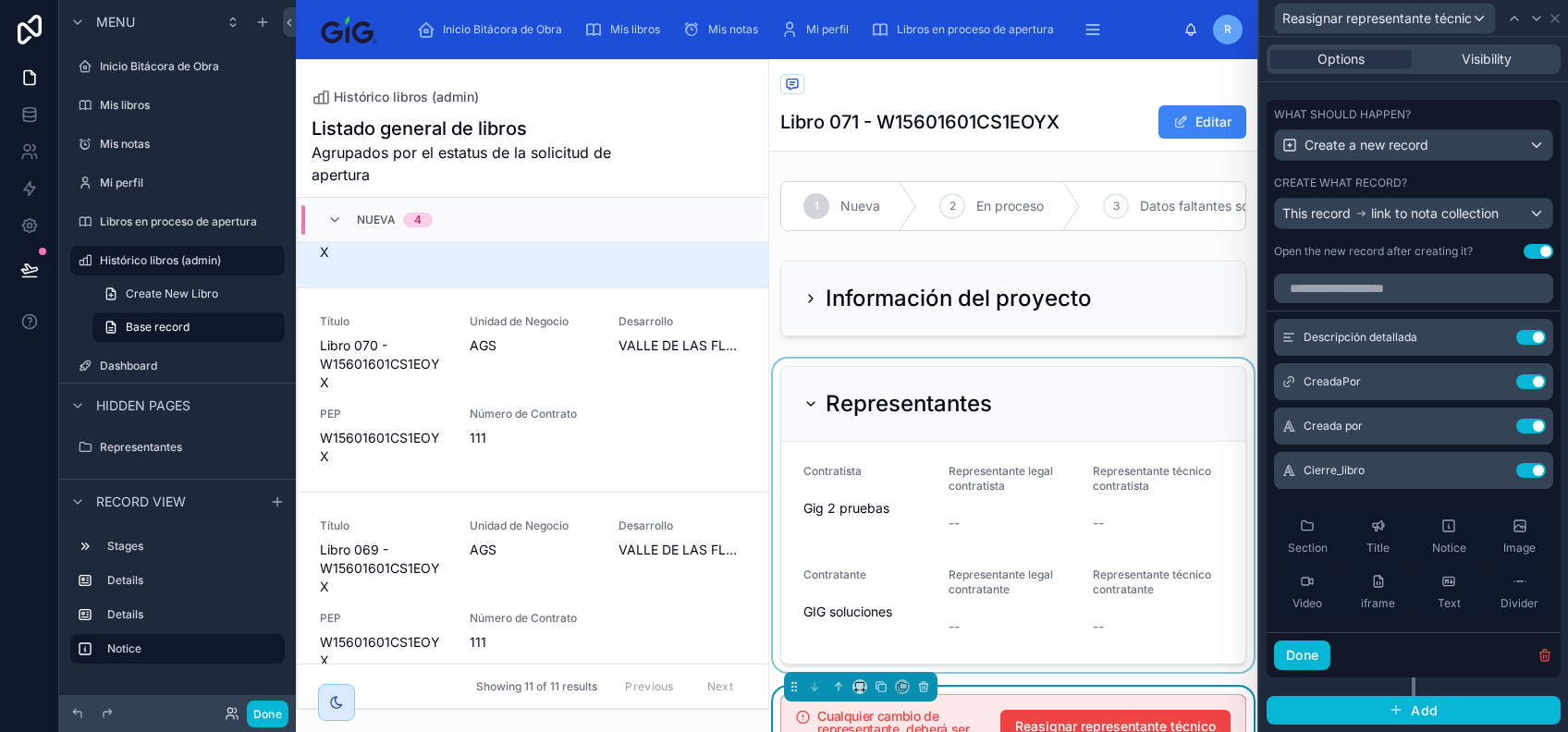
scroll to position [168, 0]
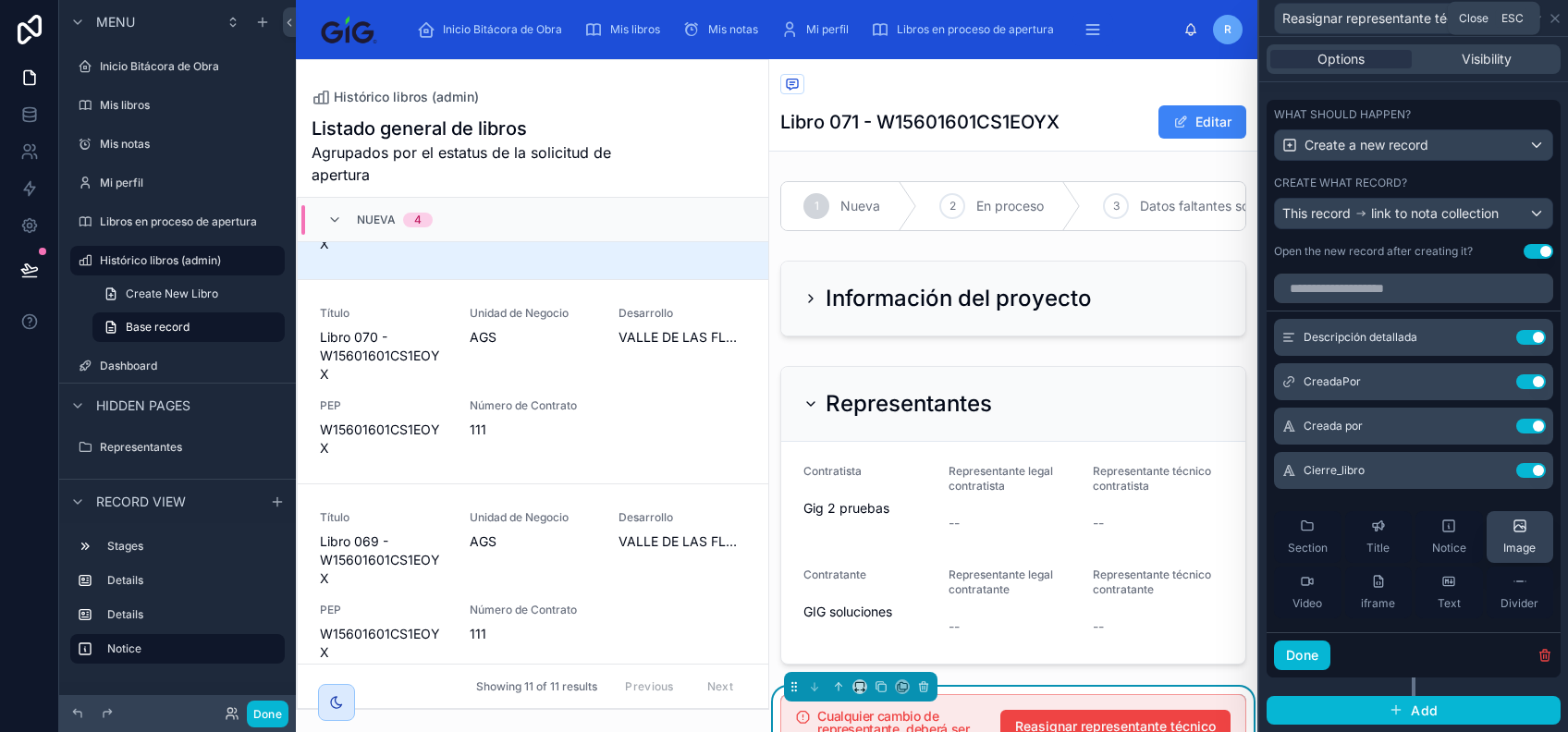
drag, startPoint x: 1558, startPoint y: 24, endPoint x: 1530, endPoint y: 556, distance: 532.7
click at [1558, 24] on icon at bounding box center [1556, 19] width 15 height 15
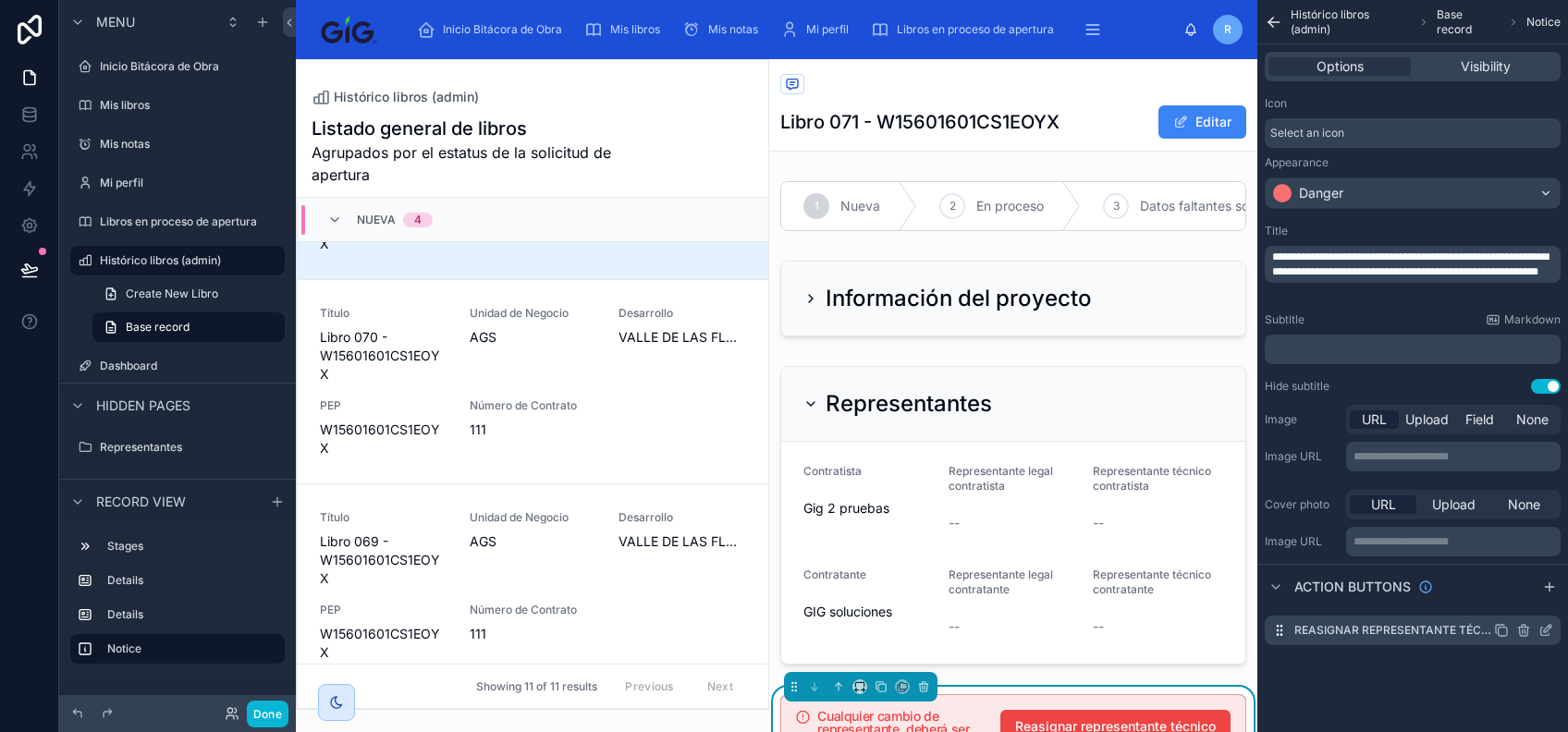
click at [1496, 628] on icon "scrollable content" at bounding box center [1501, 631] width 15 height 15
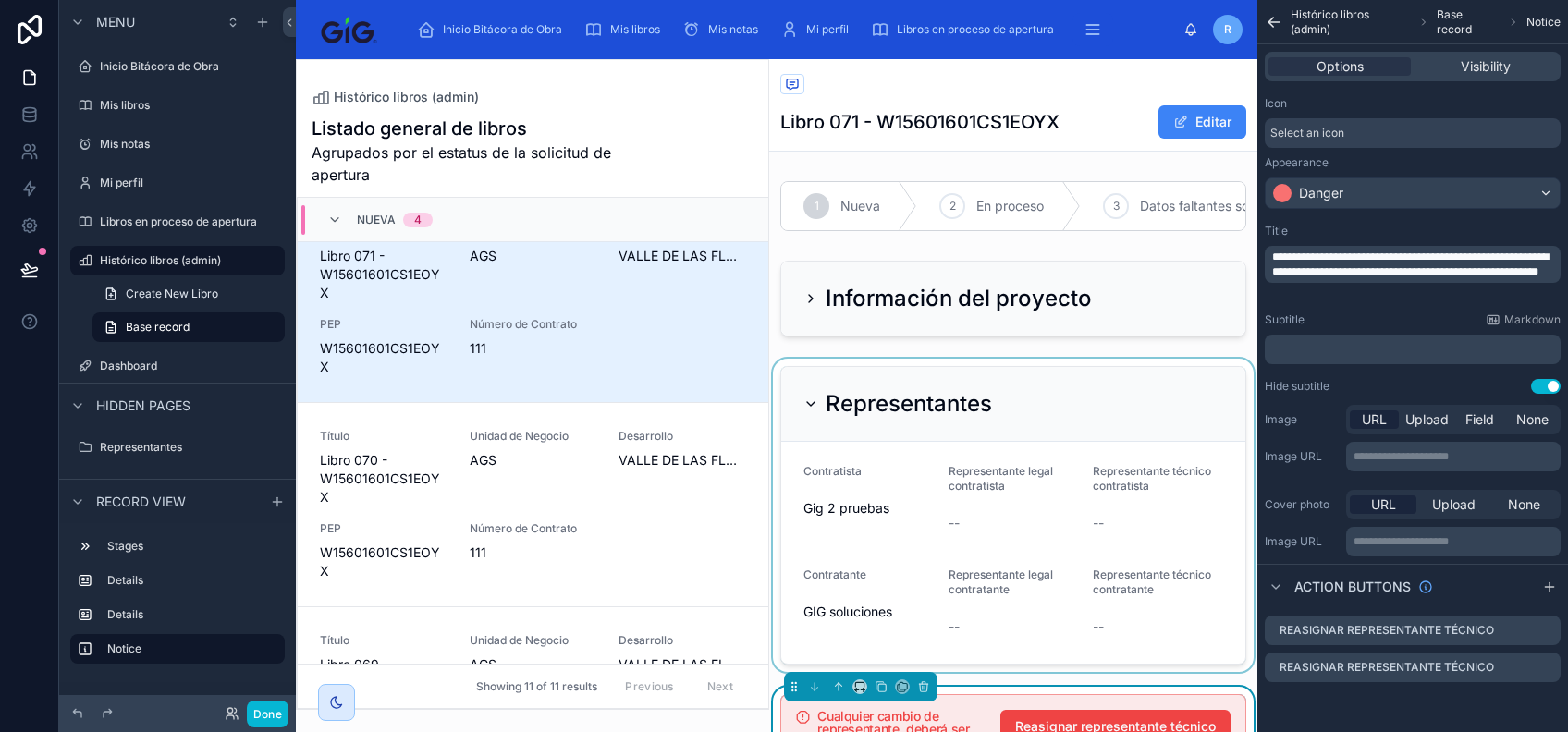
scroll to position [246, 0]
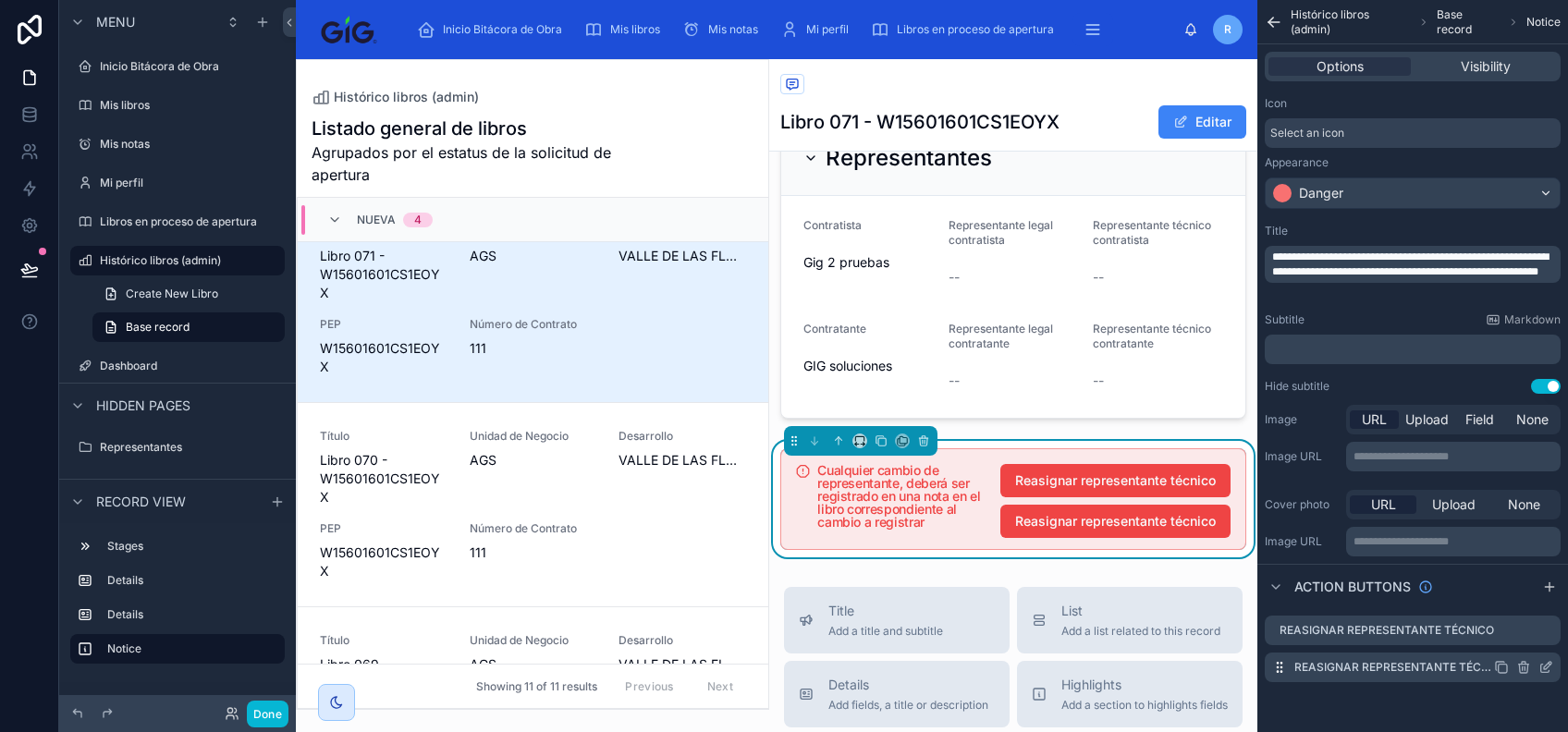
click at [1546, 668] on icon "scrollable content" at bounding box center [1548, 665] width 7 height 7
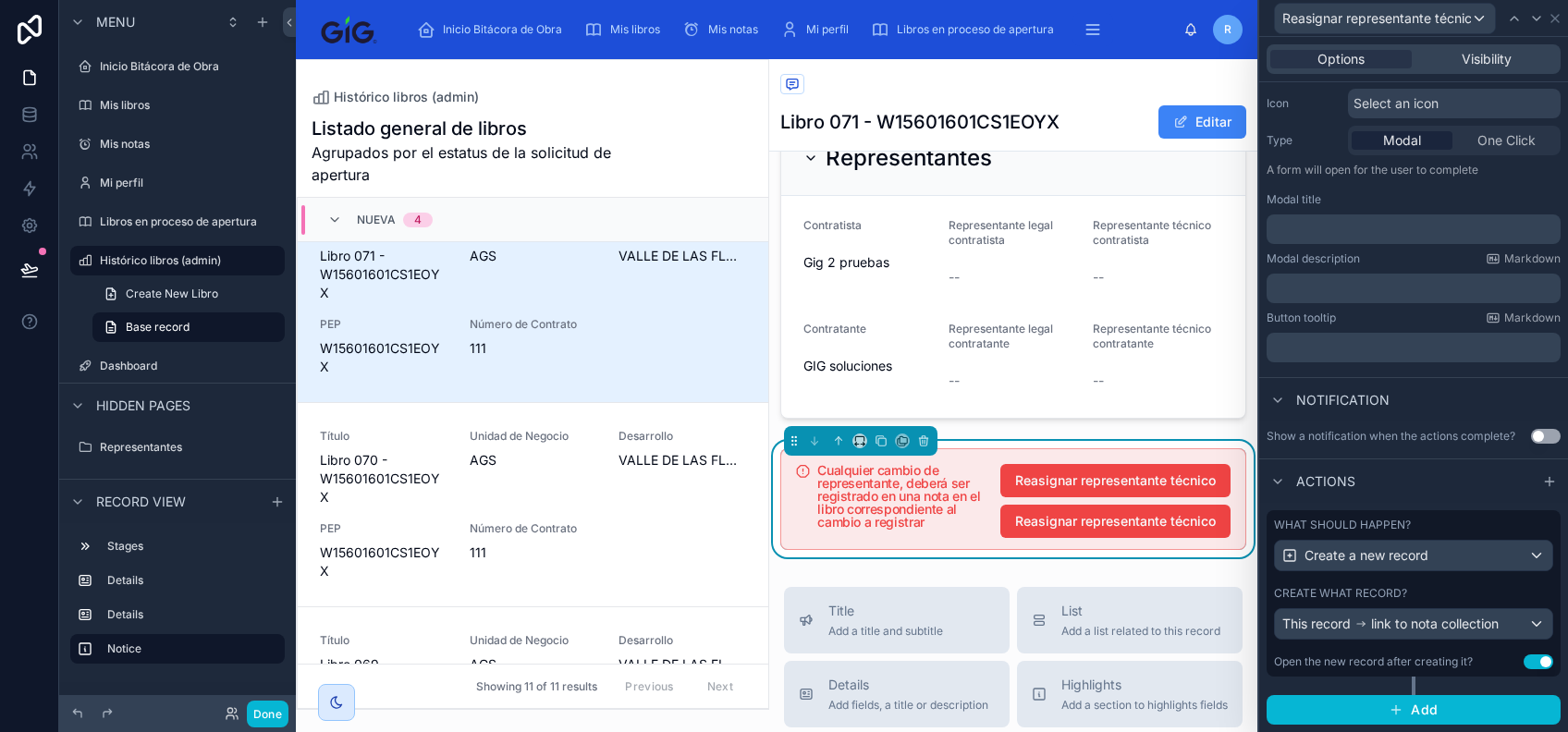
scroll to position [201, 0]
click at [1489, 596] on div "Create what record?" at bounding box center [1414, 594] width 279 height 15
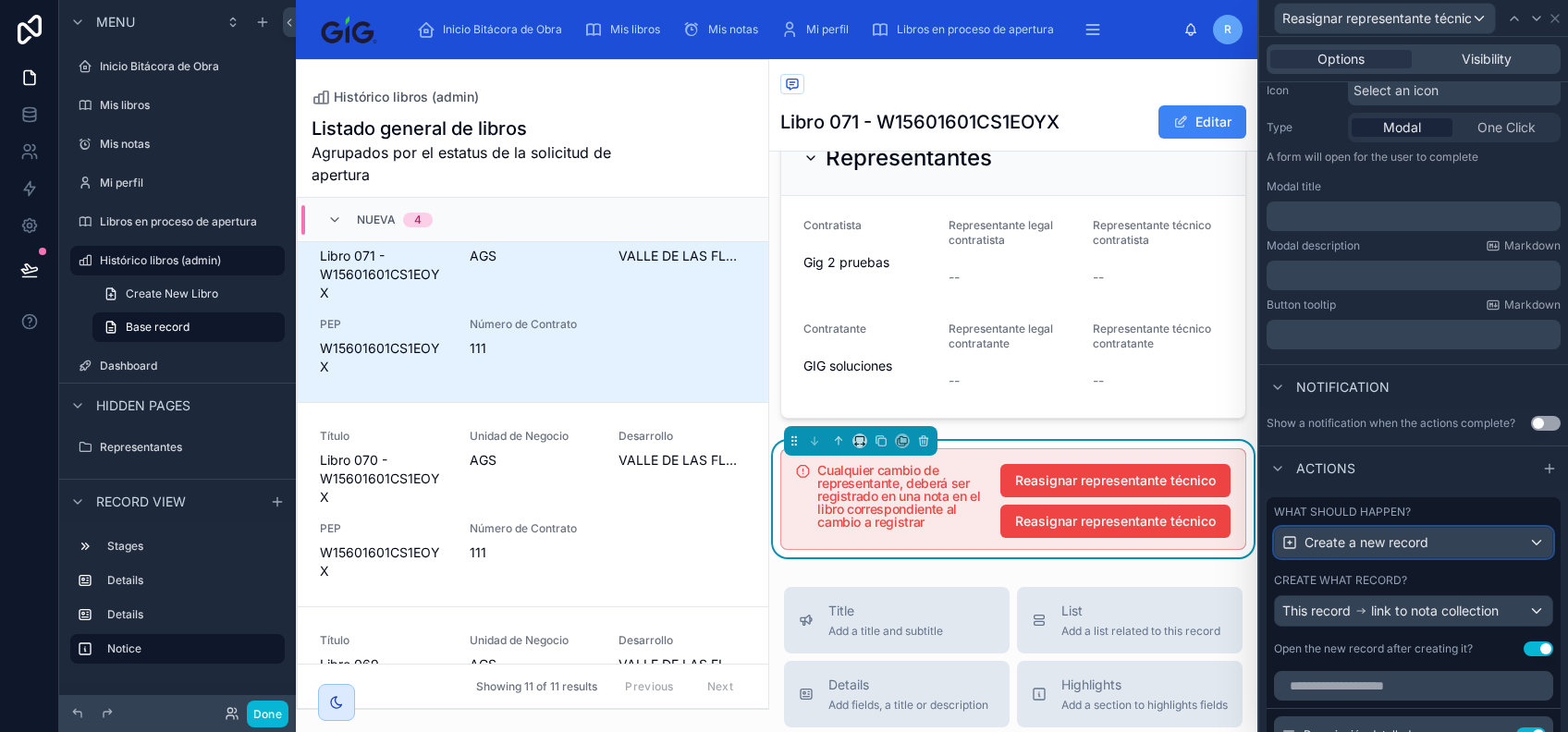
click at [1459, 558] on div "Create a new record" at bounding box center [1414, 543] width 277 height 30
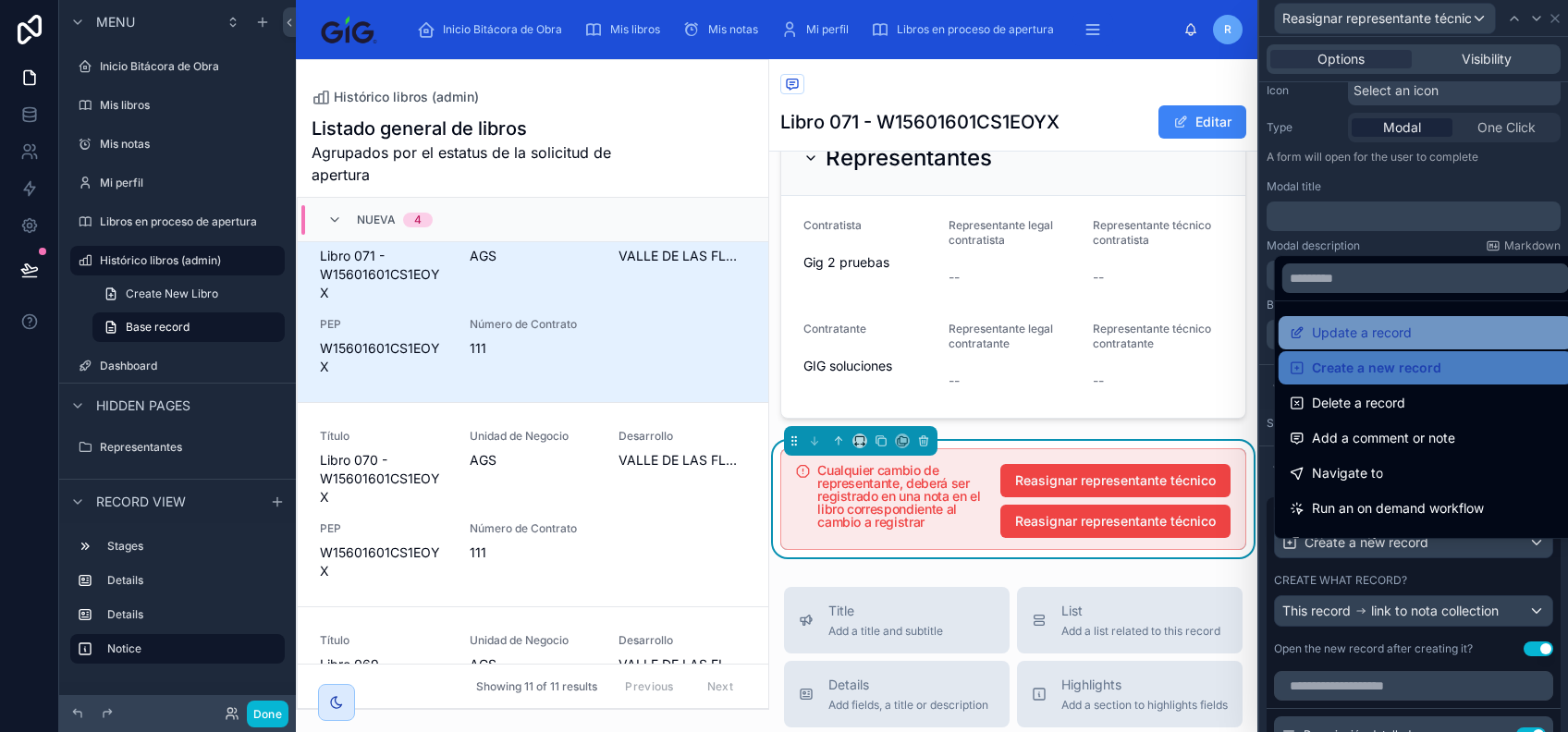
click at [1445, 325] on div "Update a record" at bounding box center [1426, 333] width 272 height 22
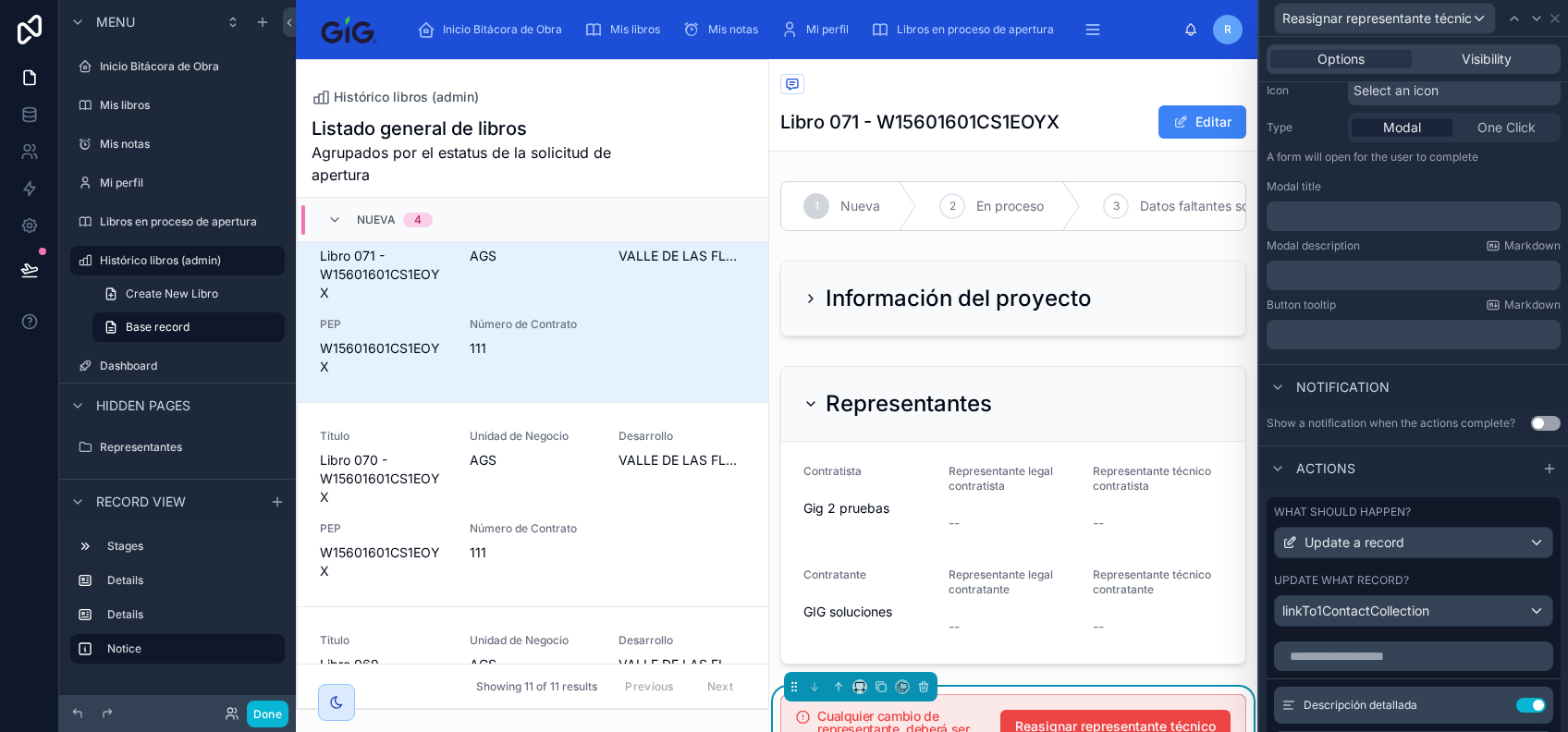
scroll to position [448, 0]
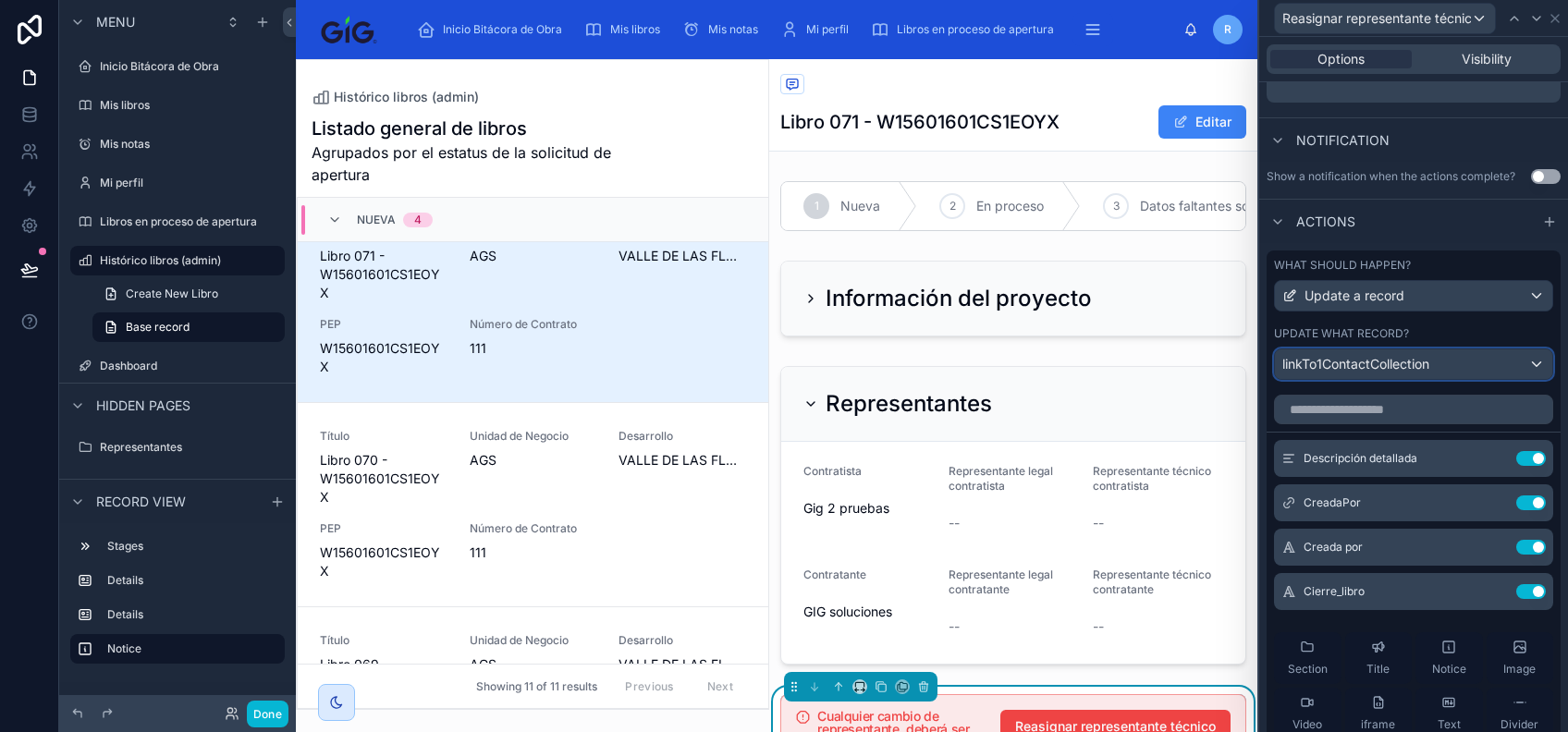
click at [1399, 374] on span "linkTo1ContactCollection" at bounding box center [1355, 365] width 147 height 19
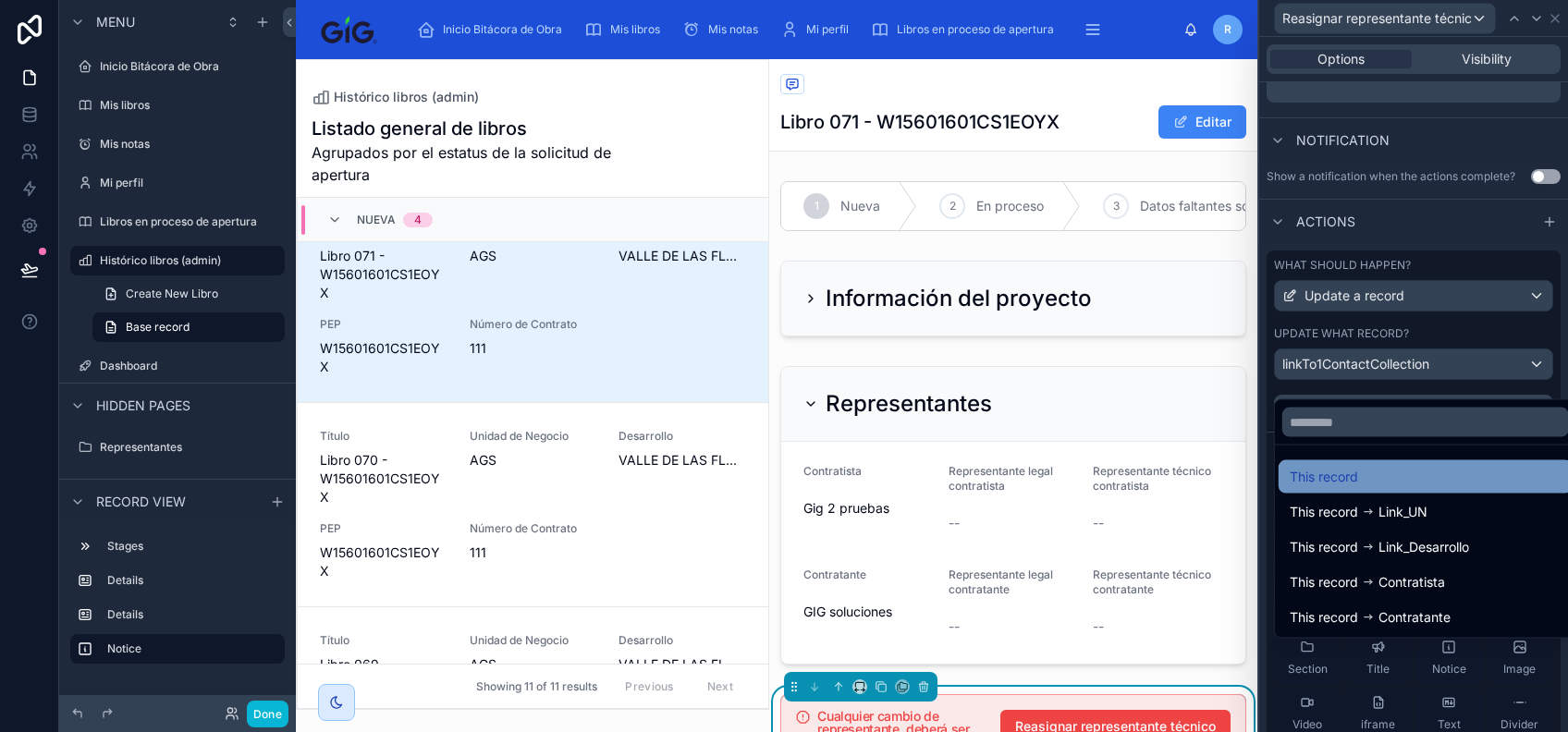
click at [1435, 470] on div "This record" at bounding box center [1426, 477] width 272 height 22
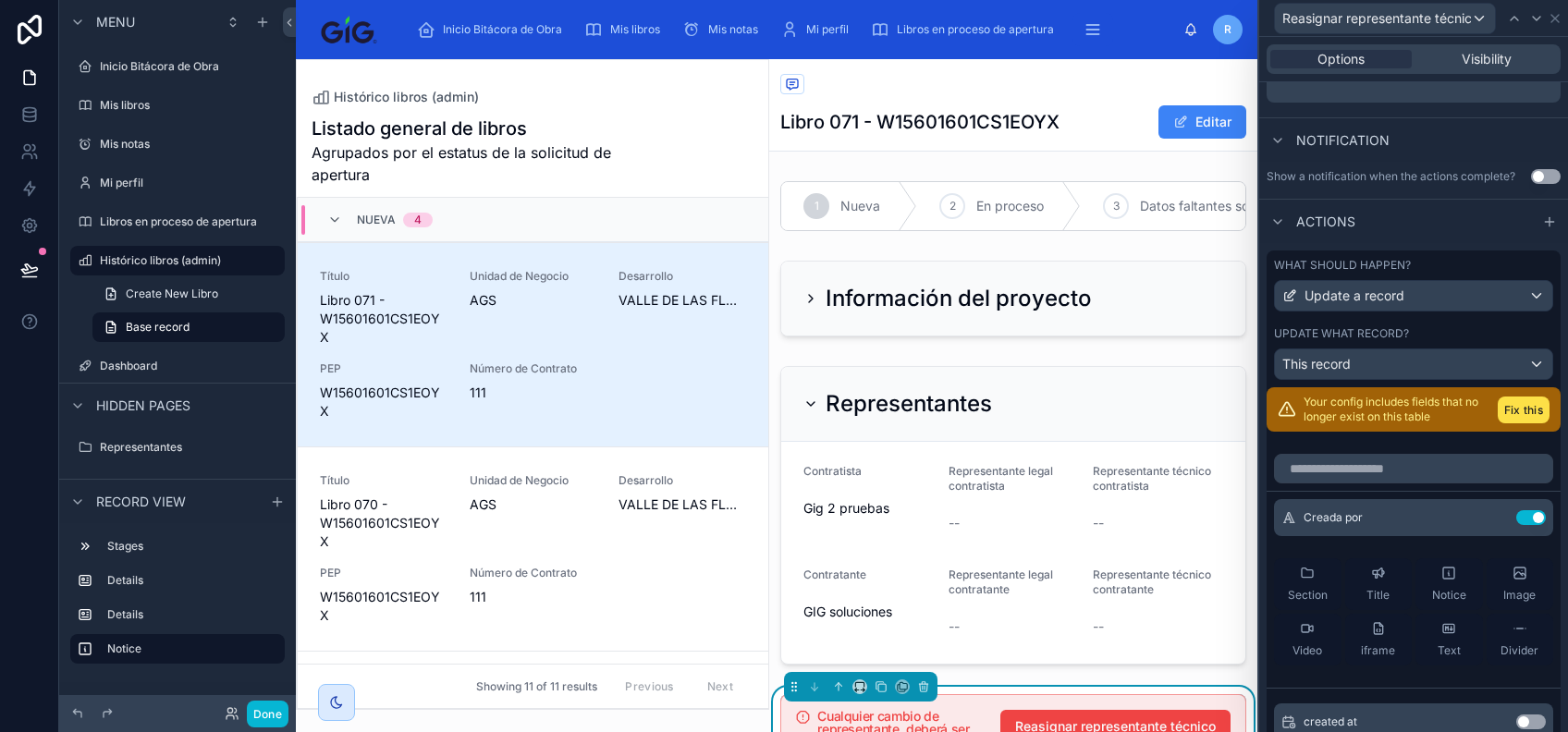
scroll to position [44, 0]
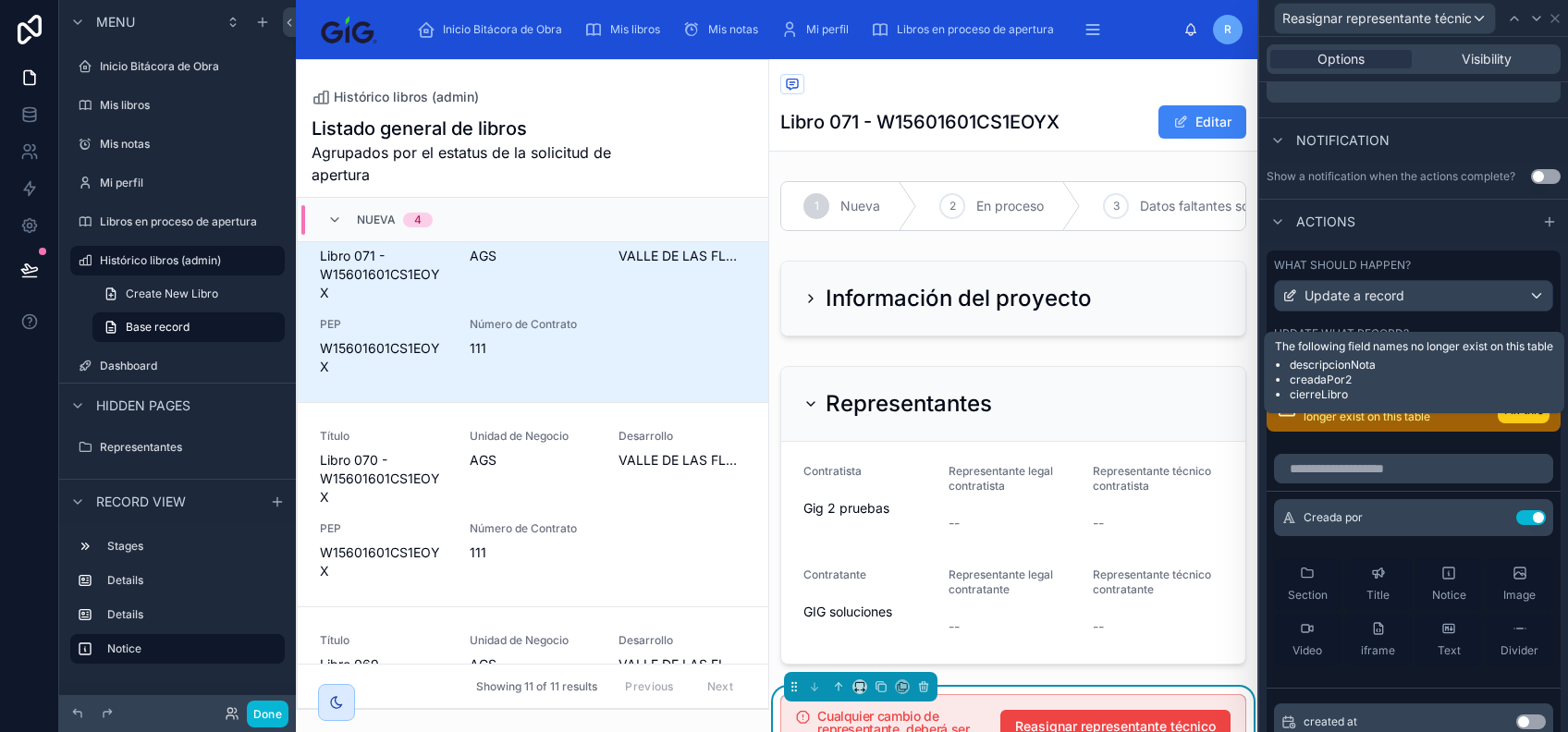
click at [1498, 424] on button "Fix this" at bounding box center [1523, 410] width 52 height 27
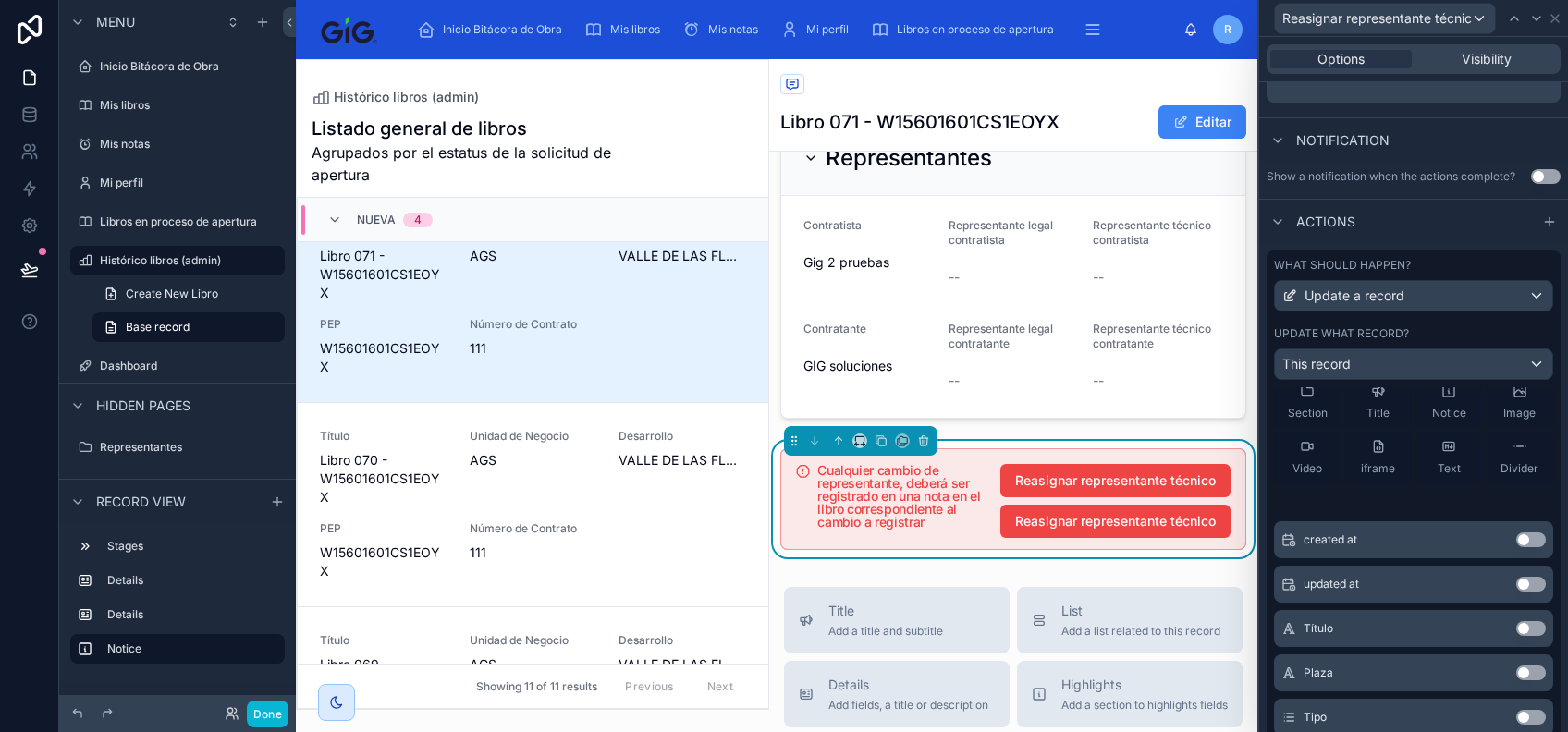
scroll to position [0, 0]
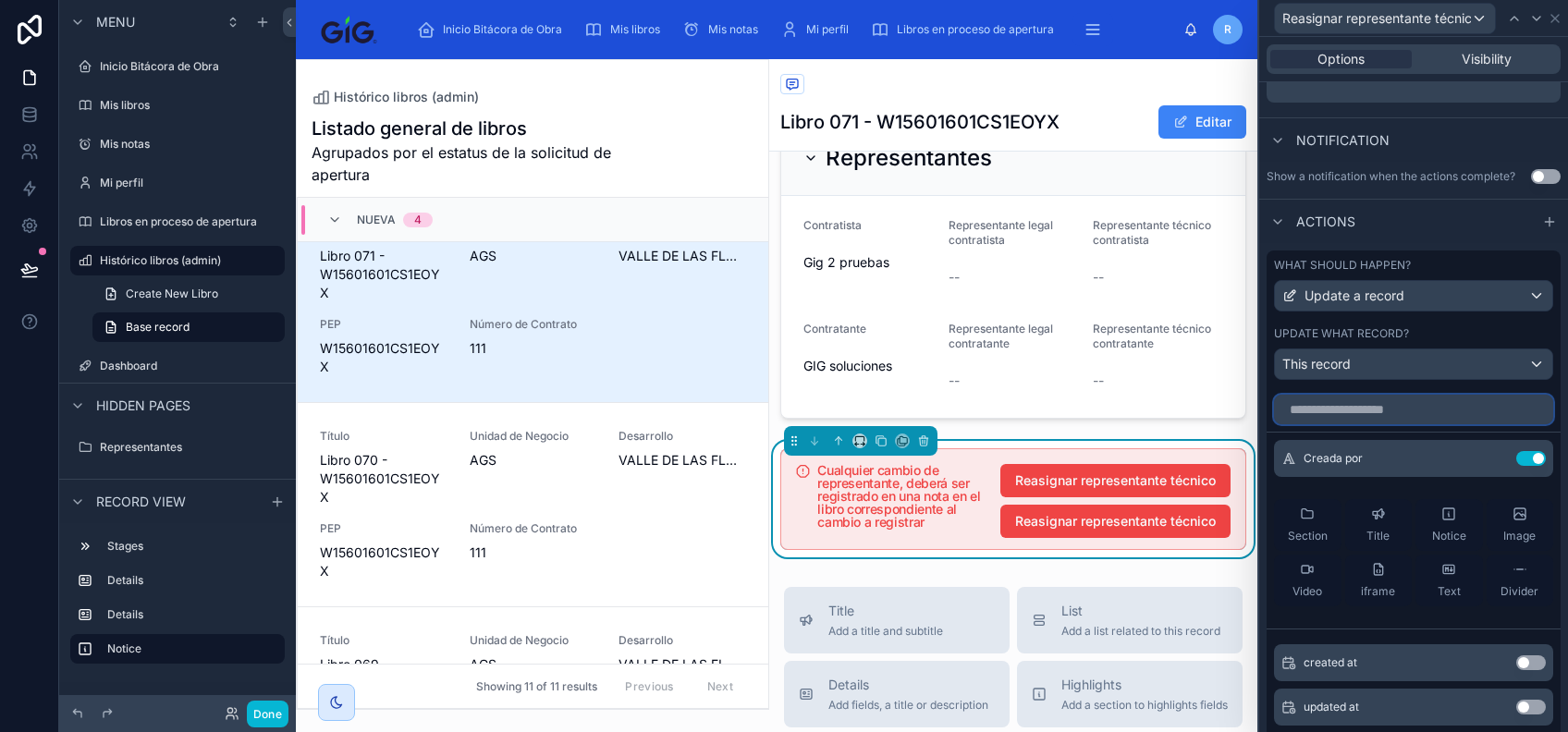
click at [1389, 422] on input "text" at bounding box center [1414, 410] width 279 height 30
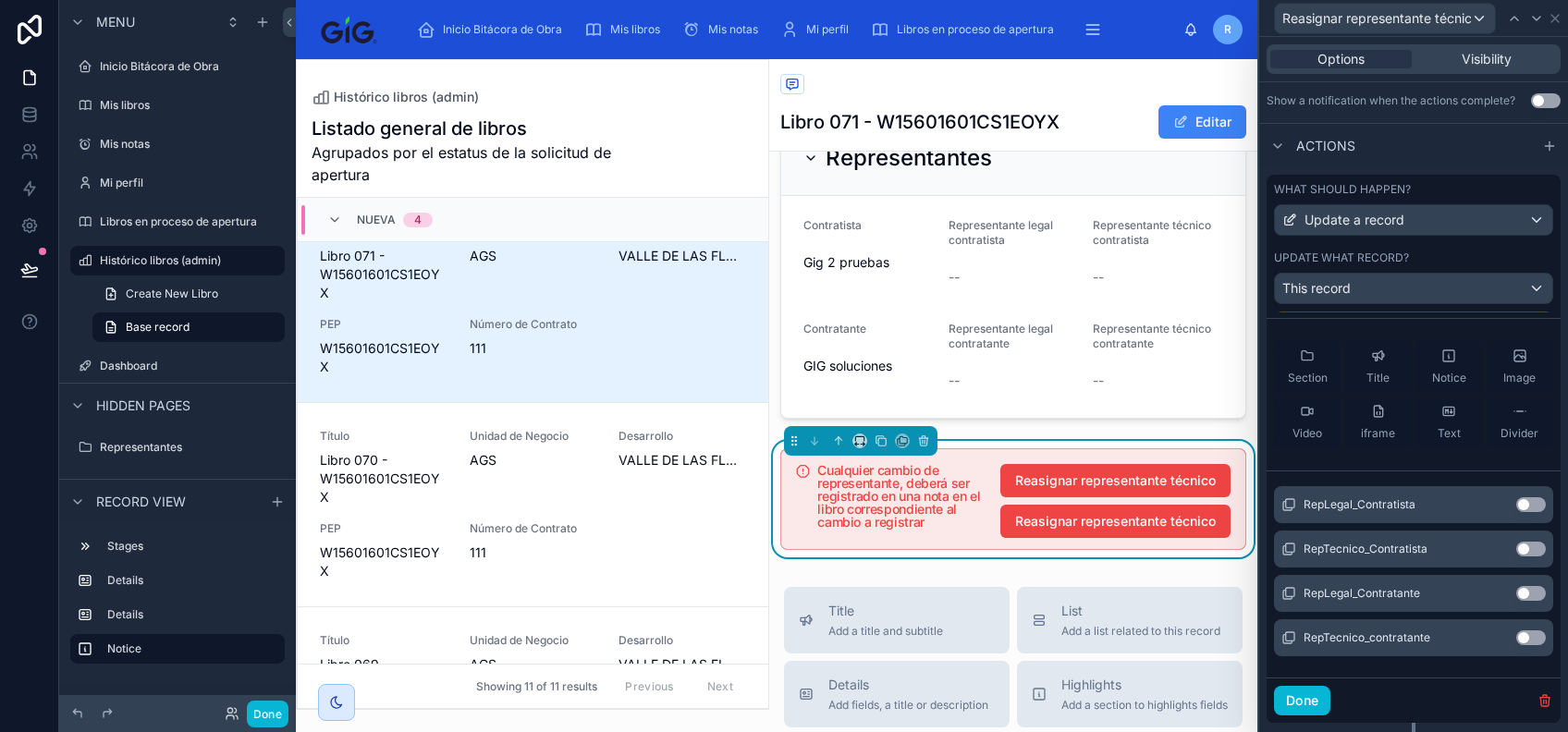
scroll to position [571, 0]
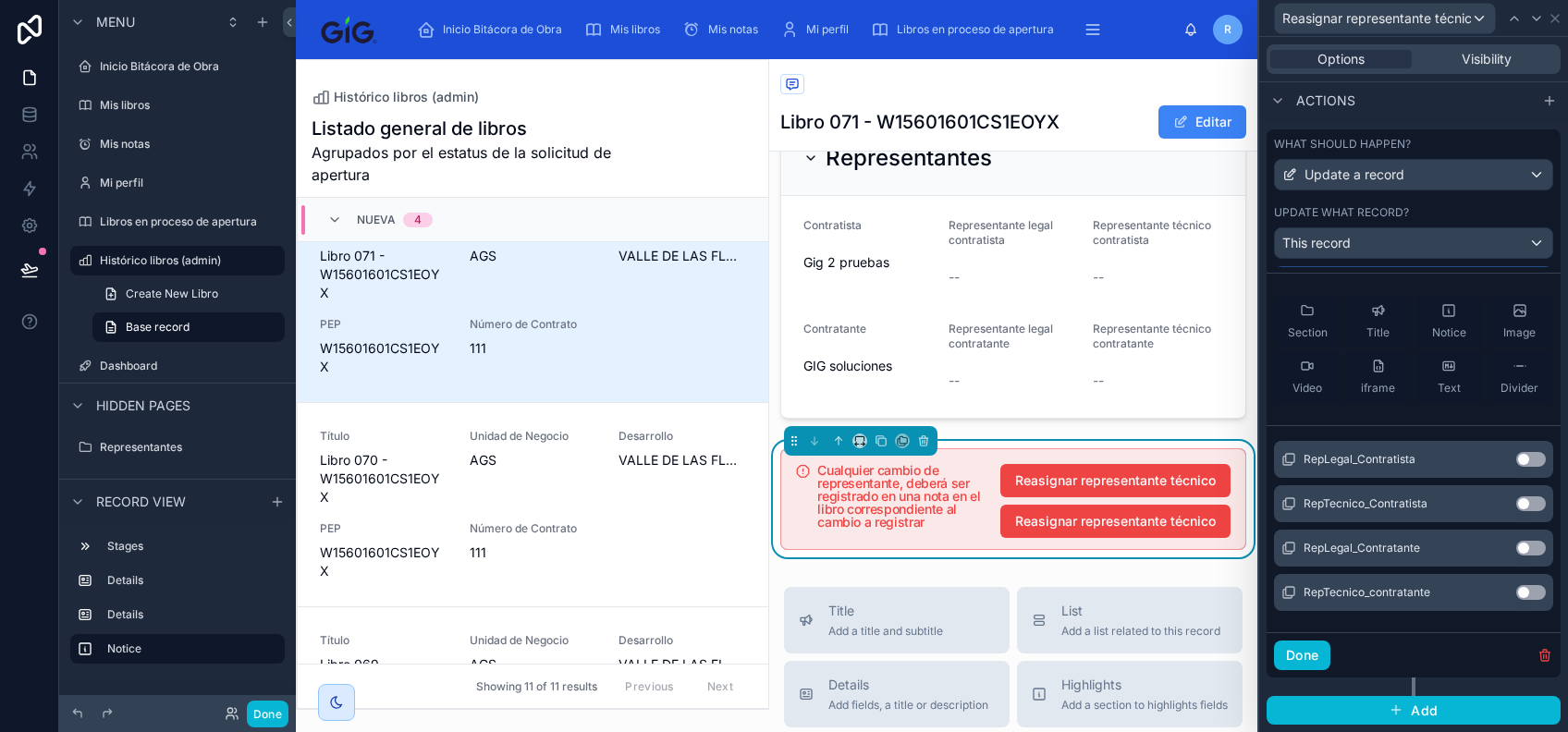
type input "***"
click at [1494, 594] on div "RepTecnico_contratante Use setting" at bounding box center [1414, 592] width 279 height 37
click at [1516, 599] on button "Use setting" at bounding box center [1531, 593] width 30 height 15
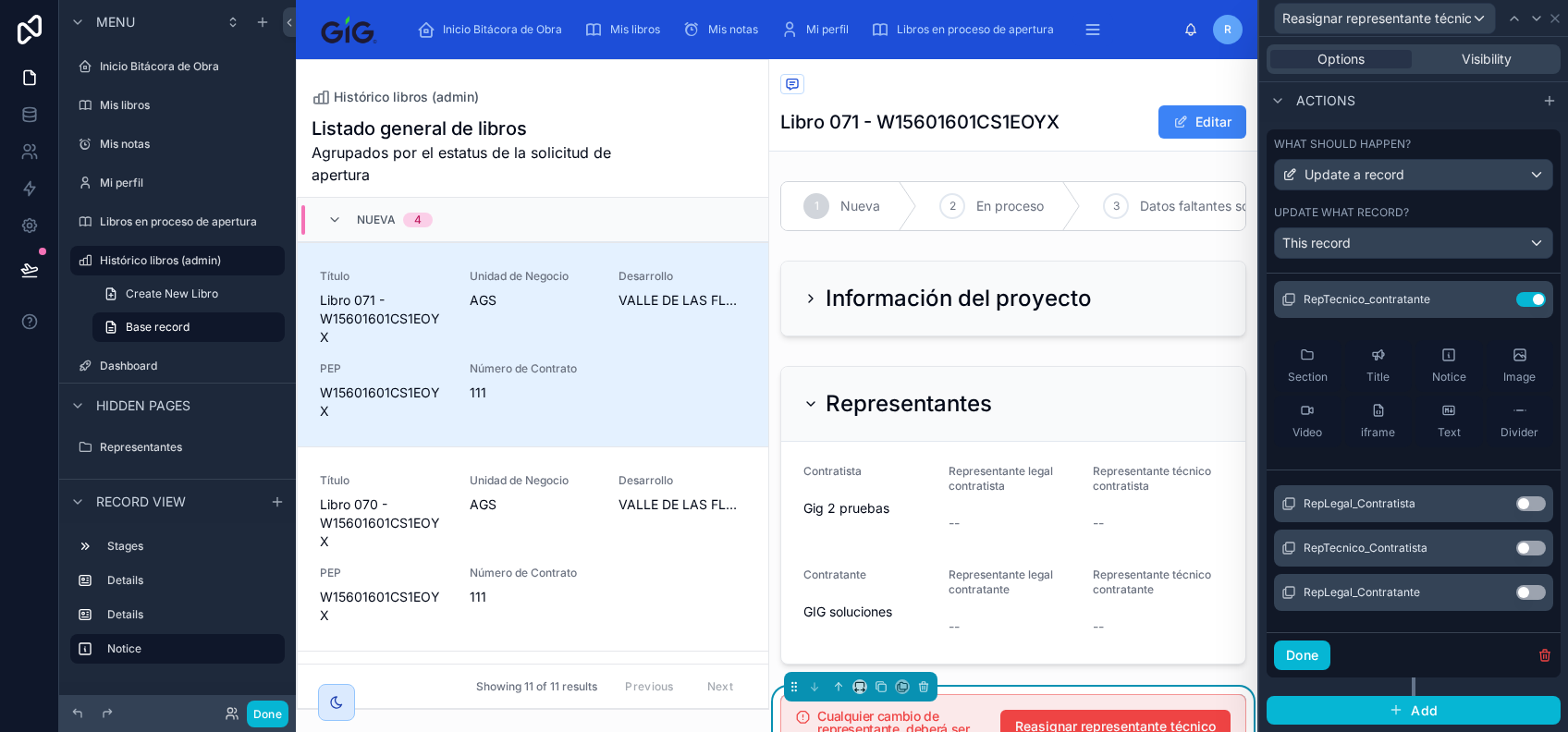
scroll to position [44, 0]
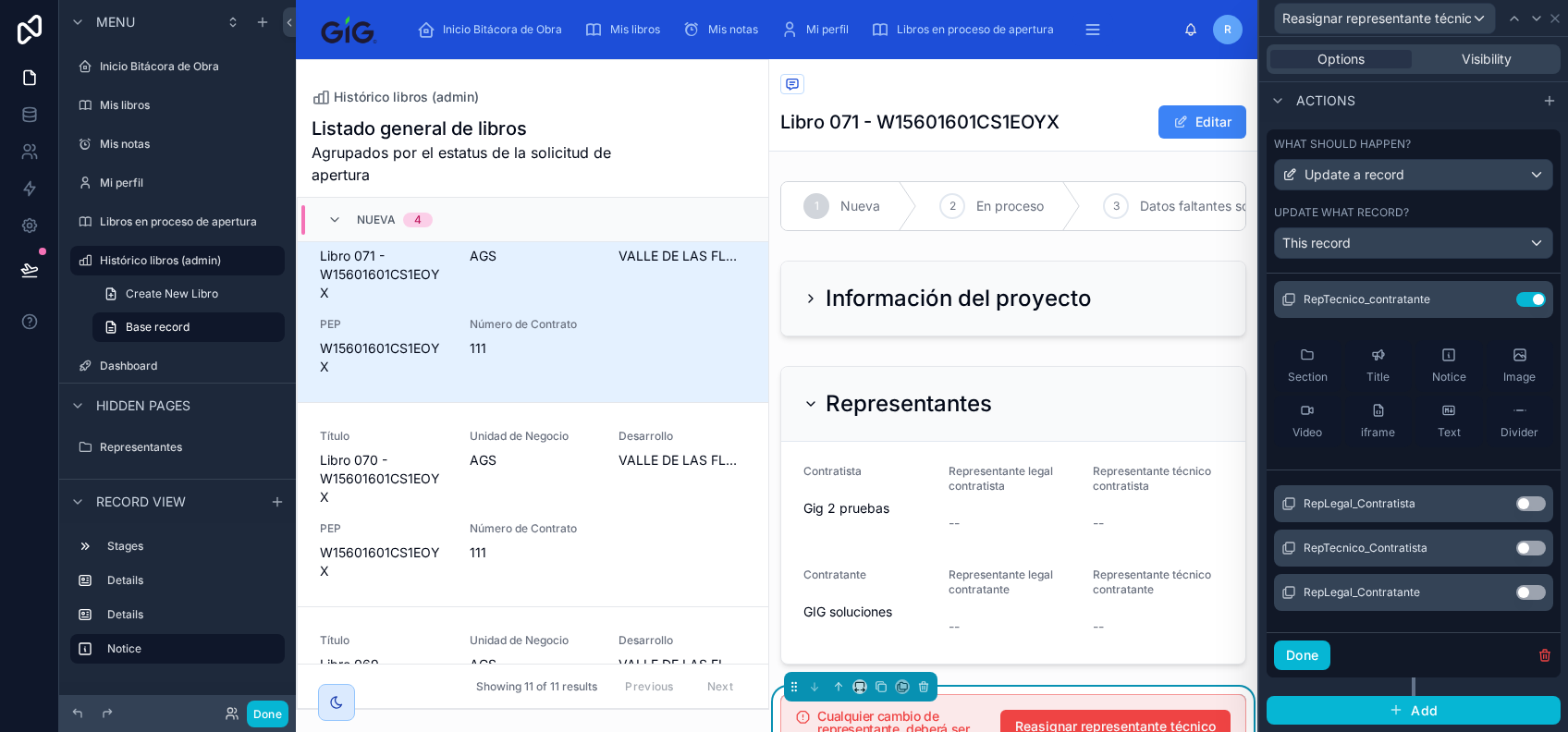
click at [1516, 556] on button "Use setting" at bounding box center [1531, 548] width 30 height 15
